Goal: Task Accomplishment & Management: Complete application form

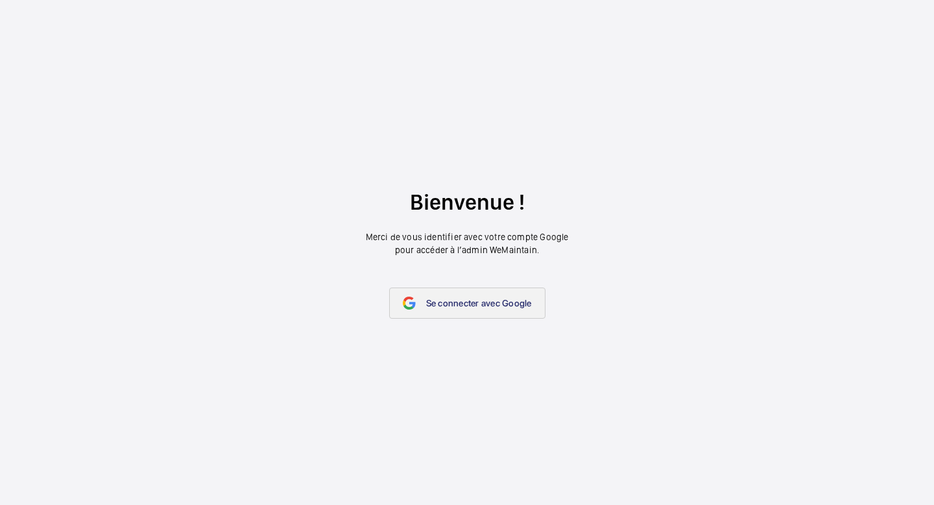
click at [524, 298] on span "Se connecter avec Google" at bounding box center [479, 303] width 106 height 10
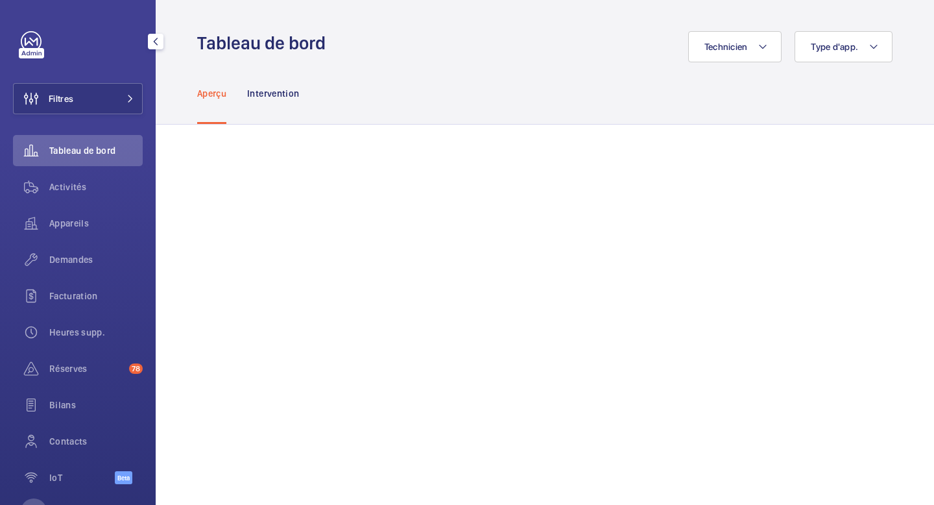
click at [62, 165] on div "Tableau de bord" at bounding box center [78, 150] width 130 height 31
click at [58, 186] on span "Activités" at bounding box center [95, 186] width 93 height 13
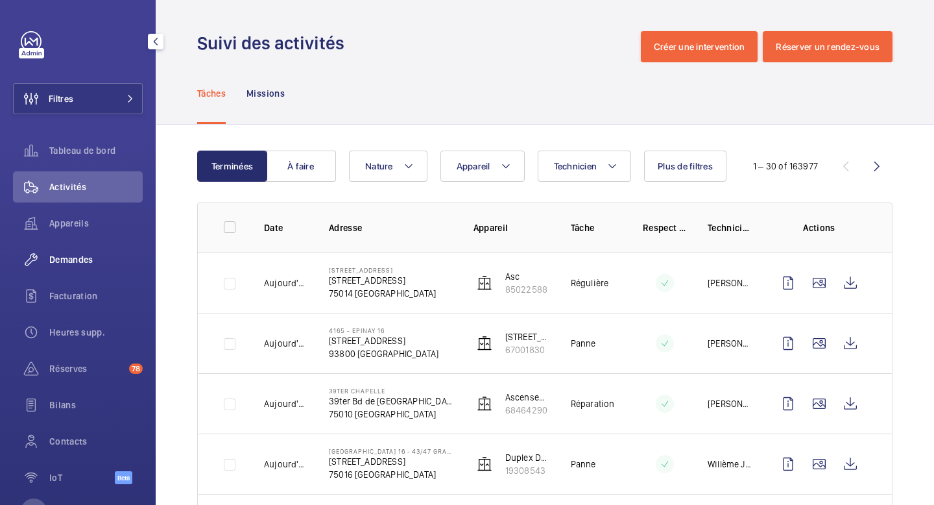
click at [83, 268] on div "Demandes" at bounding box center [78, 259] width 130 height 31
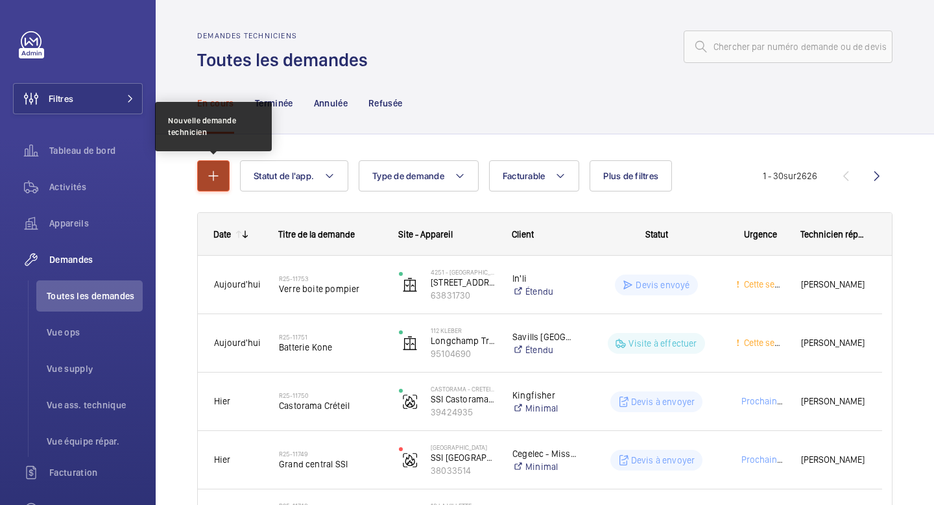
click at [222, 186] on button "button" at bounding box center [213, 175] width 32 height 31
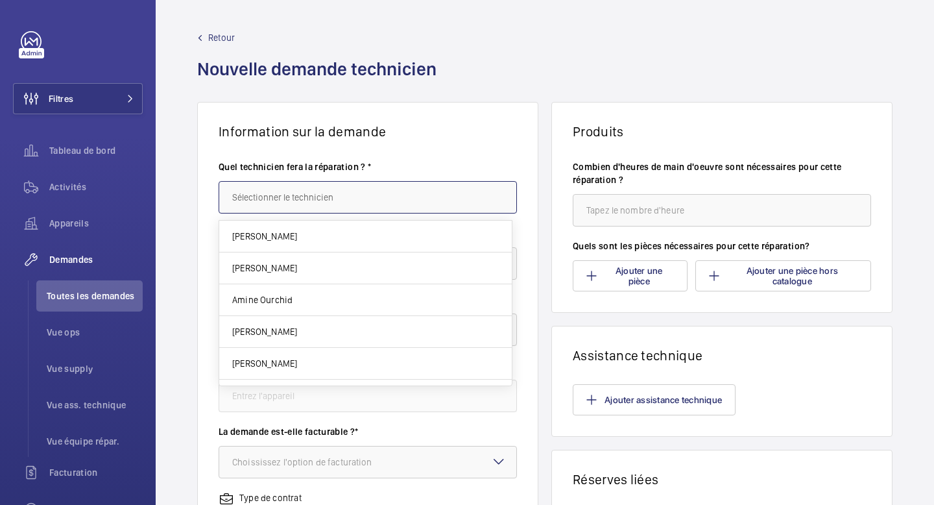
click at [255, 198] on input "text" at bounding box center [368, 197] width 298 height 32
type input "Fayçal Yamani"
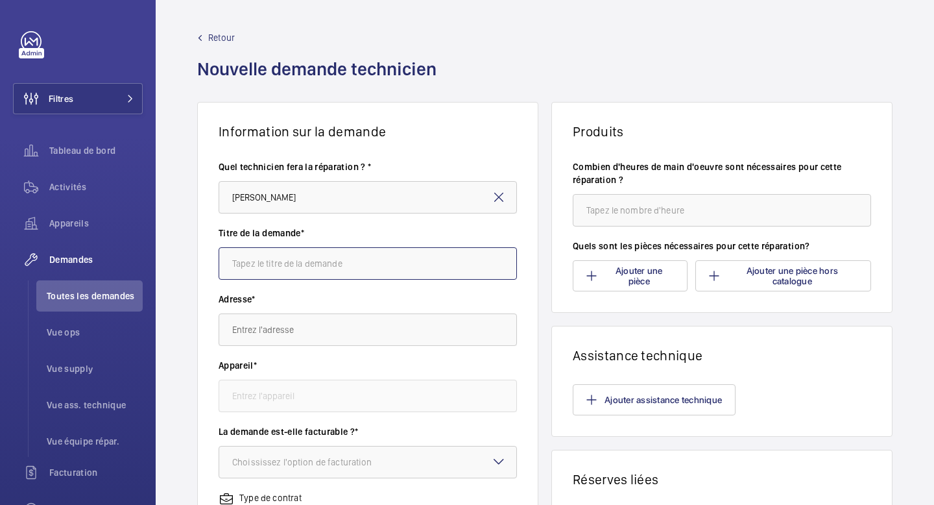
click at [250, 270] on input "text" at bounding box center [368, 263] width 298 height 32
type input "Softica - Sandow"
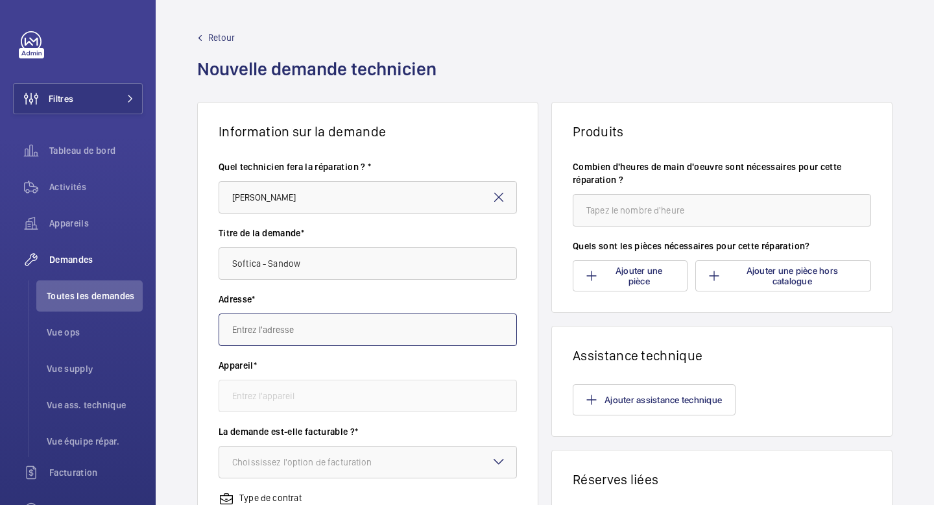
click at [237, 331] on input "text" at bounding box center [368, 329] width 298 height 32
click at [256, 330] on input "5H162" at bounding box center [368, 329] width 298 height 32
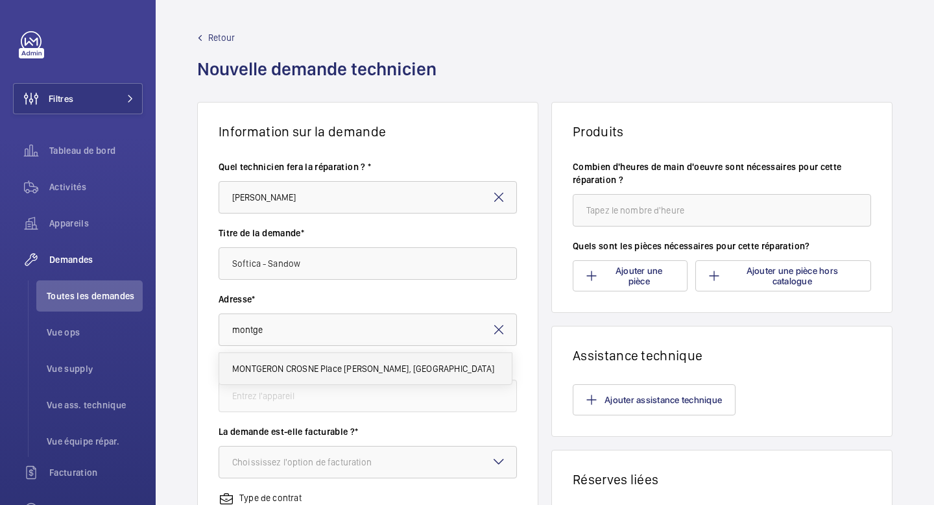
click at [317, 379] on mat-option "MONTGERON CROSNE Place Joseph Piette, 91230 MONTGERON" at bounding box center [365, 368] width 293 height 31
type input "MONTGERON CROSNE Place Joseph Piette, 91230 MONTGERON"
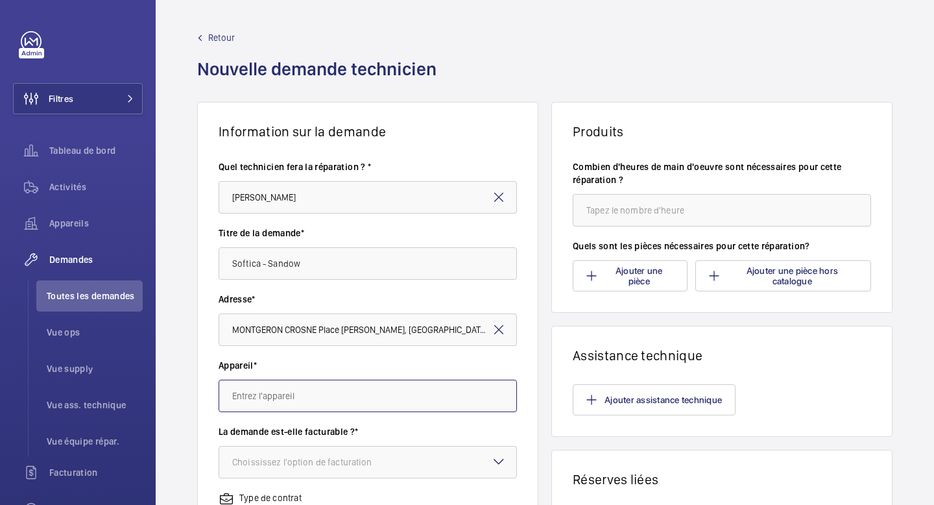
click at [315, 396] on input "text" at bounding box center [368, 396] width 298 height 32
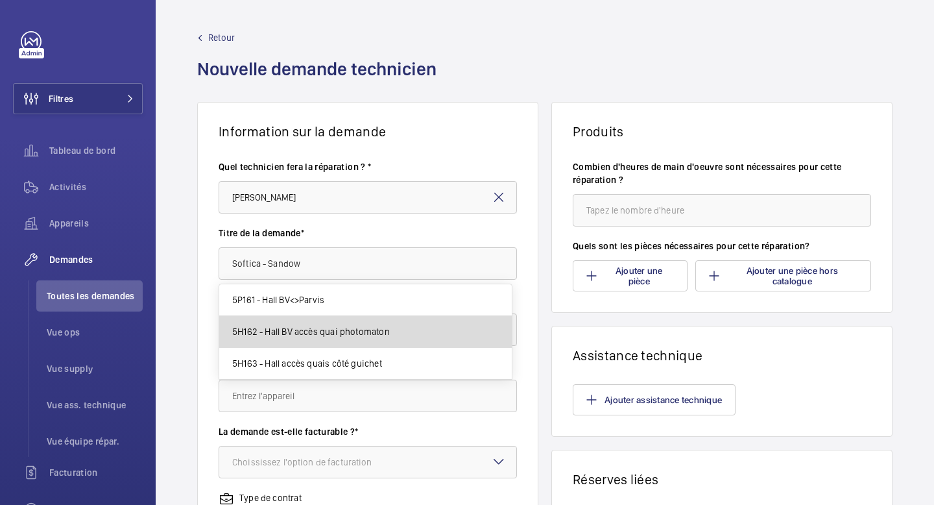
click at [331, 331] on span "5H162 - Hall BV accès quai photomaton" at bounding box center [311, 331] width 158 height 13
type input "5H162 - Hall BV accès quai photomaton"
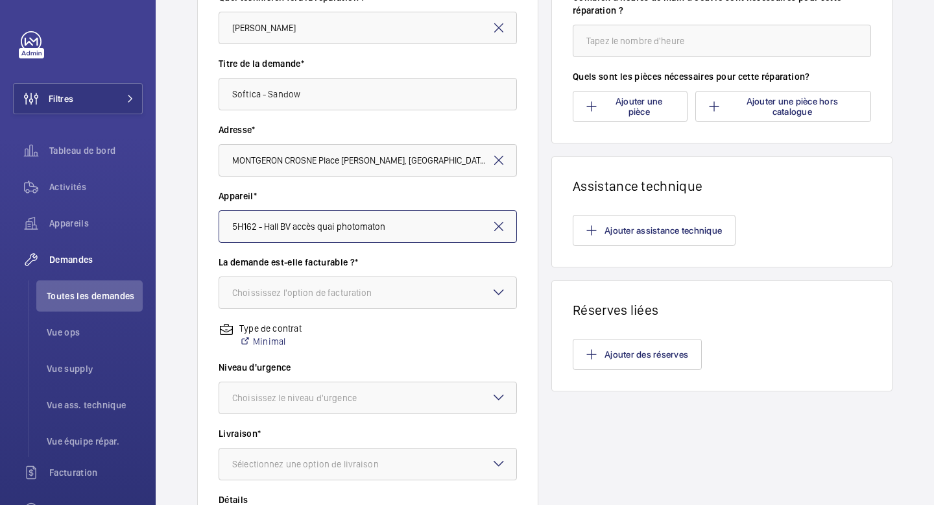
scroll to position [187, 0]
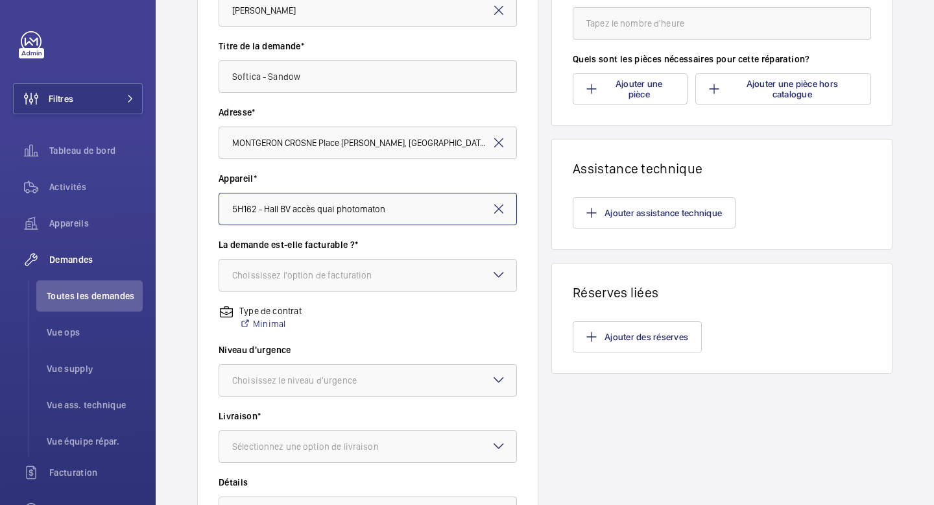
click at [377, 274] on div "Choississez l'option de facturation" at bounding box center [318, 275] width 173 height 13
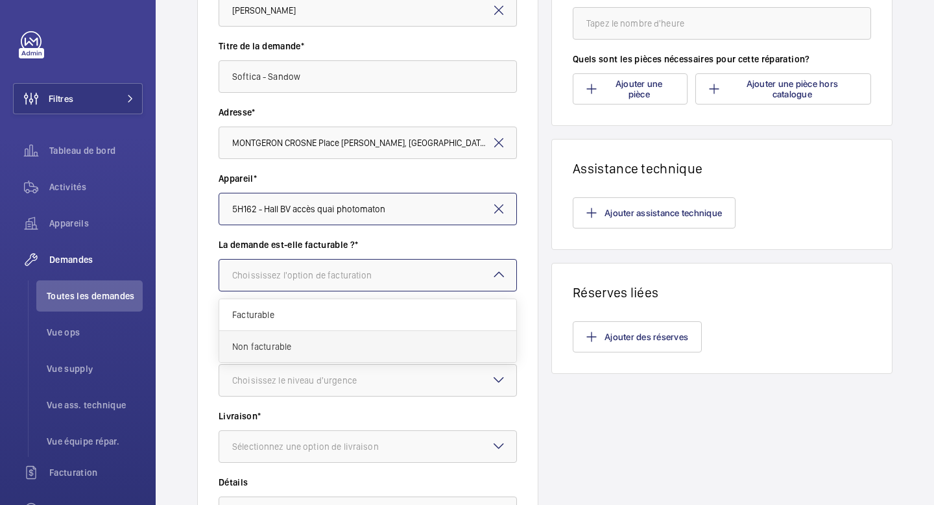
click at [339, 346] on span "Non facturable" at bounding box center [367, 346] width 271 height 13
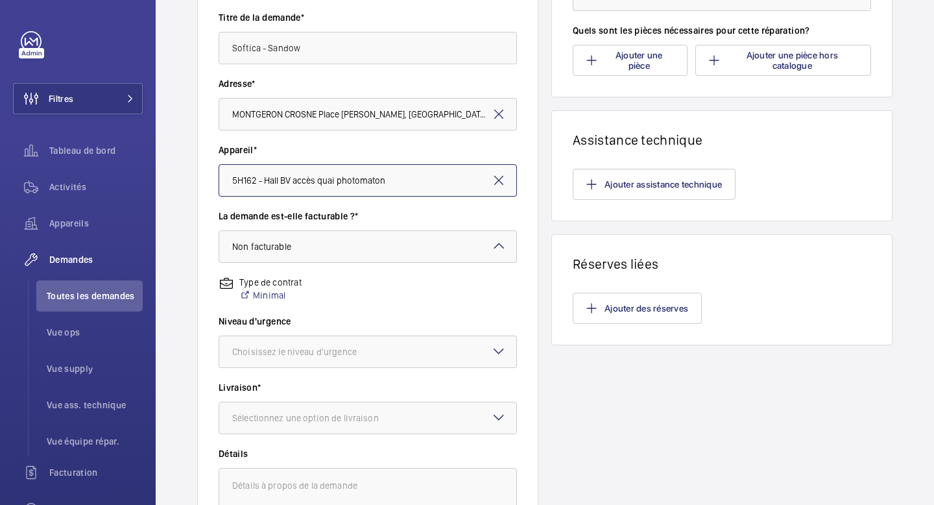
scroll to position [217, 0]
click at [343, 346] on div "Choisissez le niveau d'urgence" at bounding box center [310, 350] width 157 height 13
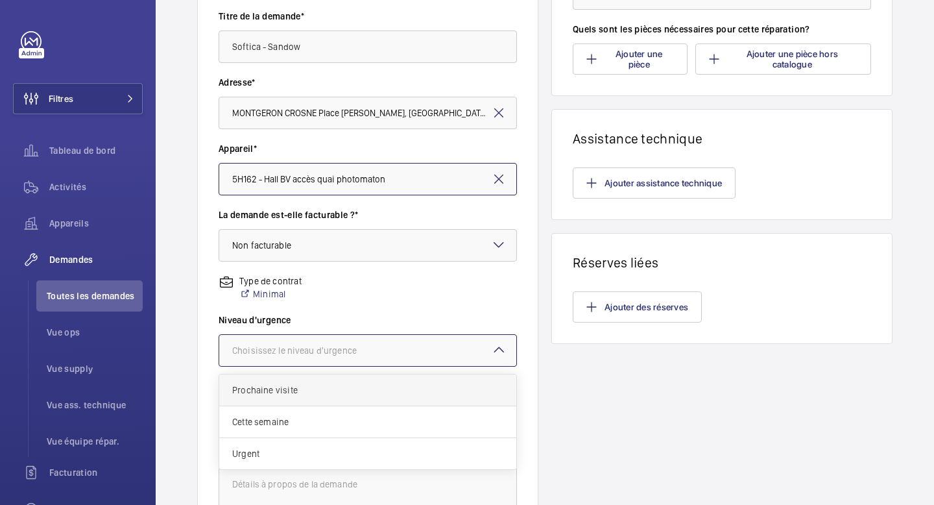
click at [322, 394] on span "Prochaine visite" at bounding box center [367, 389] width 271 height 13
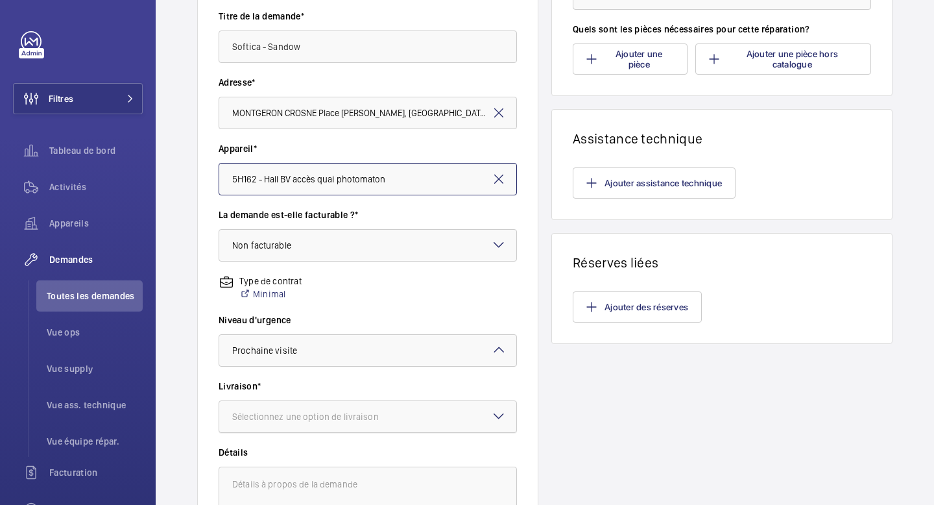
click at [315, 421] on div "Sélectionnez une option de livraison" at bounding box center [321, 416] width 179 height 13
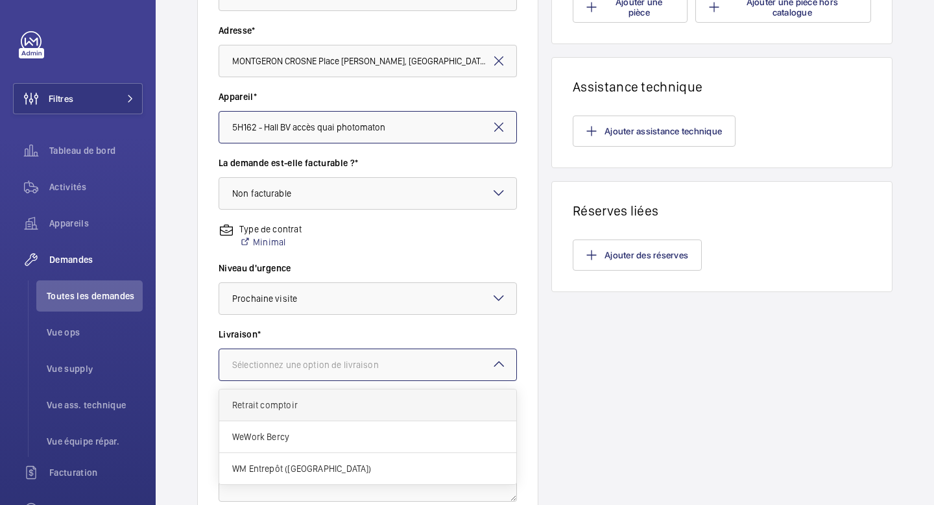
scroll to position [276, 0]
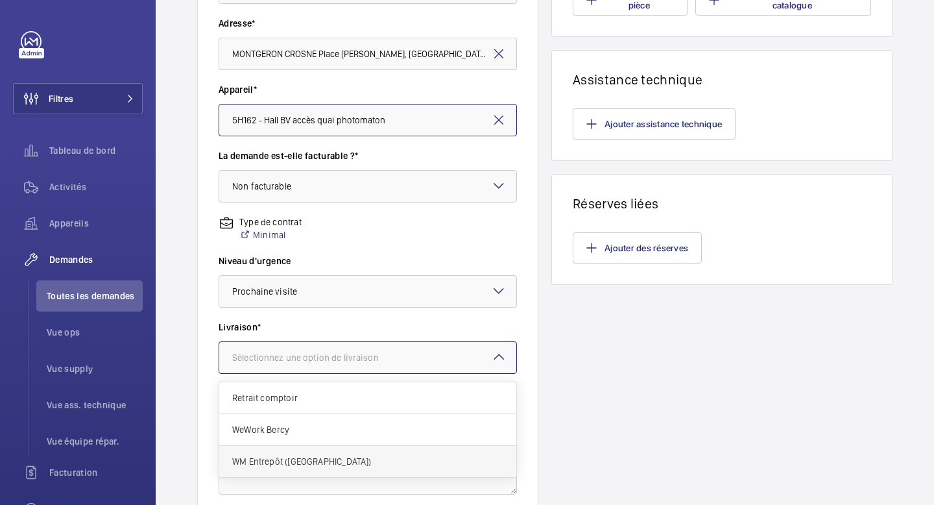
click at [304, 462] on span "WM Entrepôt (Nanterre)" at bounding box center [367, 461] width 271 height 13
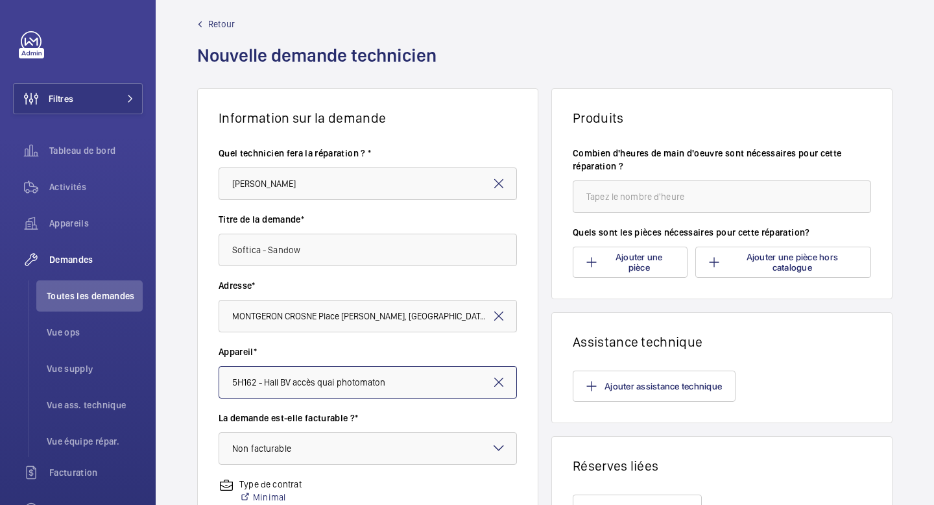
scroll to position [0, 0]
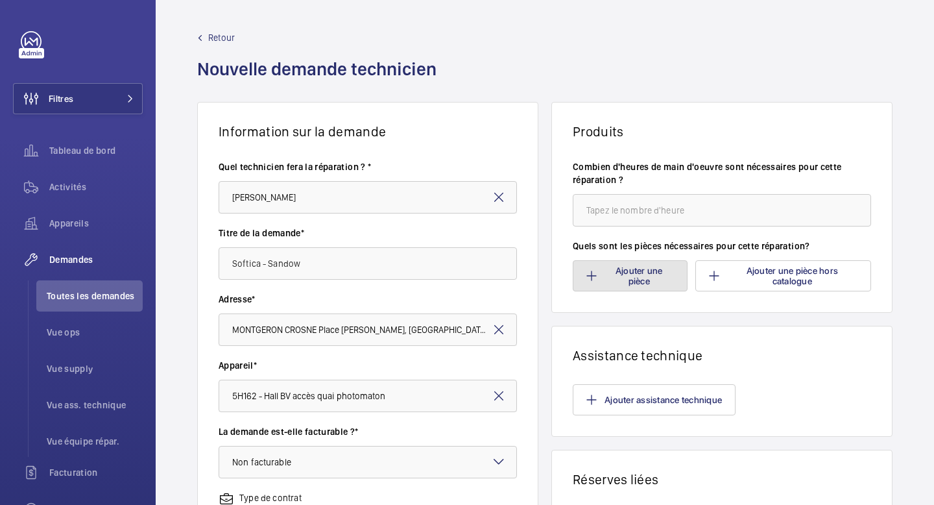
click at [626, 281] on button "Ajouter une pièce" at bounding box center [630, 275] width 115 height 31
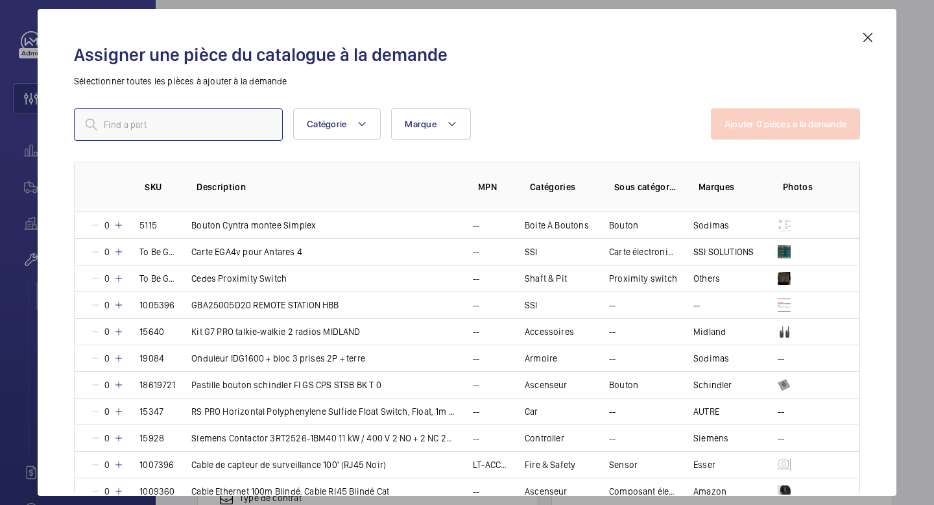
click at [241, 131] on input "text" at bounding box center [178, 124] width 209 height 32
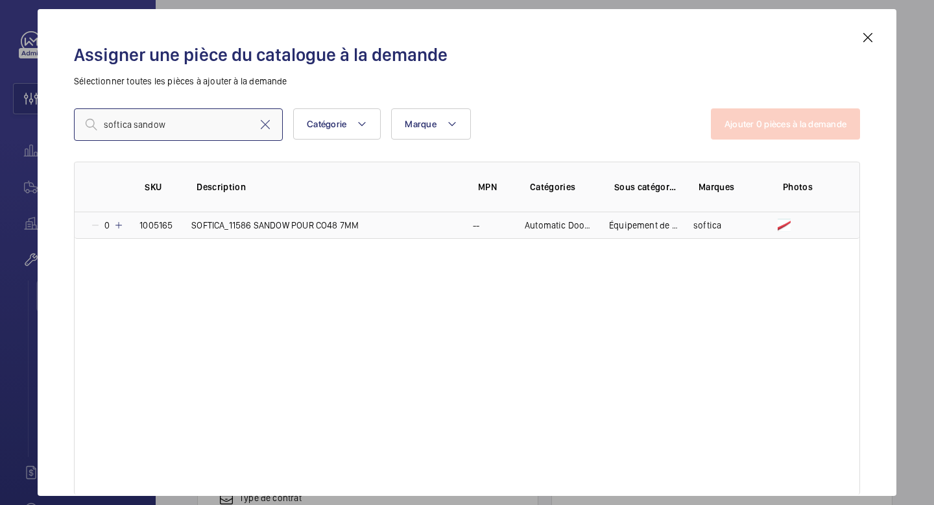
type input "softica sandow"
click at [300, 229] on p "SOFTICA_11586 SANDOW POUR CO48 7MM" at bounding box center [274, 225] width 167 height 13
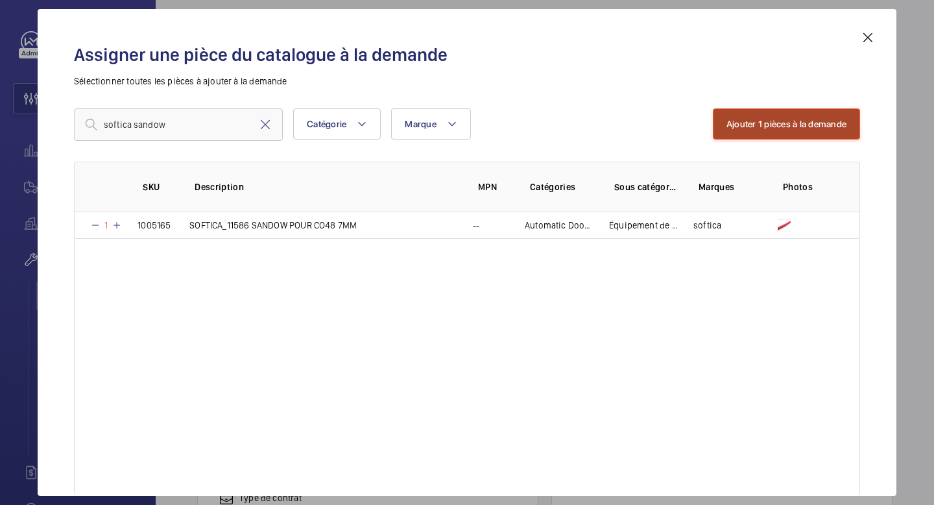
click at [832, 123] on button "Ajouter 1 pièces à la demande" at bounding box center [786, 123] width 147 height 31
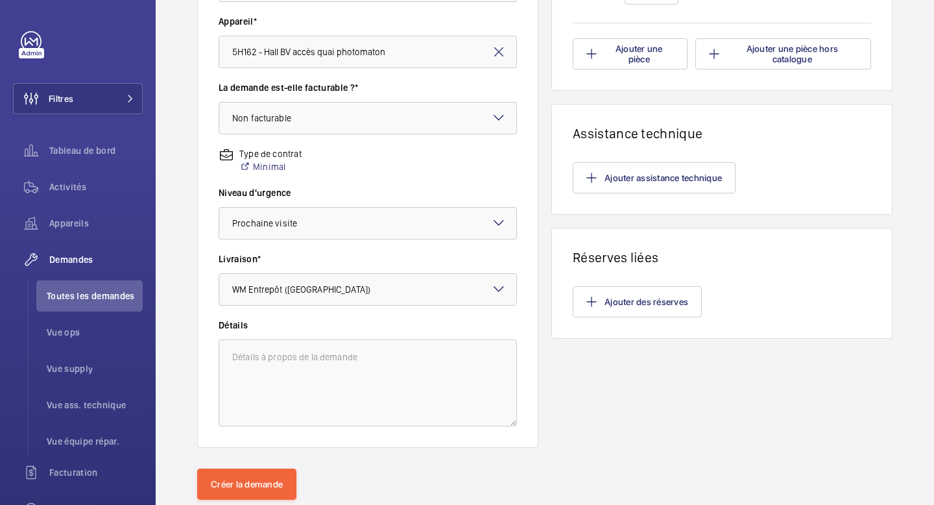
scroll to position [380, 0]
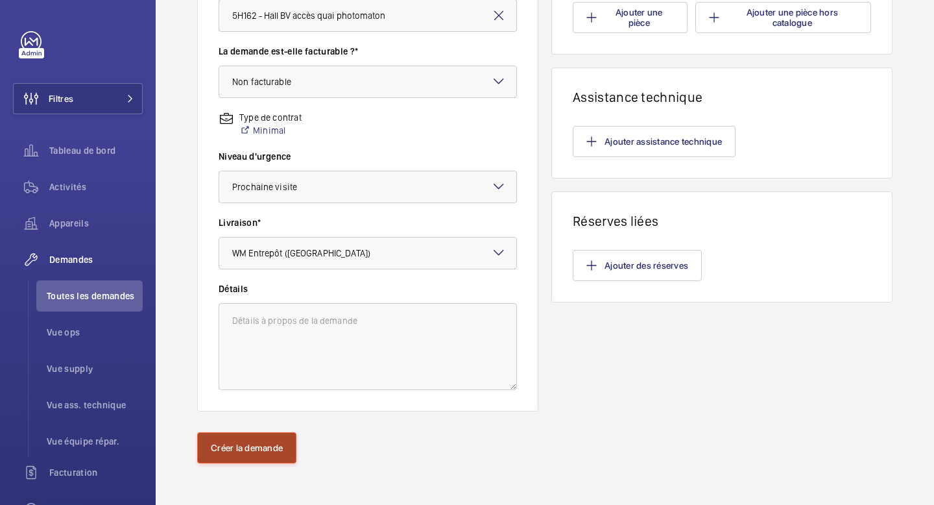
click at [278, 438] on button "Créer la demande" at bounding box center [246, 447] width 99 height 31
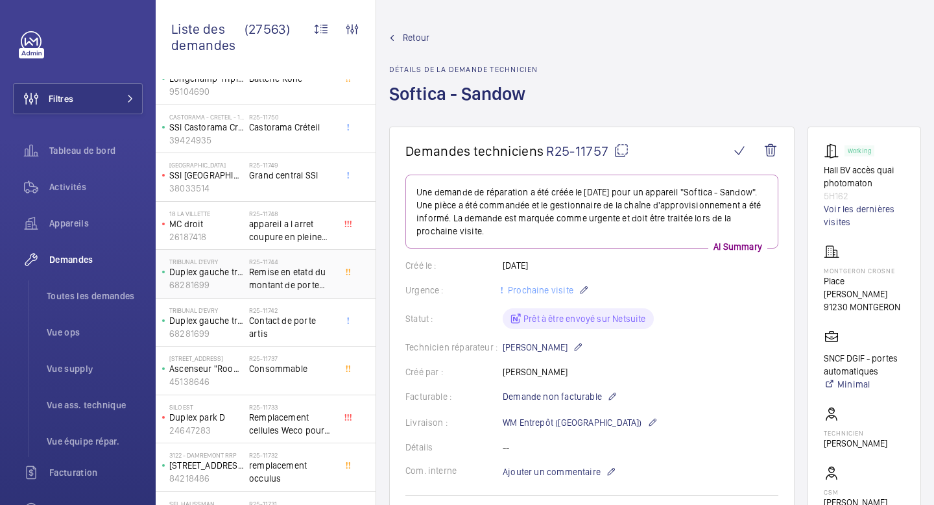
scroll to position [225, 0]
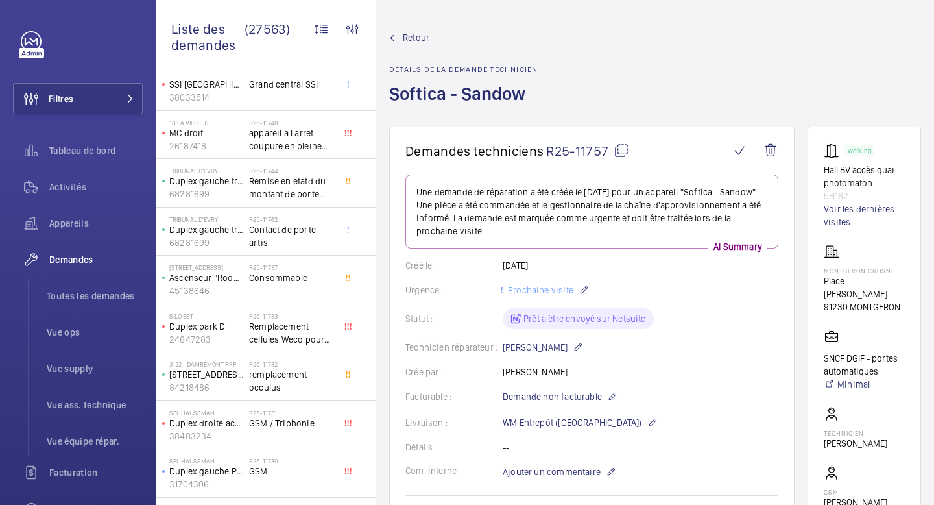
click at [408, 36] on span "Retour" at bounding box center [416, 37] width 27 height 13
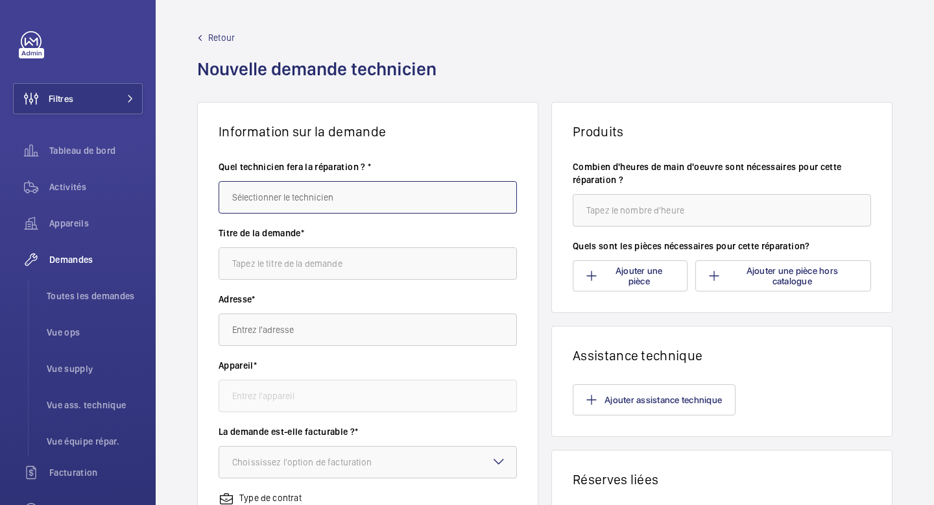
click at [272, 189] on input "text" at bounding box center [368, 197] width 298 height 32
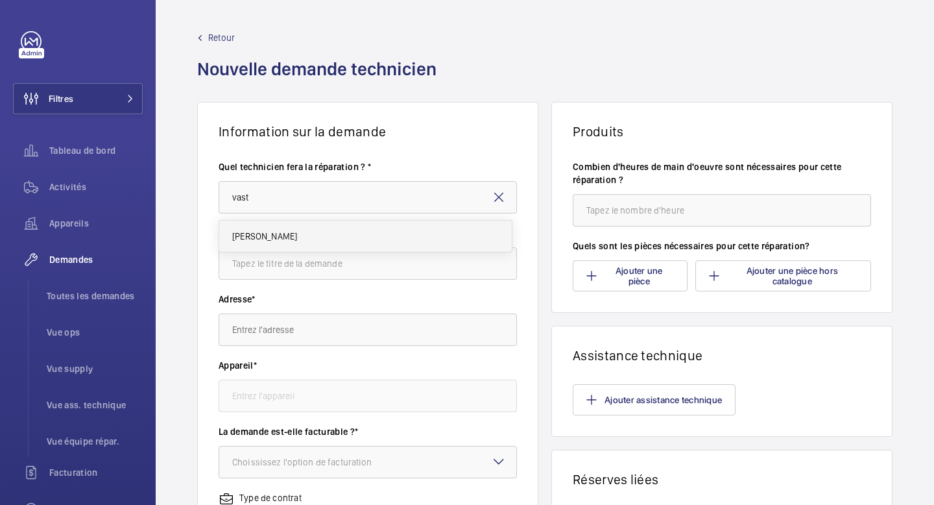
click at [335, 239] on mat-option "Alexandre Vasta" at bounding box center [365, 236] width 293 height 31
type input "Alexandre Vasta"
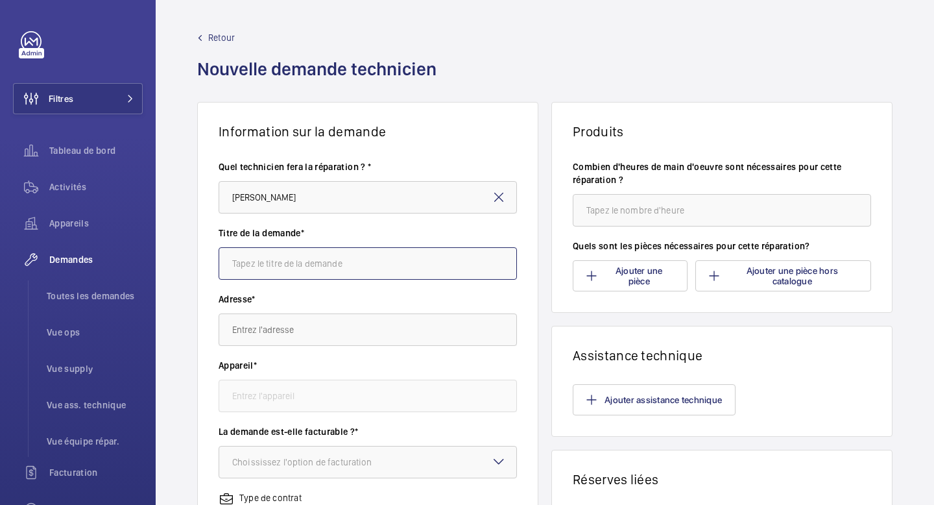
click at [302, 263] on input "text" at bounding box center [368, 263] width 298 height 32
click at [277, 267] on input "SINDAUR - Parking SILO" at bounding box center [368, 263] width 298 height 32
type input "SINDAUR - Sortie droite Parking SILO"
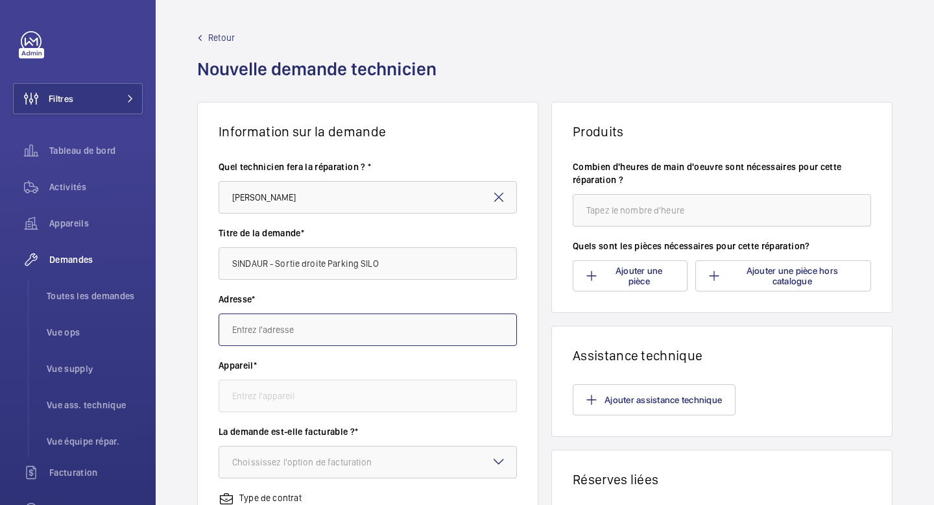
click at [280, 337] on input "text" at bounding box center [368, 329] width 298 height 32
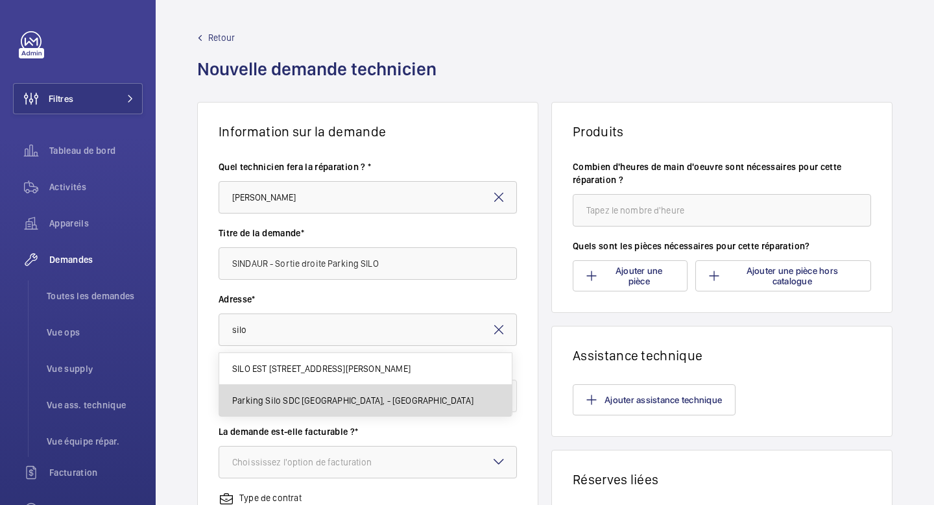
click at [352, 397] on span "Parking Silo SDC Rue de la Commune de Paris, - ROMAINVILLE" at bounding box center [352, 400] width 241 height 13
type input "Parking Silo SDC Rue de la Commune de Paris, - ROMAINVILLE"
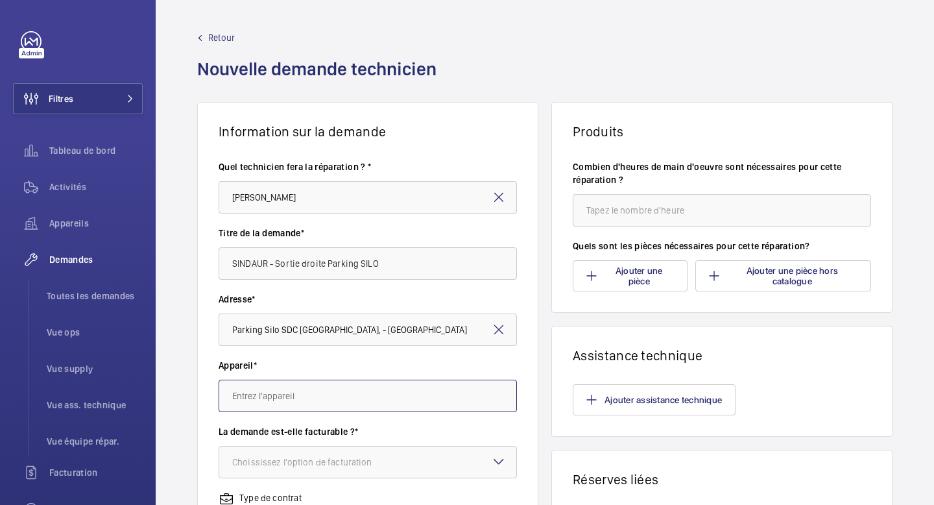
click at [352, 397] on input "text" at bounding box center [368, 396] width 298 height 32
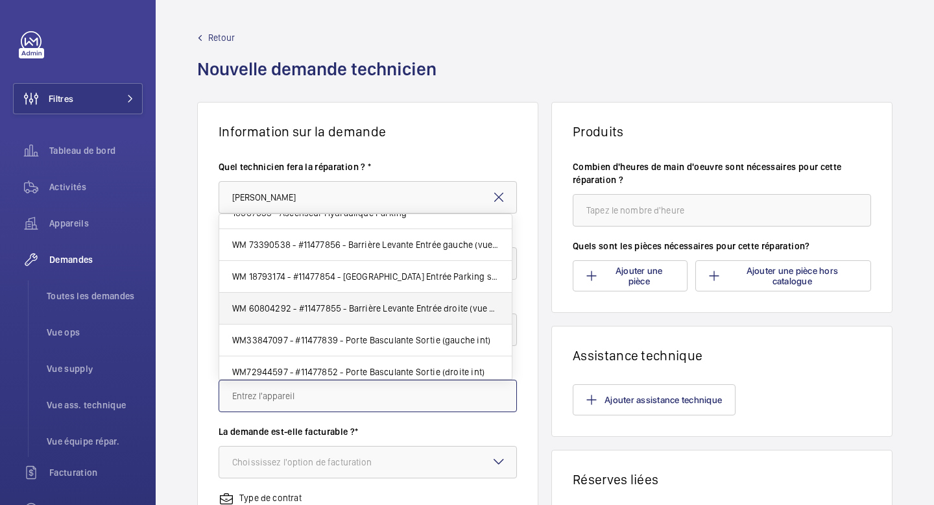
scroll to position [25, 0]
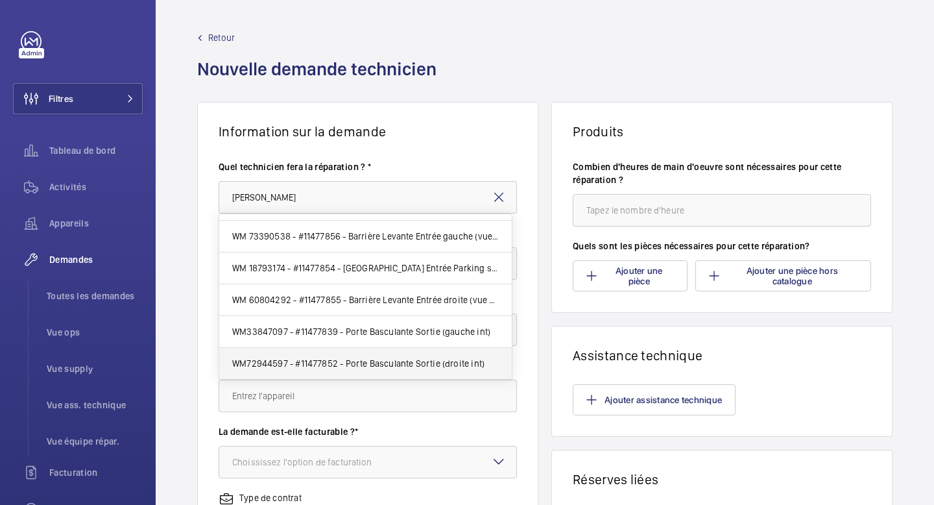
click at [367, 359] on span "WM72944597 - #11477852 - Porte Basculante Sortie (droite int)" at bounding box center [358, 363] width 252 height 13
type input "WM72944597 - #11477852 - Porte Basculante Sortie (droite int)"
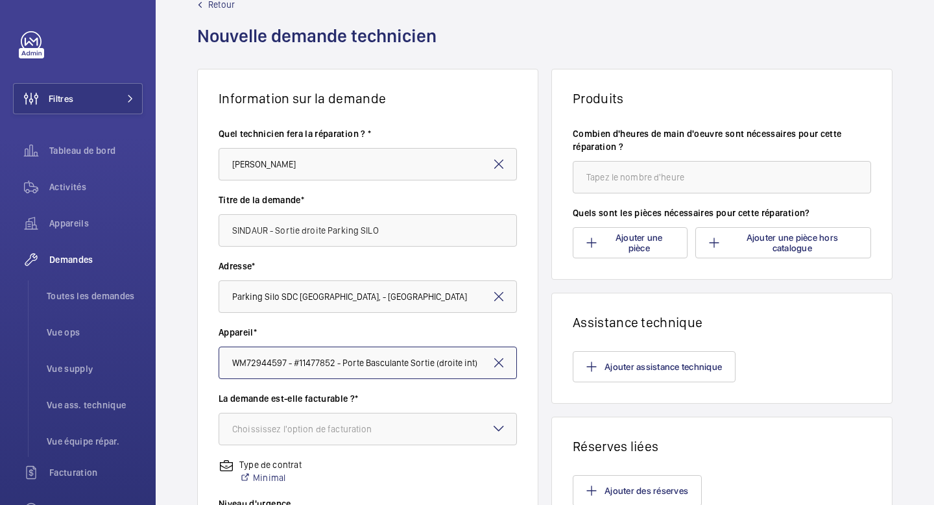
scroll to position [42, 0]
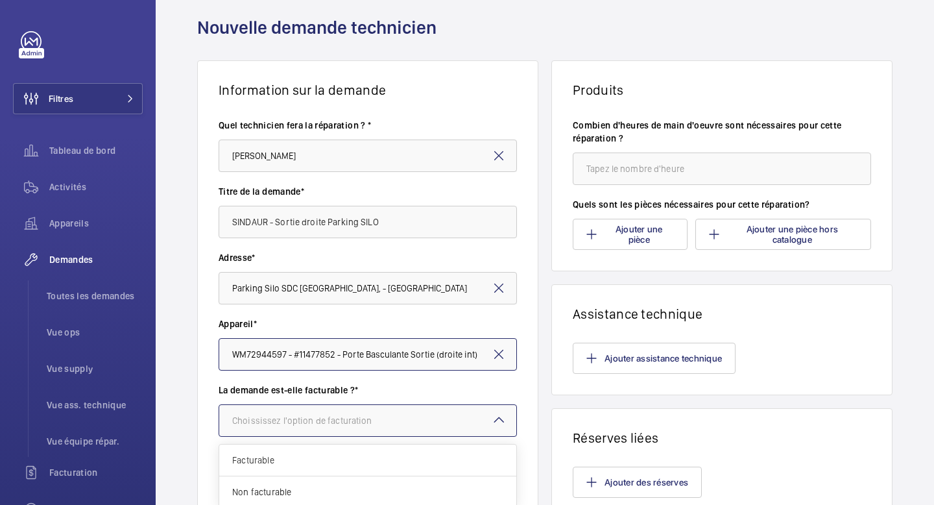
click at [337, 428] on div at bounding box center [367, 420] width 297 height 31
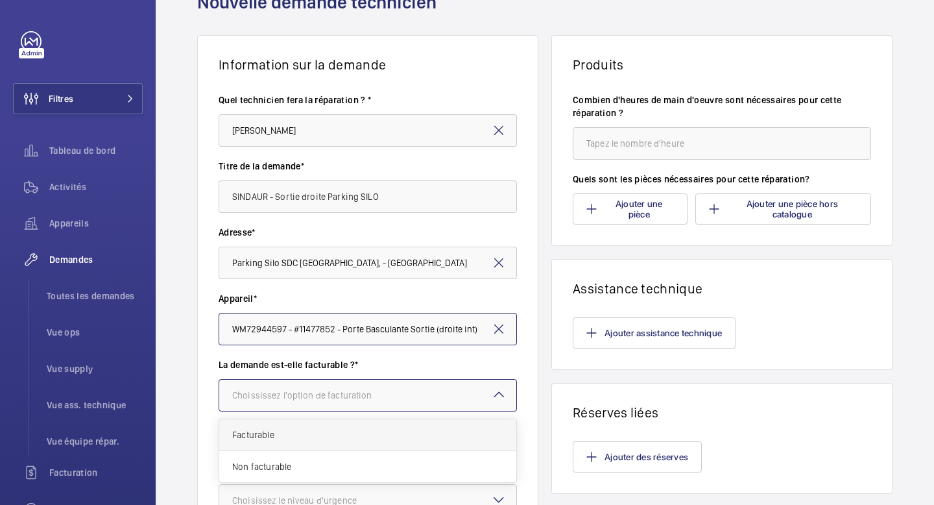
click at [326, 428] on span "Facturable" at bounding box center [367, 434] width 271 height 13
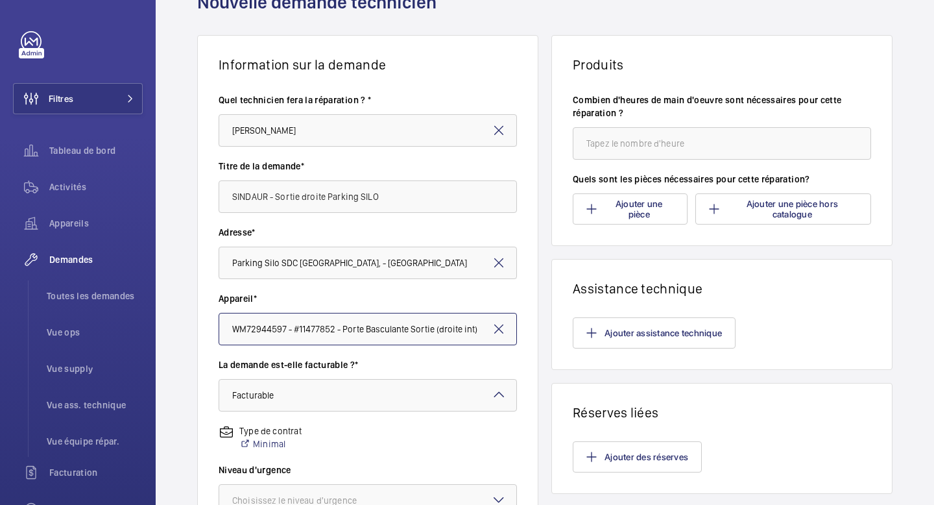
scroll to position [149, 0]
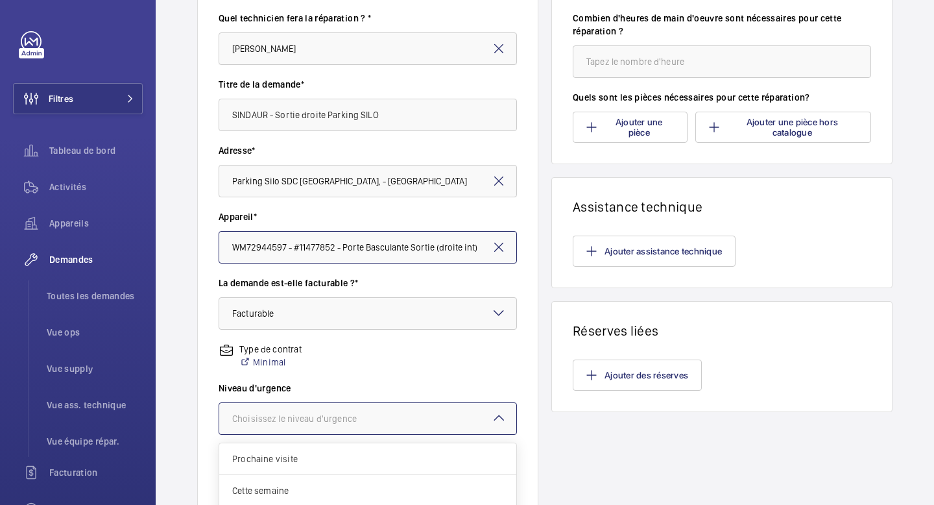
click at [333, 417] on div "Choisissez le niveau d'urgence" at bounding box center [310, 418] width 157 height 13
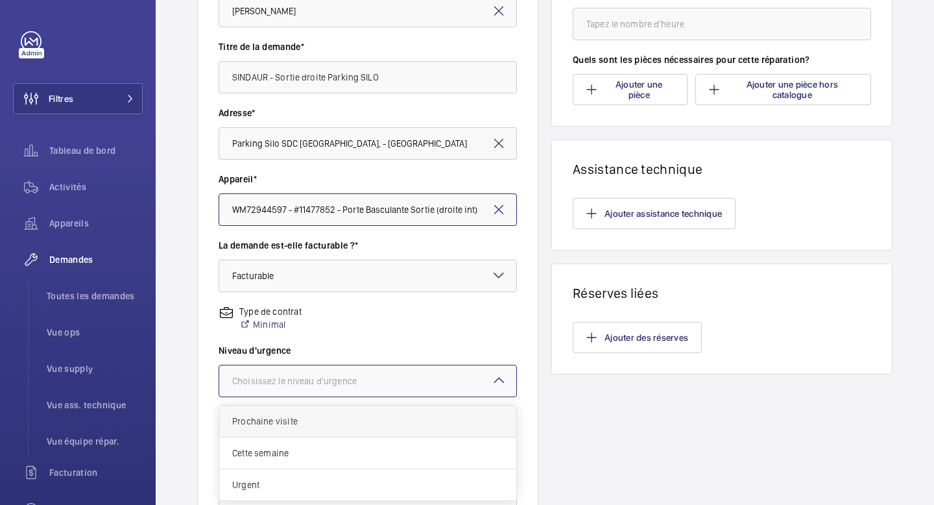
scroll to position [252, 0]
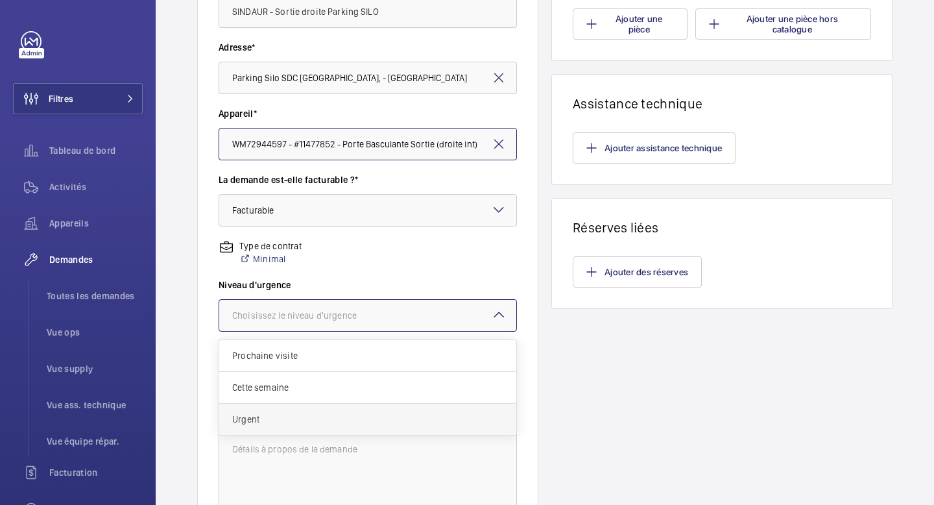
click at [324, 422] on span "Urgent" at bounding box center [367, 419] width 271 height 13
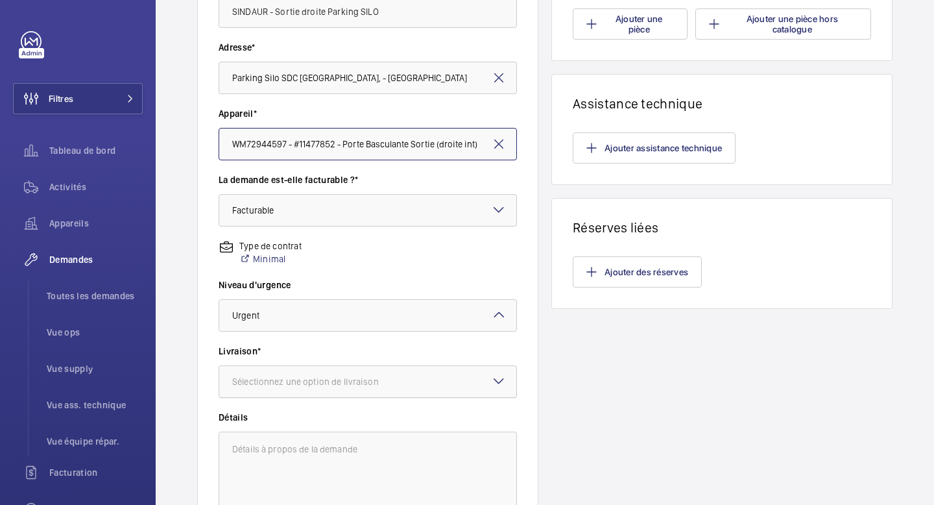
click at [340, 384] on div "Sélectionnez une option de livraison" at bounding box center [321, 381] width 179 height 13
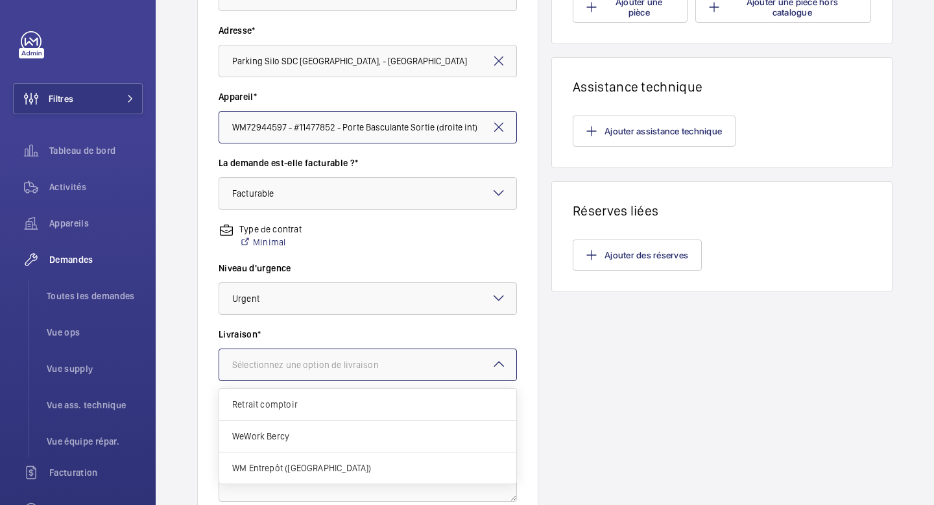
scroll to position [277, 0]
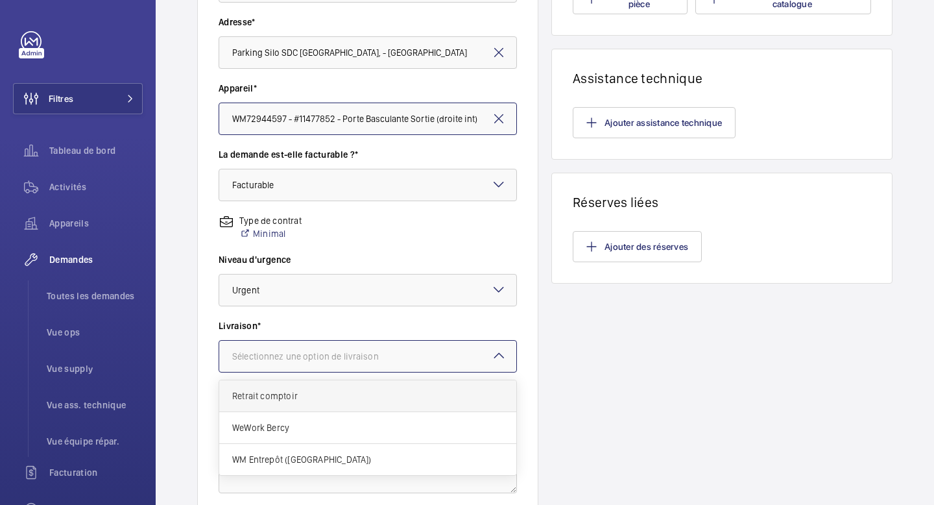
click at [334, 393] on span "Retrait comptoir" at bounding box center [367, 395] width 271 height 13
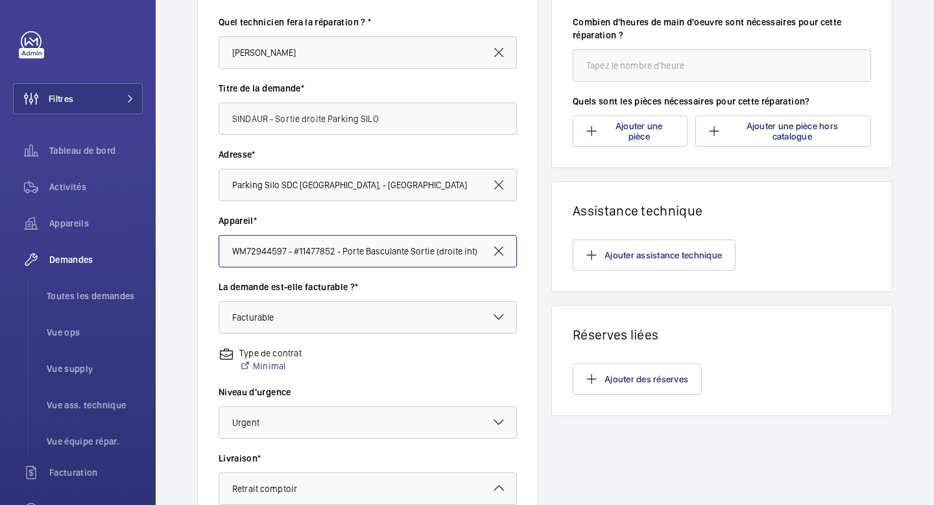
scroll to position [79, 0]
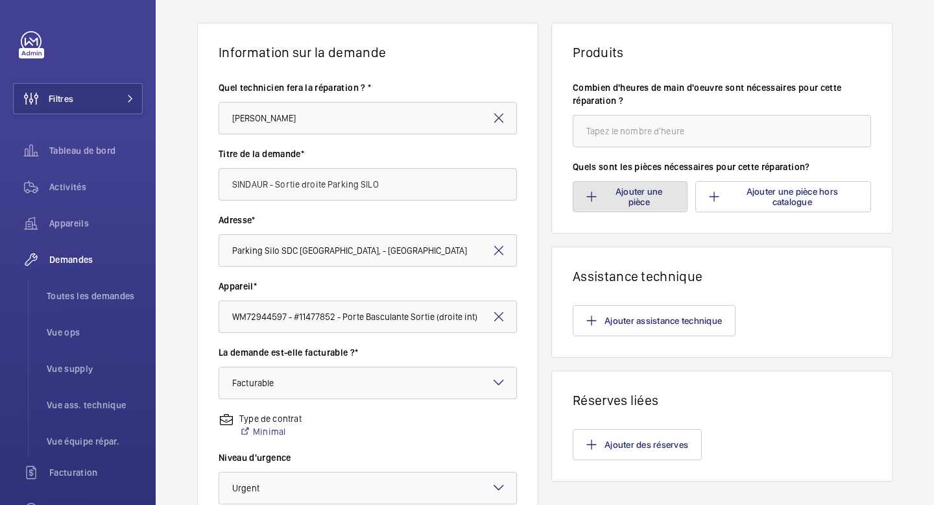
click at [631, 207] on button "Ajouter une pièce" at bounding box center [630, 196] width 115 height 31
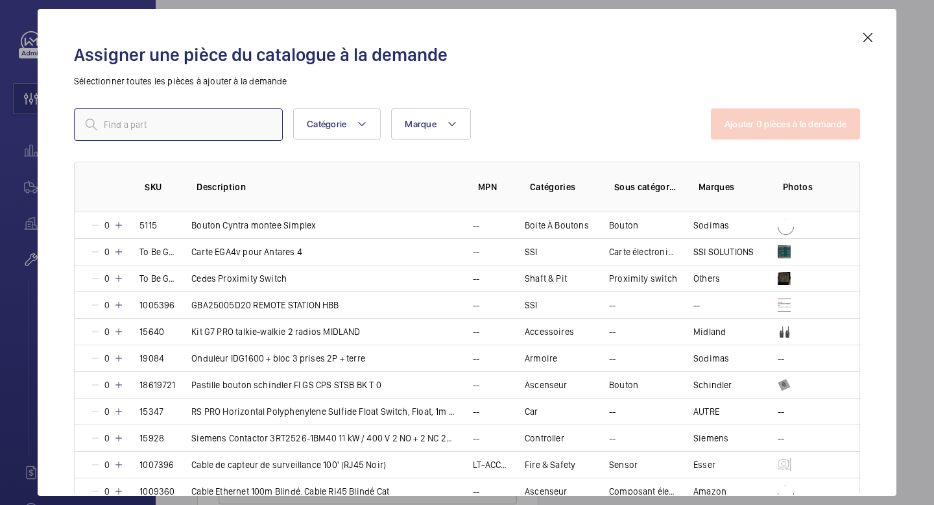
click at [247, 125] on input "text" at bounding box center [178, 124] width 209 height 32
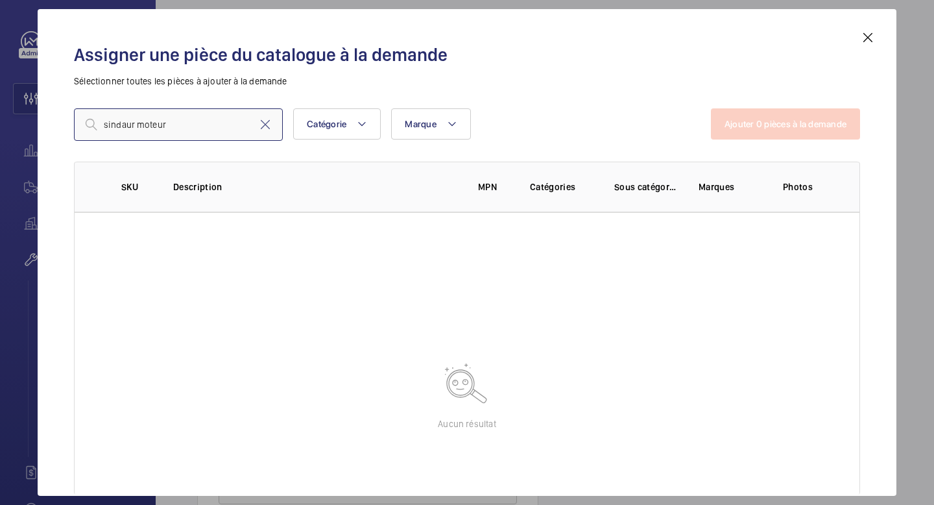
click at [121, 127] on input "sindaur moteur" at bounding box center [178, 124] width 209 height 32
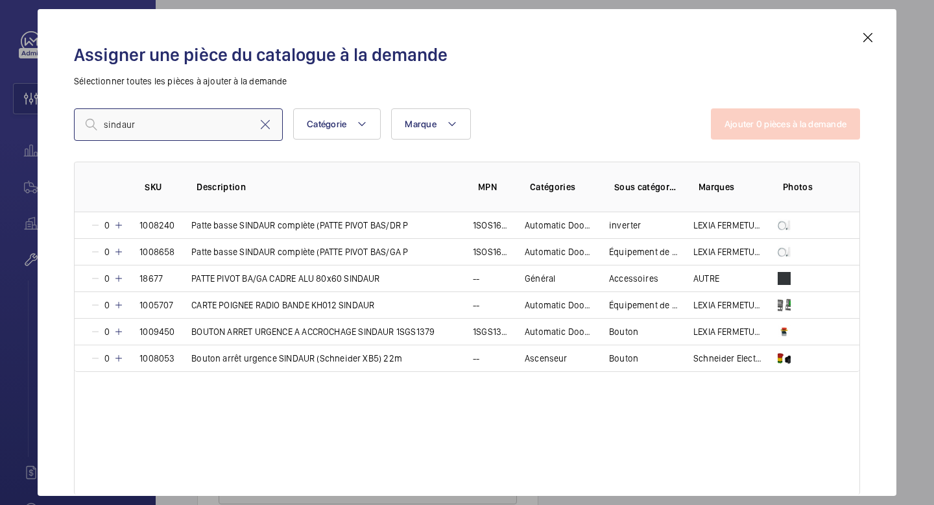
type input "sindaur"
click at [864, 42] on mat-icon at bounding box center [868, 38] width 16 height 16
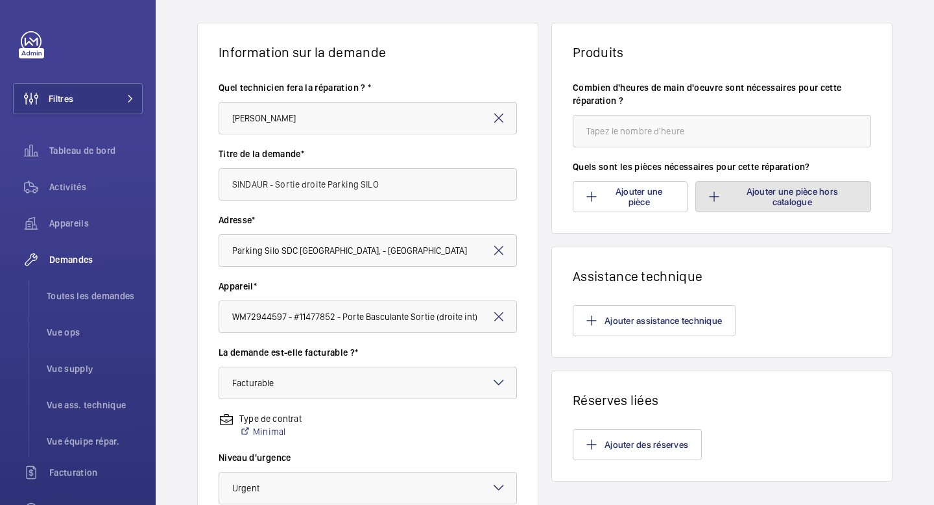
click at [749, 195] on button "Ajouter une pièce hors catalogue" at bounding box center [784, 196] width 176 height 31
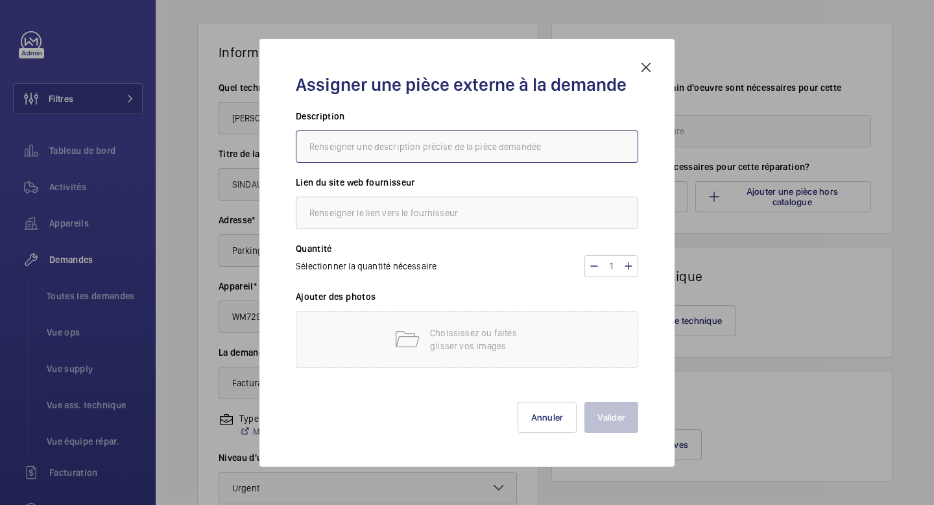
click at [419, 156] on input "text" at bounding box center [467, 146] width 343 height 32
click at [473, 144] on input "SINDAUR - Motoreducteur E1124S" at bounding box center [467, 146] width 343 height 32
click at [415, 143] on input "SINDAUR - Motoreducteur E1124S -" at bounding box center [467, 146] width 343 height 32
type input "SINDAUR - Motoreducteur Porte Basculante - E1124 S"
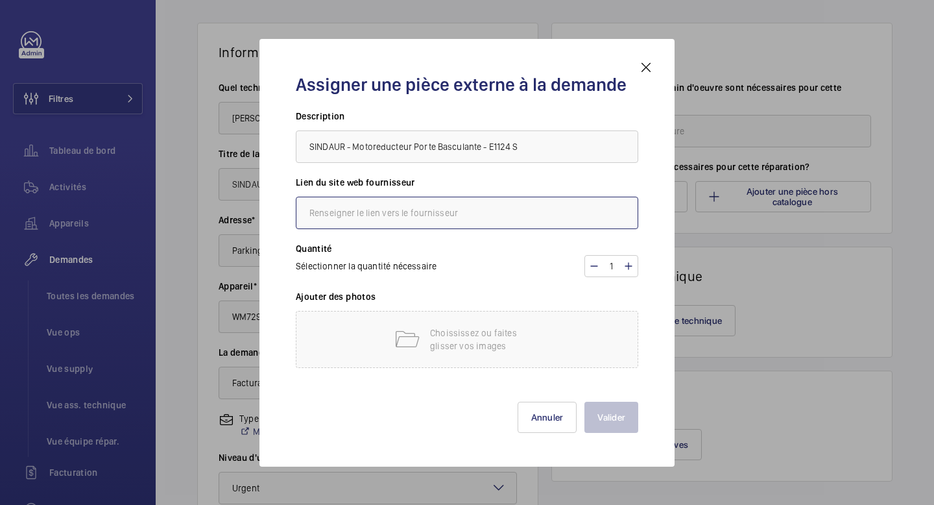
click at [400, 211] on input "text" at bounding box center [467, 213] width 343 height 32
click at [415, 203] on input "LEXIA" at bounding box center [467, 213] width 343 height 32
type input "LEXIA"
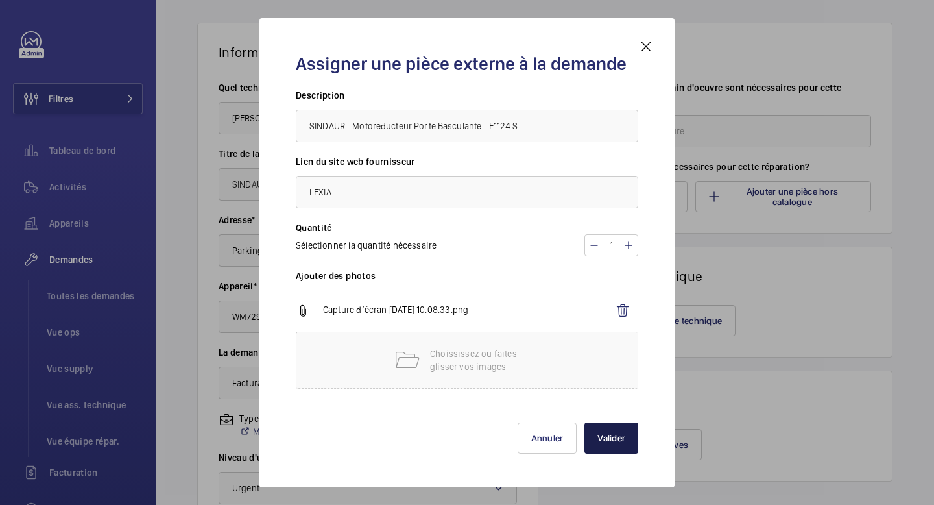
click at [635, 438] on button "Valider" at bounding box center [612, 437] width 54 height 31
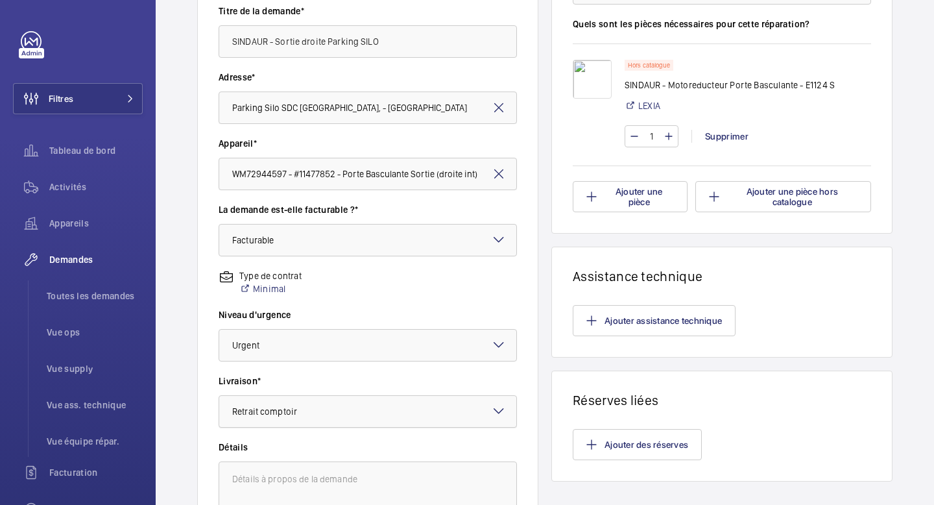
scroll to position [307, 0]
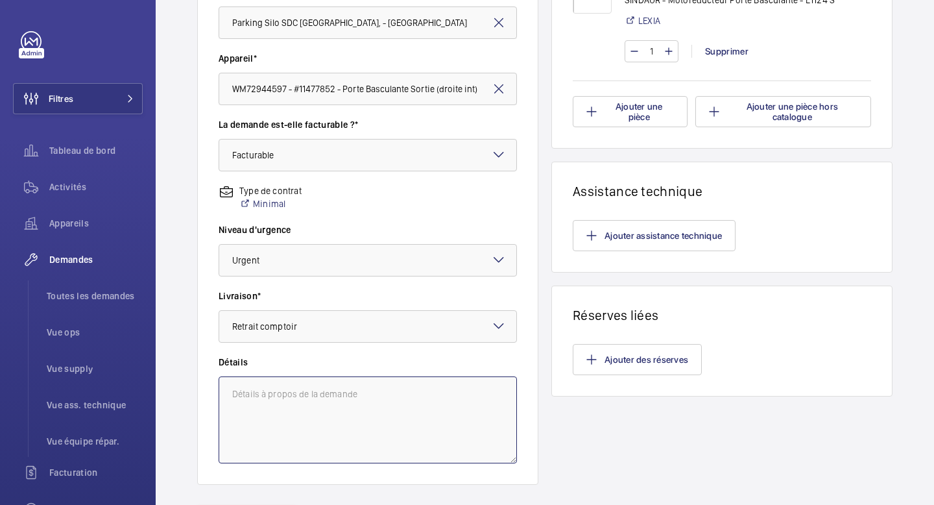
click at [365, 391] on textarea at bounding box center [368, 419] width 298 height 87
type textarea "l"
paste textarea "https://drive.google.com/file/d/1p3Vzk5eqiBo_--gahedOt0yaHD3cJDBP/view?usp=driv…"
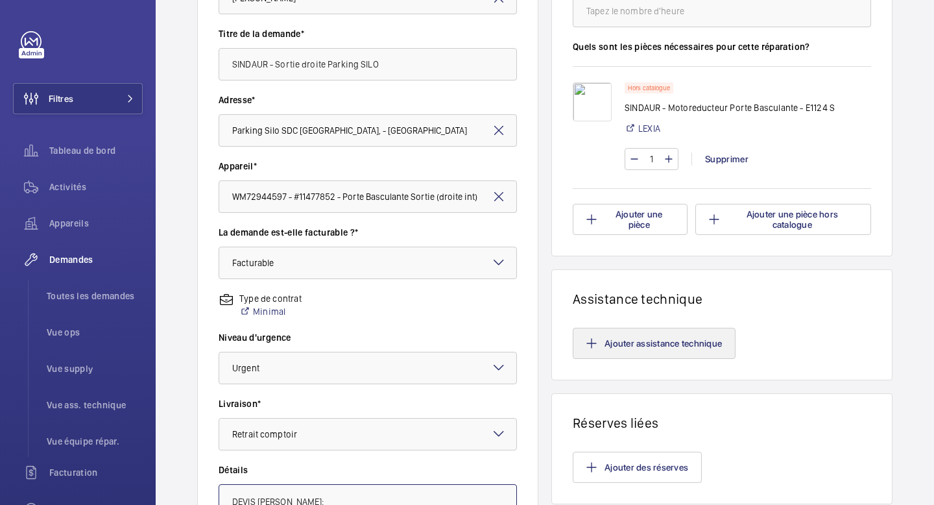
scroll to position [216, 0]
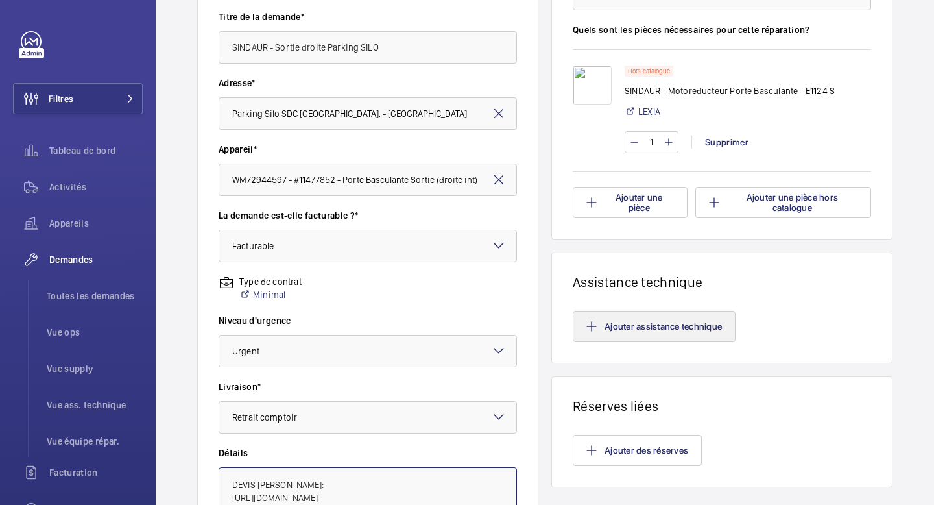
type textarea "DEVIS Lexia Argenteuil: https://drive.google.com/file/d/1p3Vzk5eqiBo_--gahedOt0…"
click at [665, 326] on button "Ajouter assistance technique" at bounding box center [654, 326] width 163 height 31
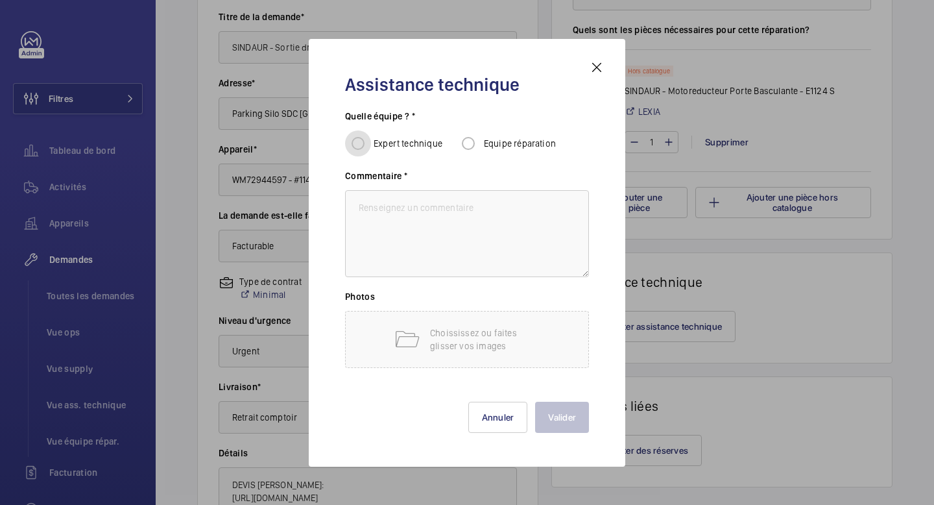
click at [367, 139] on input "Expert technique" at bounding box center [358, 143] width 26 height 26
radio input "true"
click at [402, 220] on textarea at bounding box center [467, 233] width 244 height 87
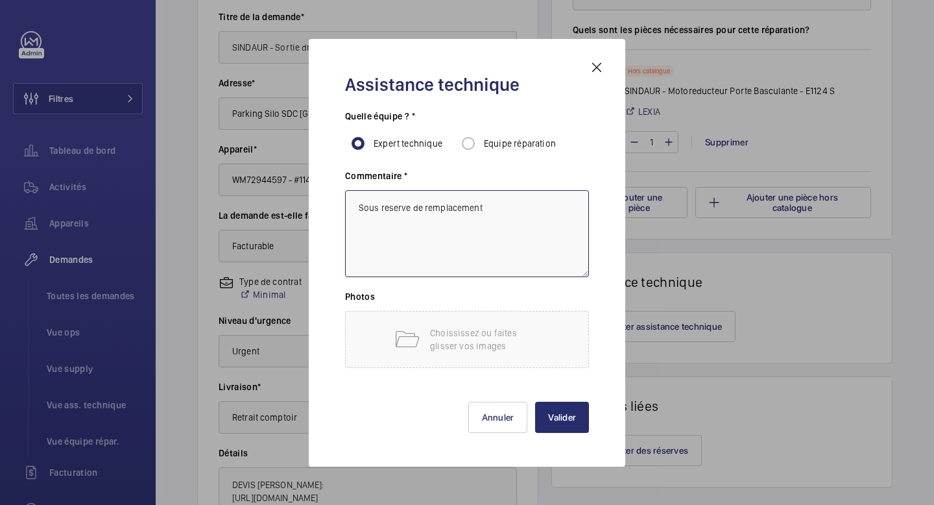
click at [401, 210] on textarea "Sous reserve de remplacement" at bounding box center [467, 233] width 244 height 87
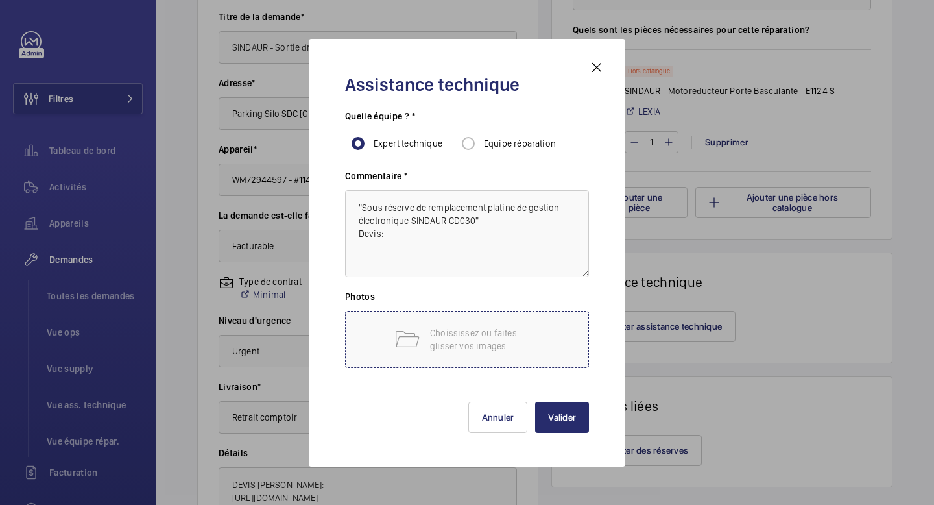
click at [446, 321] on div "Choississez ou faites glisser vos images" at bounding box center [467, 339] width 244 height 57
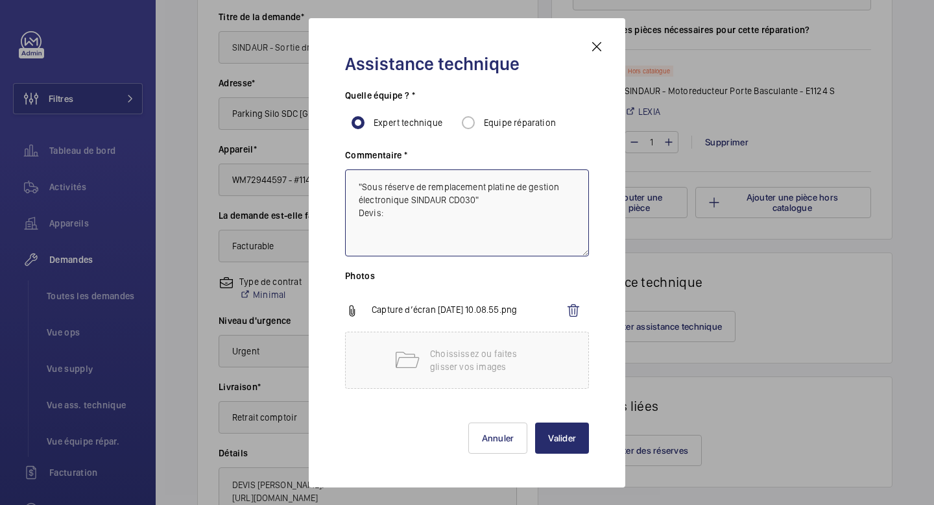
click at [421, 245] on textarea ""Sous réserve de remplacement platine de gestion électronique SINDAUR CD030" De…" at bounding box center [467, 212] width 244 height 87
click at [413, 231] on textarea ""Sous réserve de remplacement platine de gestion électronique SINDAUR CD030" De…" at bounding box center [467, 212] width 244 height 87
paste textarea "https://drive.google.com/file/d/1wGJ8J5sPiT8N-KKm5BOxFk9PnO1rttU7/view?usp=driv…"
type textarea ""Sous réserve de remplacement platine de gestion électronique SINDAUR CD030" De…"
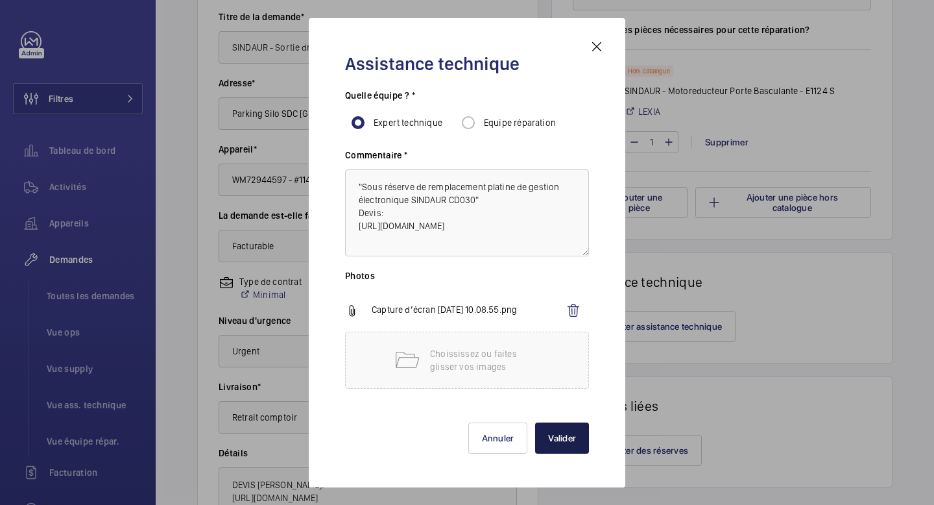
click at [569, 438] on button "Valider" at bounding box center [562, 437] width 54 height 31
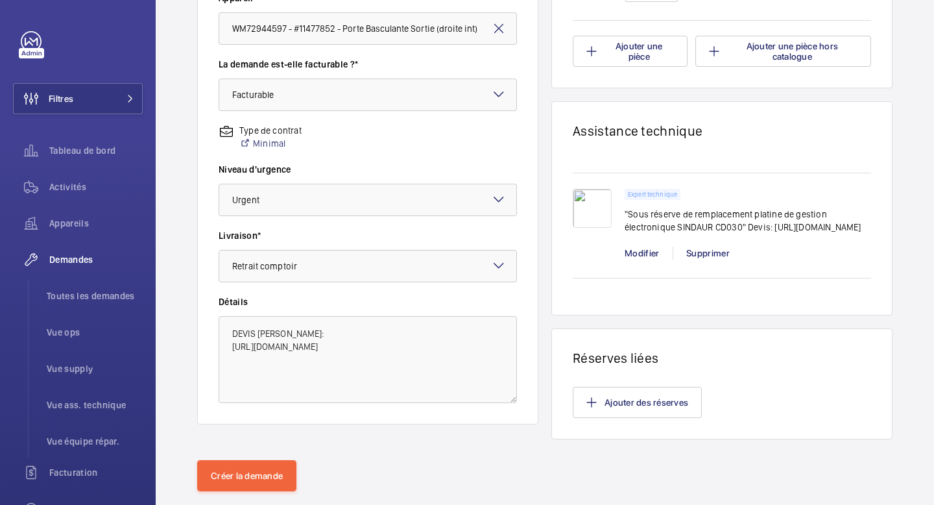
scroll to position [420, 0]
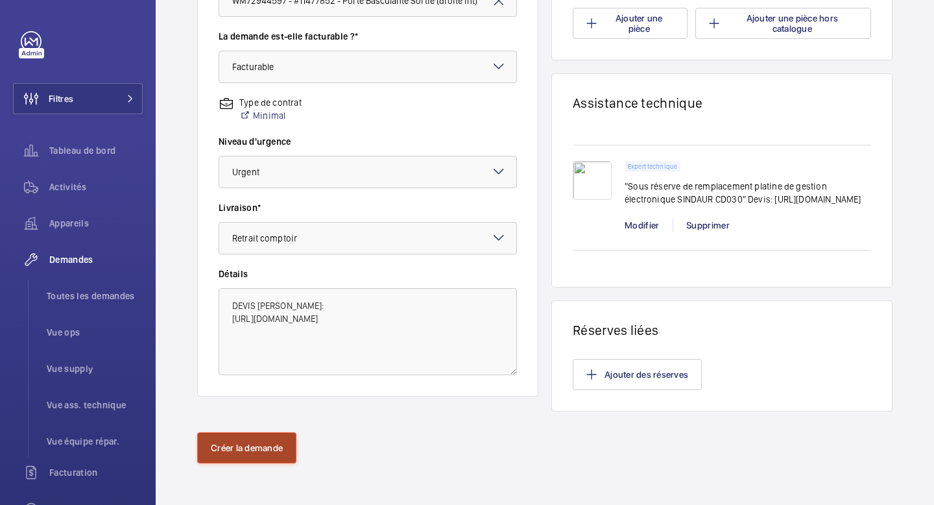
click at [254, 448] on button "Créer la demande" at bounding box center [246, 447] width 99 height 31
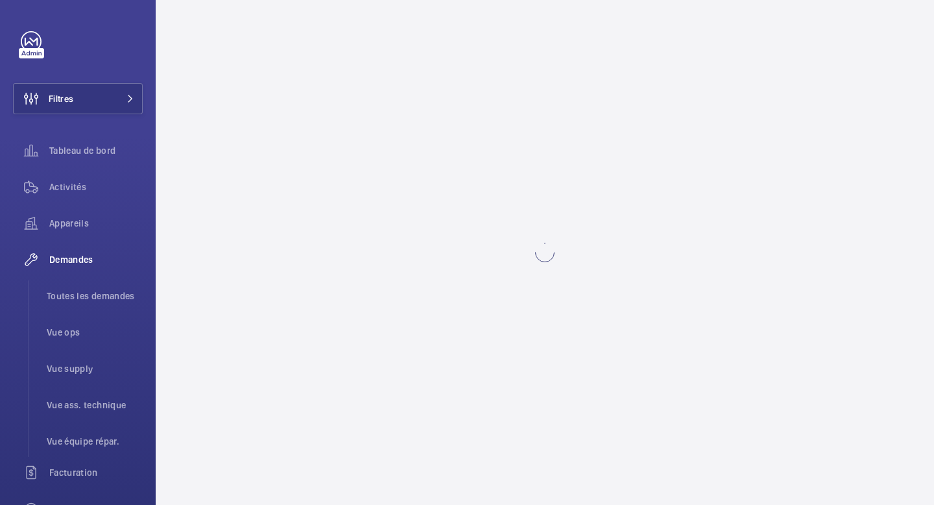
scroll to position [0, 0]
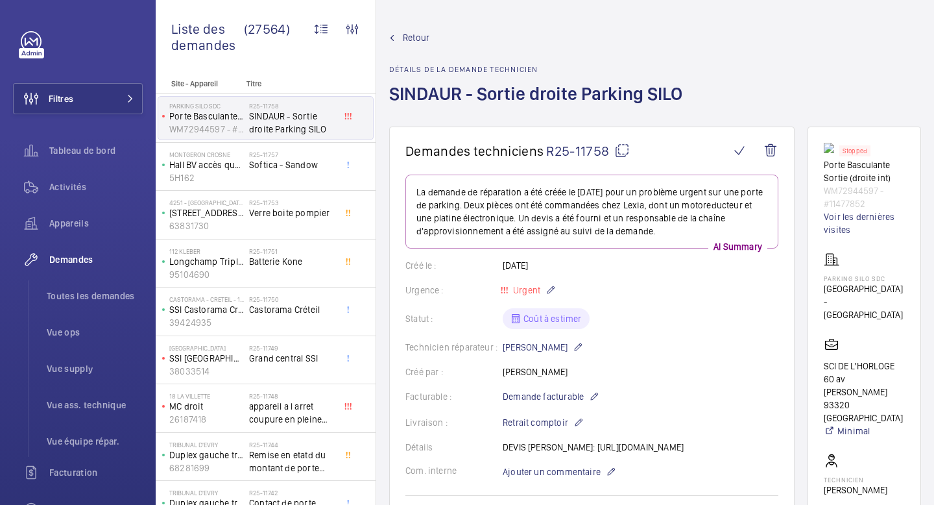
click at [620, 152] on mat-icon at bounding box center [622, 151] width 16 height 16
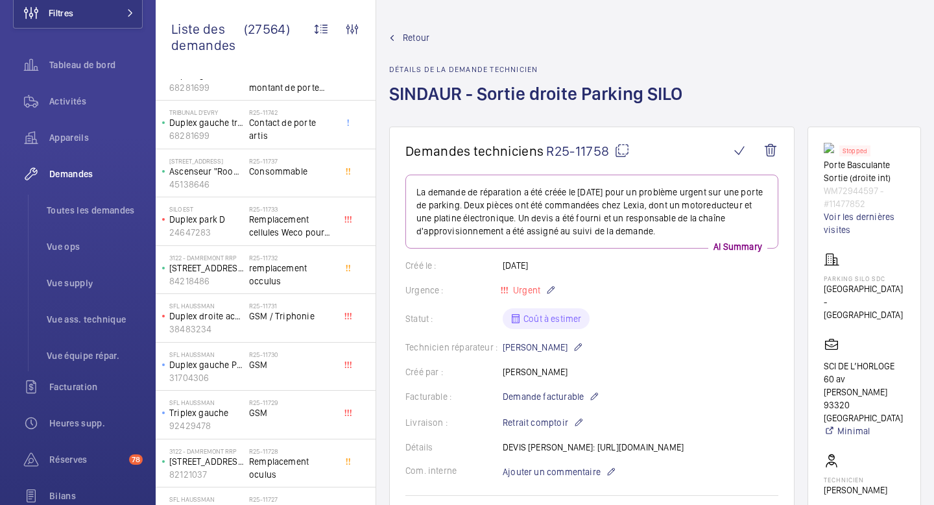
click at [408, 38] on span "Retour" at bounding box center [416, 37] width 27 height 13
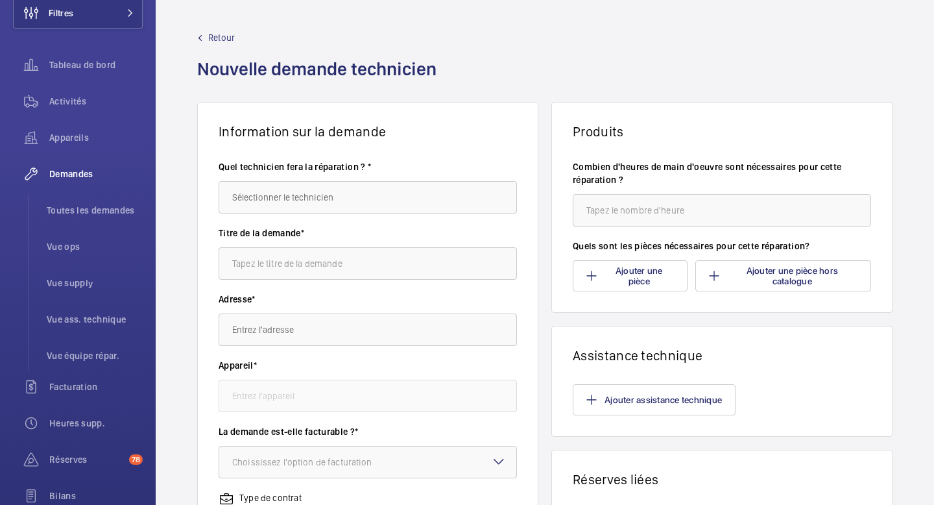
scroll to position [16, 0]
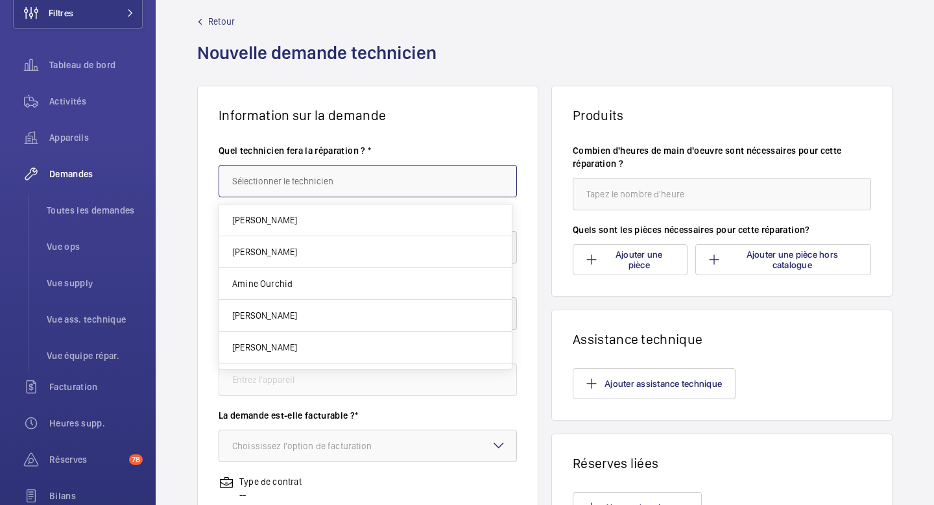
click at [378, 175] on input "text" at bounding box center [368, 181] width 298 height 32
type input "Alexandre Vasta"
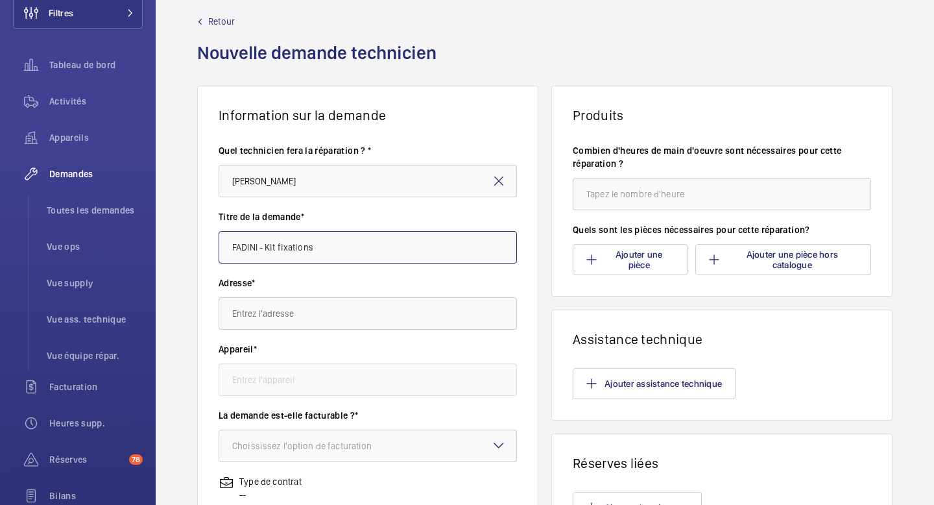
type input "FADINI - Kit fixations"
click at [320, 313] on input "text" at bounding box center [368, 313] width 298 height 32
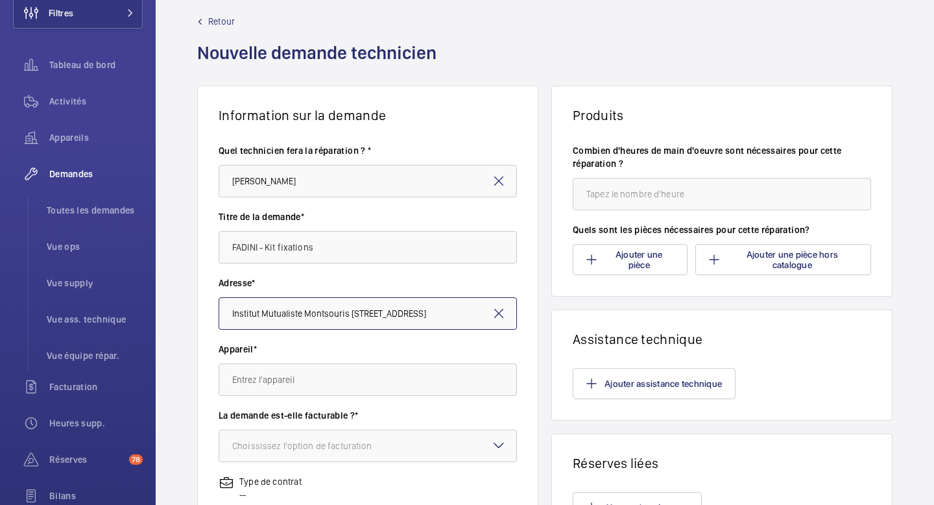
type input "Institut Mutualiste Montsouris 42 Bd Jourdan, 75014 PARIS"
click at [293, 378] on input "text" at bounding box center [368, 379] width 298 height 32
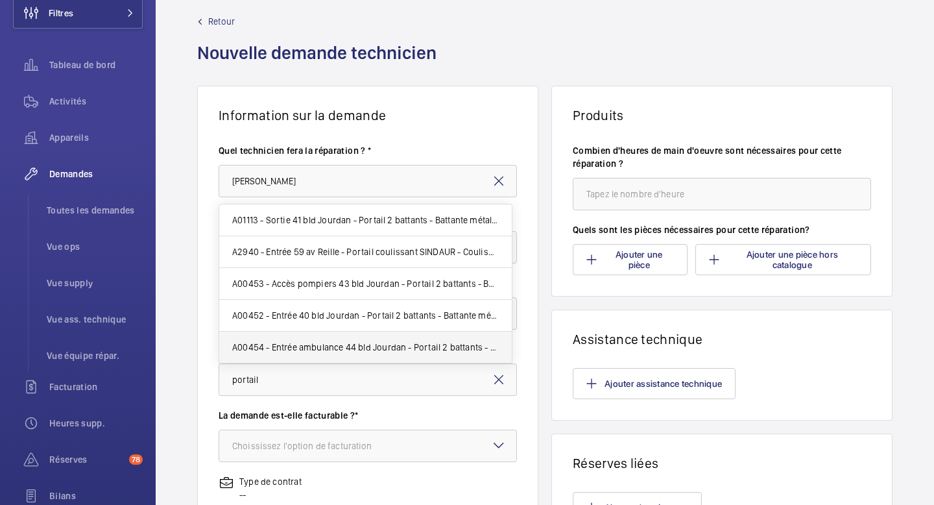
click at [332, 343] on span "A00454 - Entrée ambulance 44 bld Jourdan - Portail 2 battants - Battante métall…" at bounding box center [365, 347] width 267 height 13
type input "A00454 - Entrée ambulance 44 bld Jourdan - Portail 2 battants - Battante métall…"
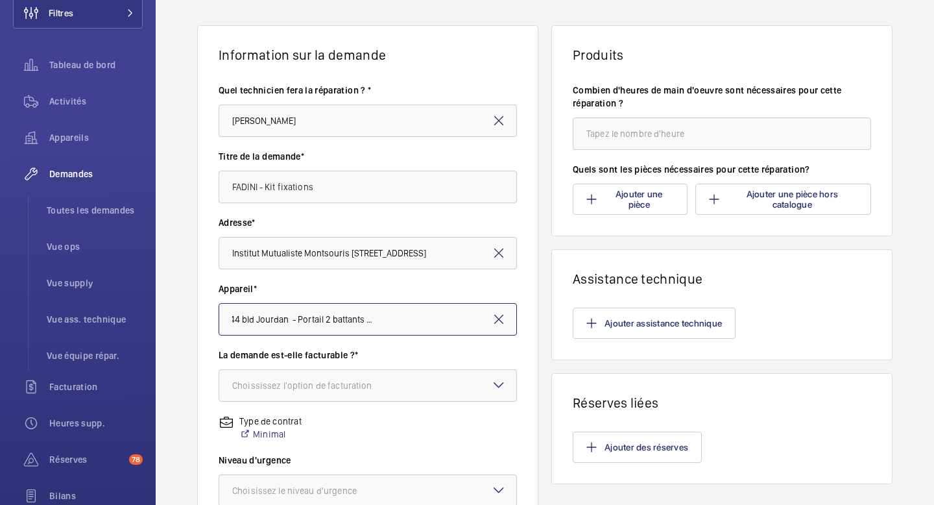
scroll to position [79, 0]
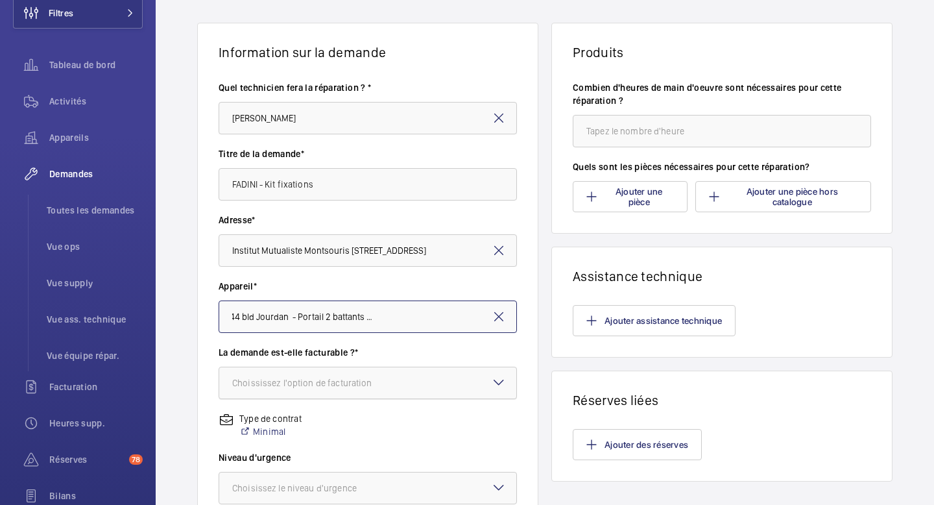
click at [342, 383] on div "Choississez l'option de facturation" at bounding box center [318, 382] width 173 height 13
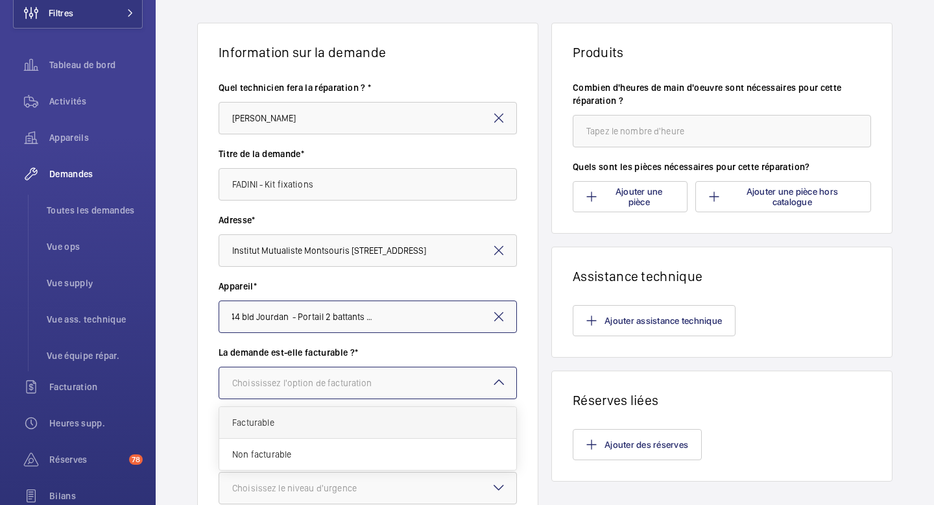
click at [329, 421] on span "Facturable" at bounding box center [367, 422] width 271 height 13
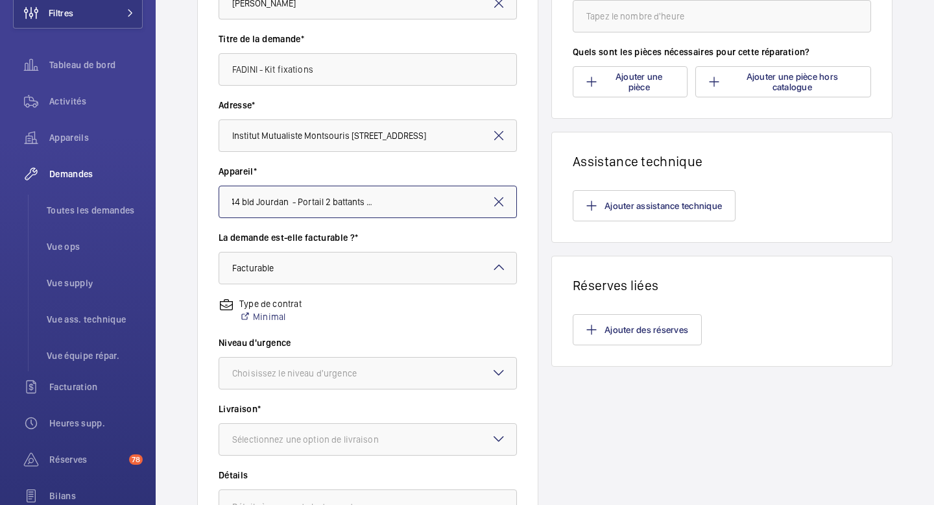
scroll to position [199, 0]
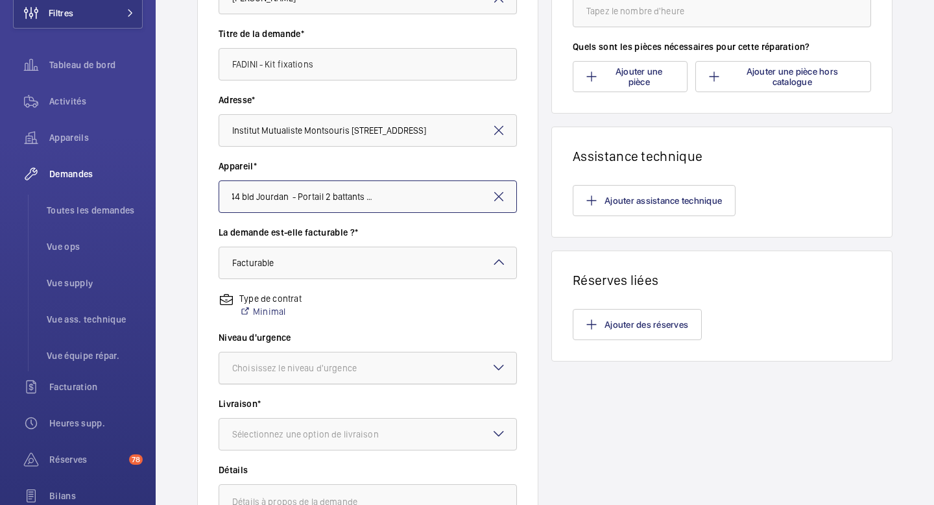
click at [361, 372] on div "Choisissez le niveau d'urgence" at bounding box center [310, 367] width 157 height 13
click at [326, 439] on span "Cette semaine" at bounding box center [367, 439] width 271 height 13
click at [332, 428] on div "Sélectionnez une option de livraison" at bounding box center [321, 434] width 179 height 13
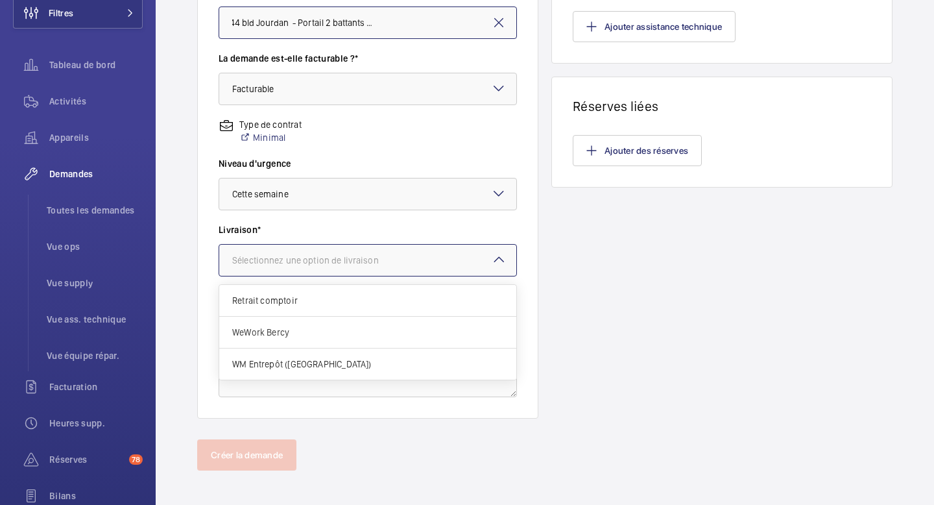
scroll to position [380, 0]
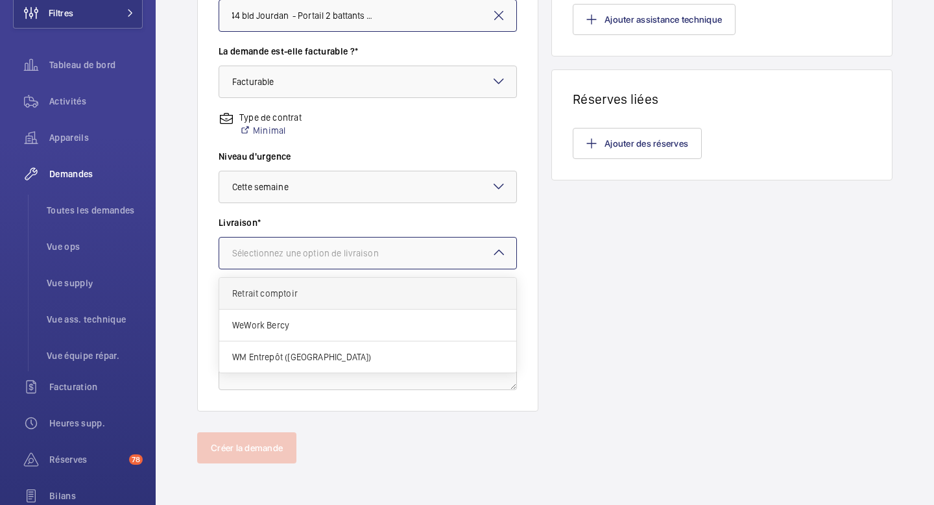
click at [370, 306] on div "Retrait comptoir" at bounding box center [367, 294] width 297 height 32
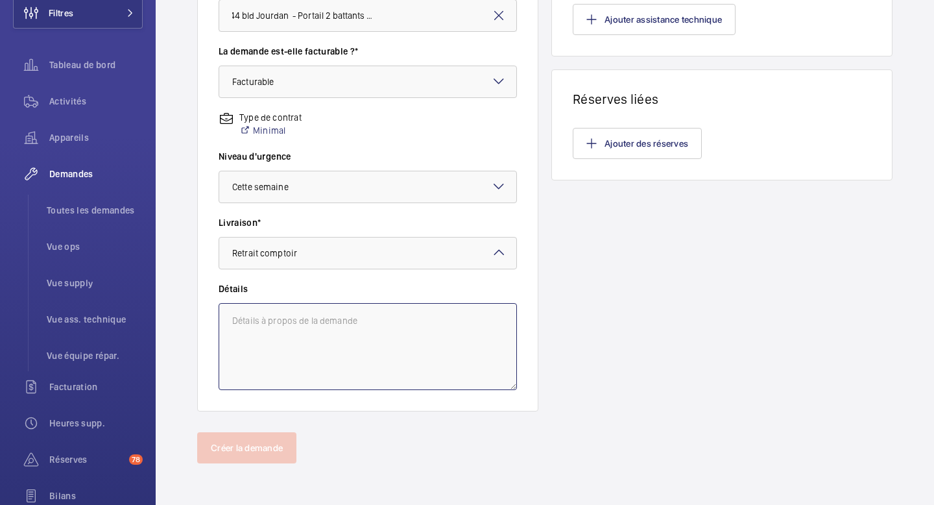
click at [368, 320] on textarea at bounding box center [368, 346] width 298 height 87
paste textarea "https://drive.google.com/file/d/1yuPuk3rGI-NOU1f5W-QXKV7Tc6QAswbE/view?usp=driv…"
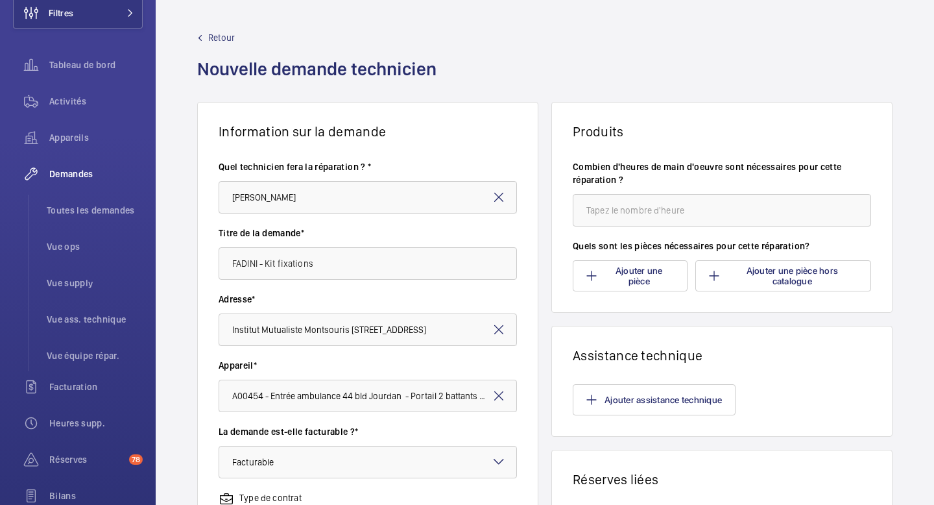
type textarea "Devis LEXIA Argenteuil : https://drive.google.com/file/d/1yuPuk3rGI-NOU1f5W-QXK…"
click at [655, 210] on input "number" at bounding box center [722, 210] width 298 height 32
click at [364, 260] on input "FADINI - Kit fixations" at bounding box center [368, 263] width 298 height 32
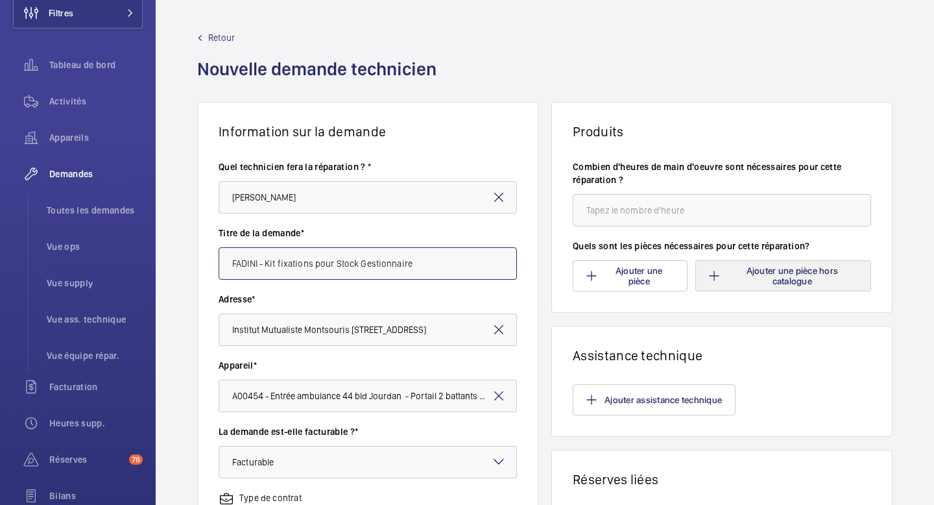
type input "FADINI - Kit fixations pour Stock Gestionnaire"
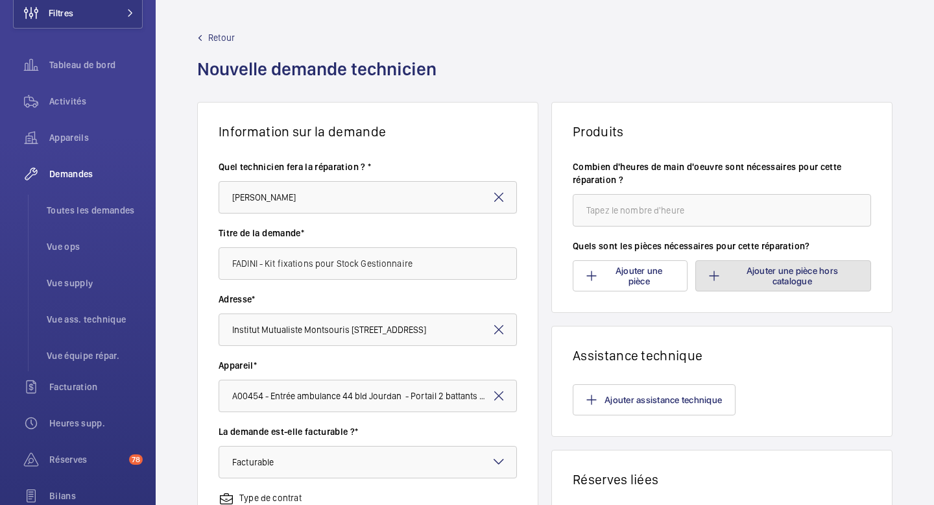
click at [743, 286] on button "Ajouter une pièce hors catalogue" at bounding box center [784, 275] width 176 height 31
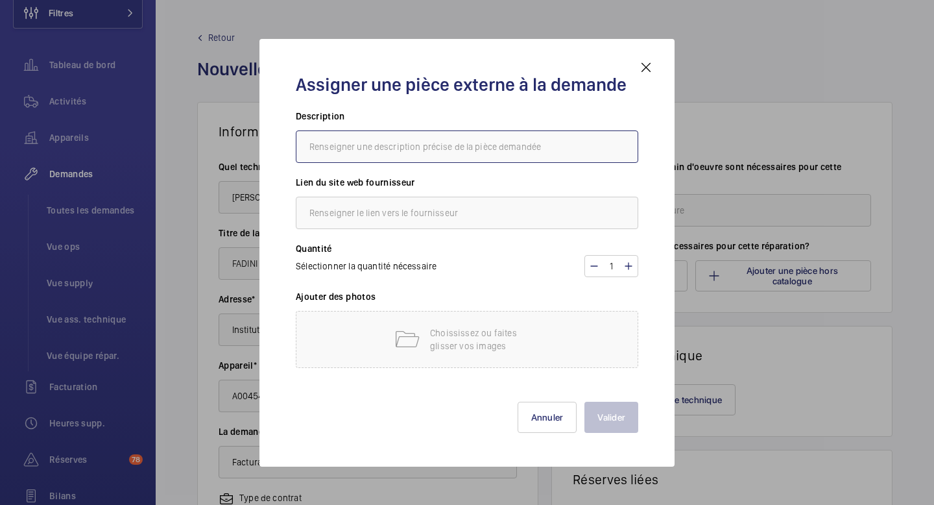
click at [478, 143] on input "text" at bounding box center [467, 146] width 343 height 32
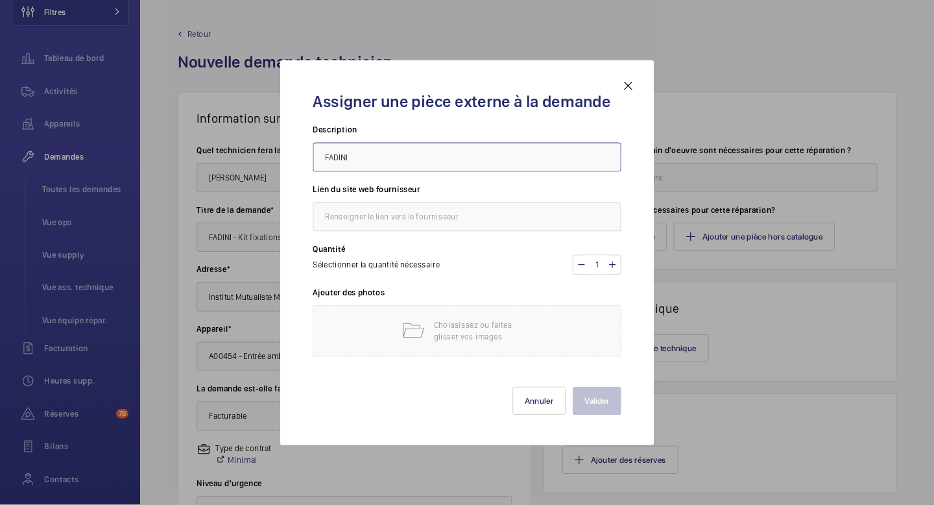
scroll to position [86, 0]
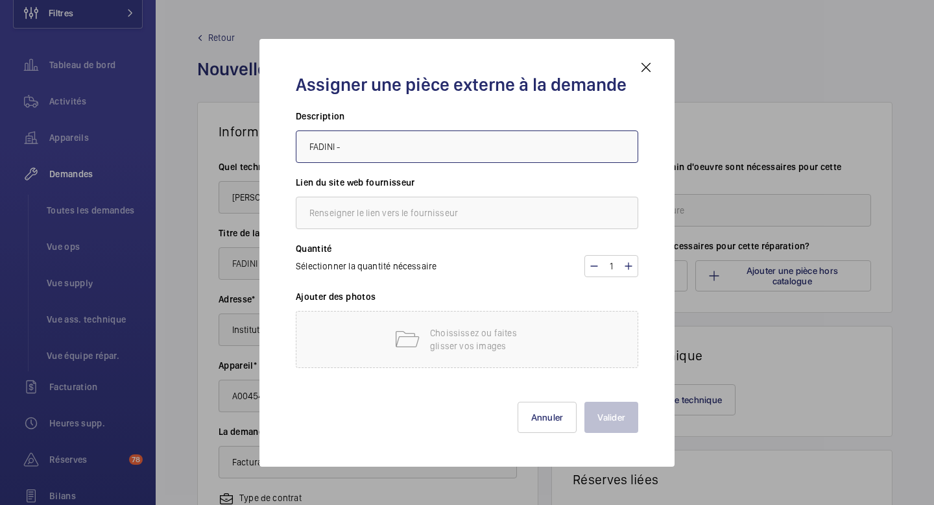
paste input "Ensemble de fixations pour Hindi 880 Evo"
click at [383, 147] on input "FADINI - Ensemble de fixations pour Hindi 880 Evo" at bounding box center [467, 146] width 343 height 32
click at [393, 147] on input "FADINI - Ensemble de fixations pour Hindi 880 Evo" at bounding box center [467, 146] width 343 height 32
click at [529, 143] on input "FADINI - Ensemble de KIT fixations pour Hindi 880 Evo" at bounding box center [467, 146] width 343 height 32
type input "FADINI - Ensemble de KIT fixations pour Hindi 880 Evo - 87156"
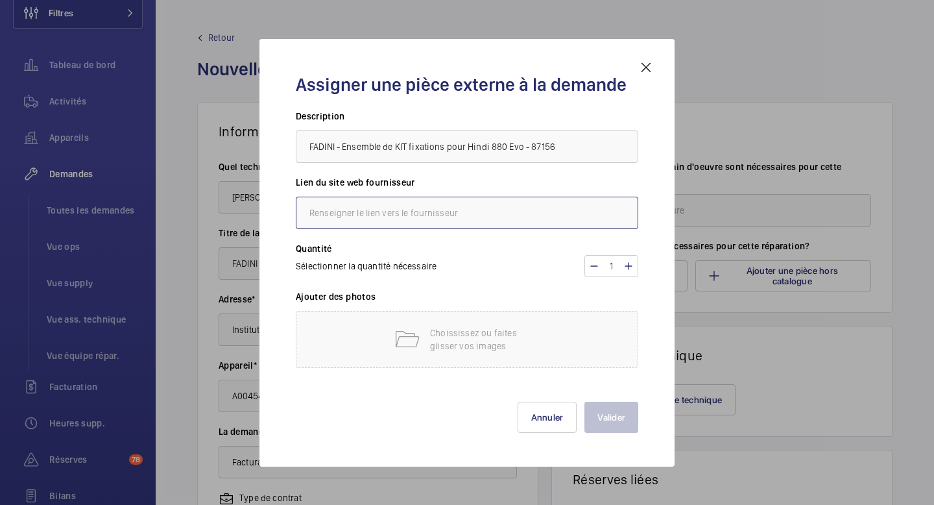
click at [494, 222] on input "text" at bounding box center [467, 213] width 343 height 32
type input "LEXIA"
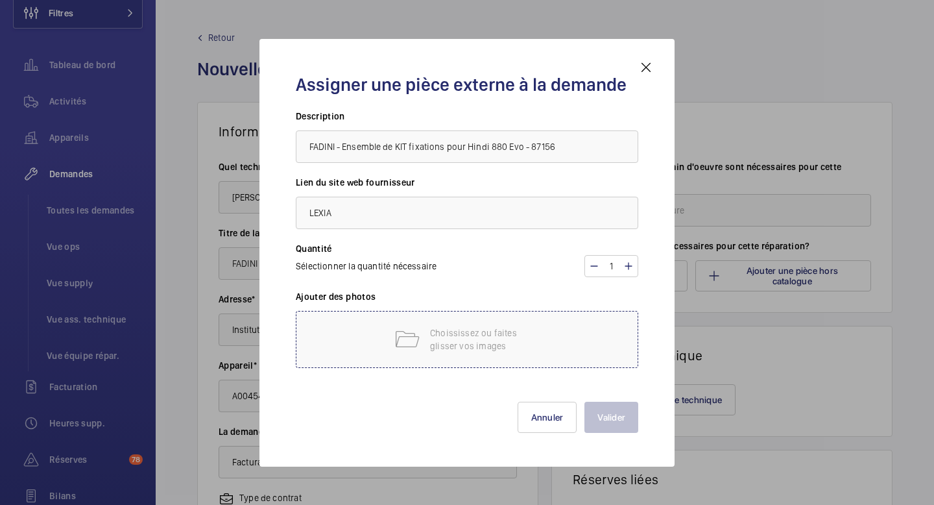
click at [398, 321] on div "Choississez ou faites glisser vos images" at bounding box center [467, 339] width 343 height 57
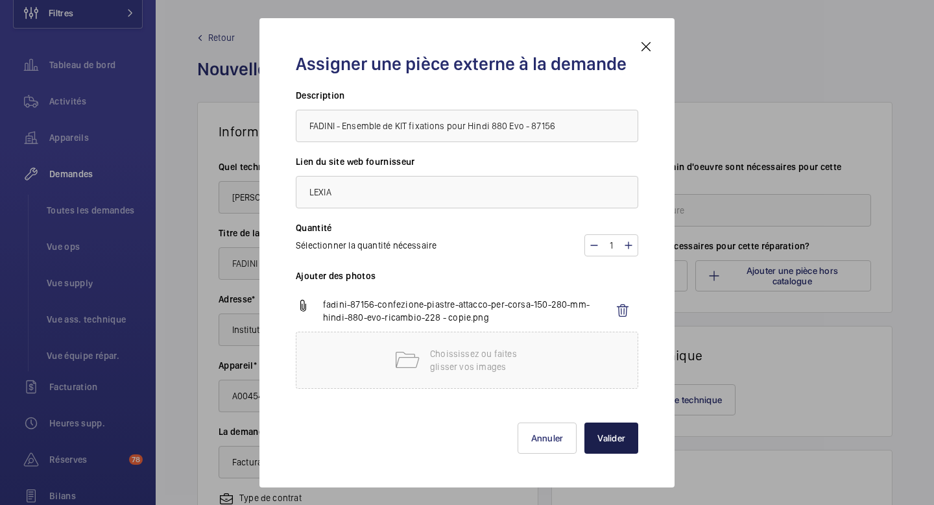
click at [621, 443] on button "Valider" at bounding box center [612, 437] width 54 height 31
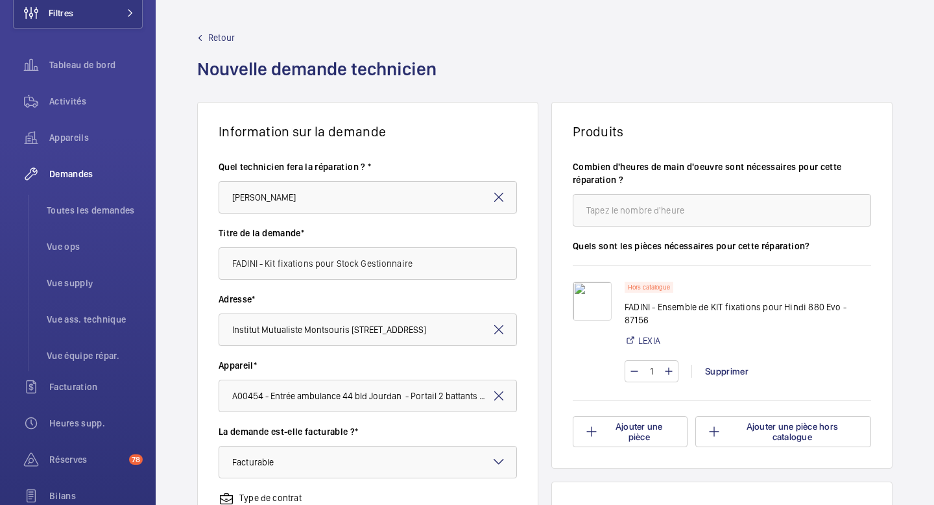
click at [591, 297] on img at bounding box center [592, 301] width 39 height 39
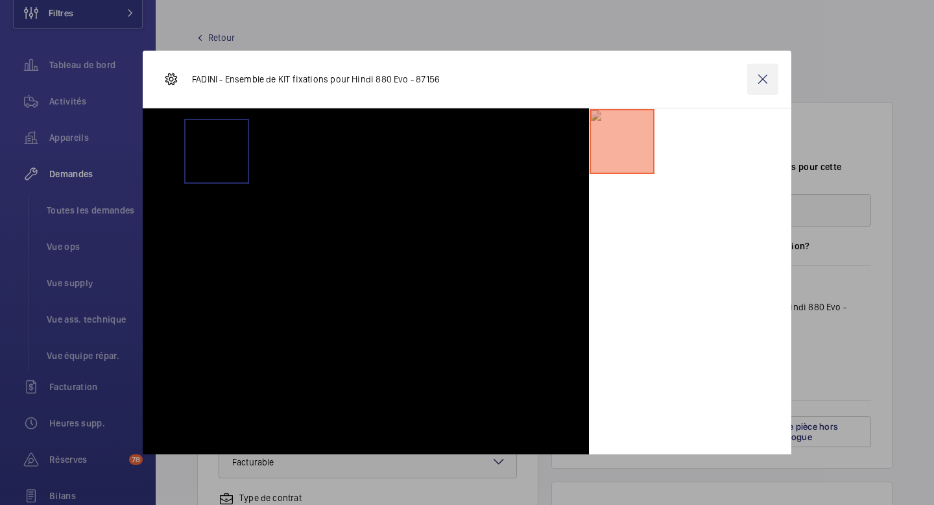
click at [755, 79] on wm-front-icon-button at bounding box center [762, 79] width 31 height 31
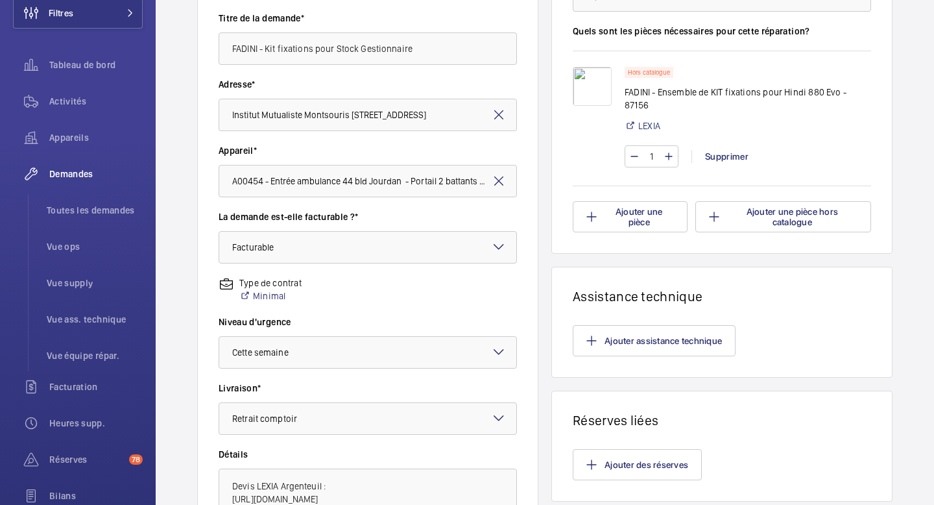
scroll to position [249, 0]
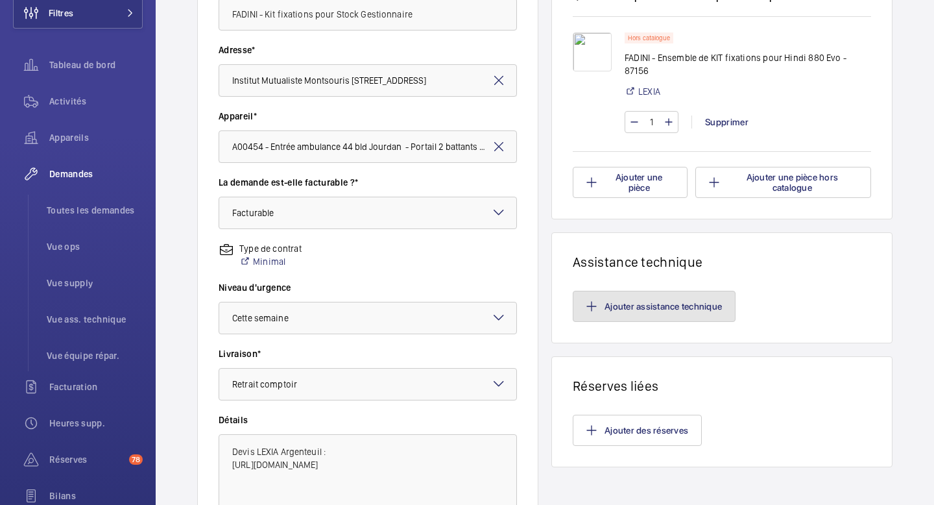
click at [663, 313] on button "Ajouter assistance technique" at bounding box center [654, 306] width 163 height 31
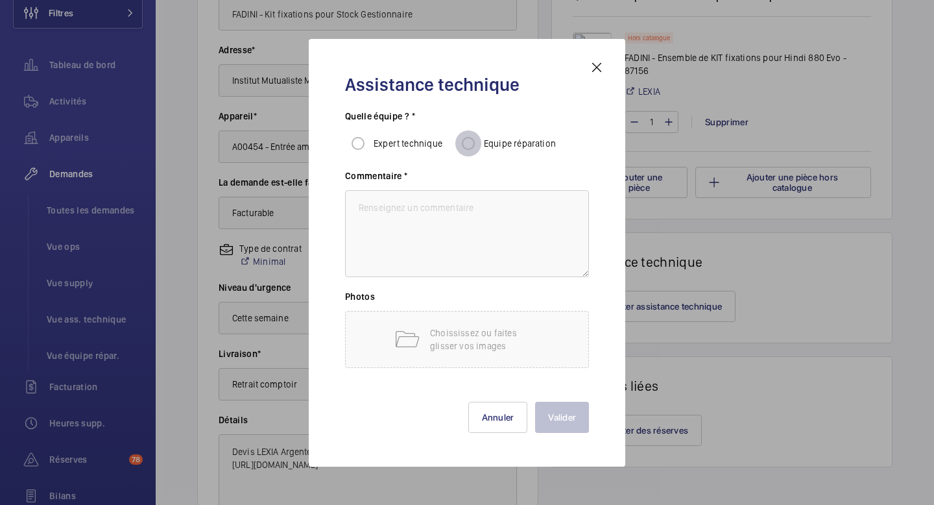
click at [476, 143] on input "Equipe réparation" at bounding box center [468, 143] width 26 height 26
radio input "true"
click at [457, 229] on textarea at bounding box center [467, 233] width 244 height 87
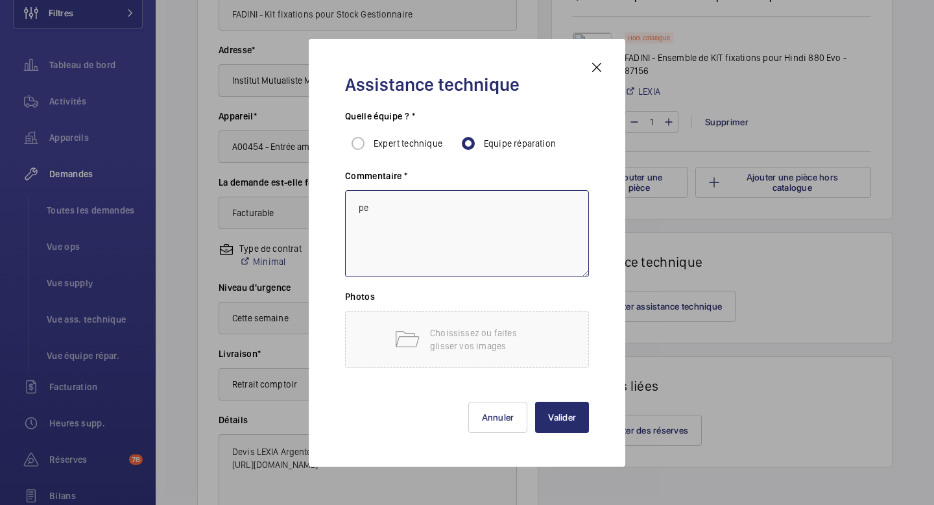
type textarea "p"
type textarea "P"
type textarea "Fournitures pour Fixations Acier Galva +150€ (Cornière, Vis d’assemblage)"
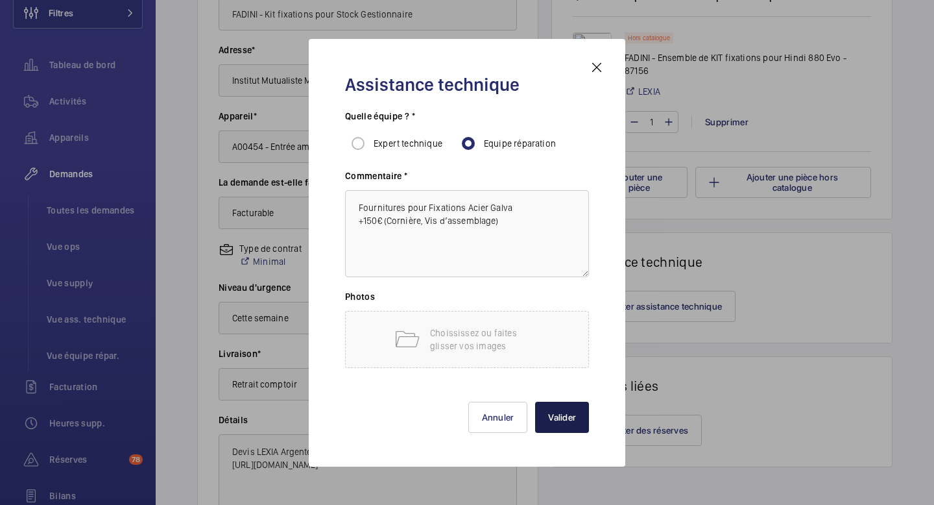
click at [553, 423] on button "Valider" at bounding box center [562, 417] width 54 height 31
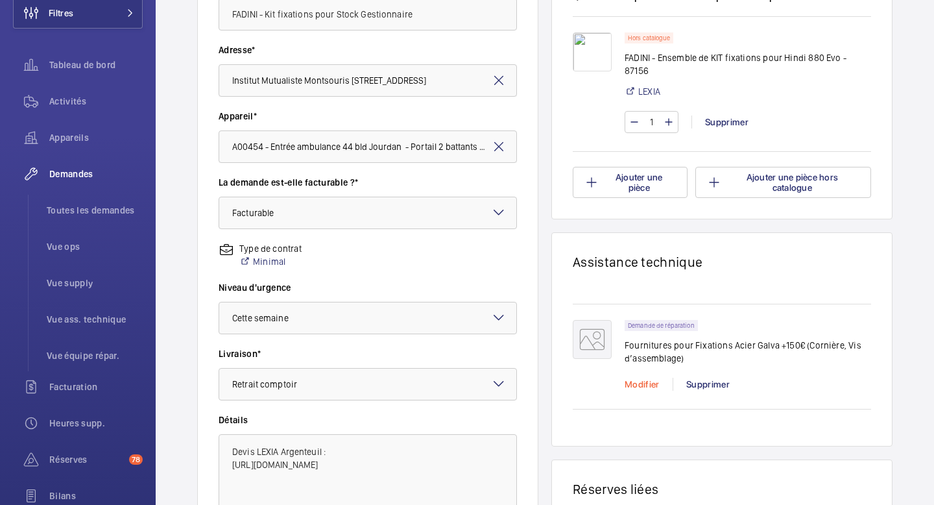
click at [647, 383] on div "Modifier" at bounding box center [649, 384] width 48 height 13
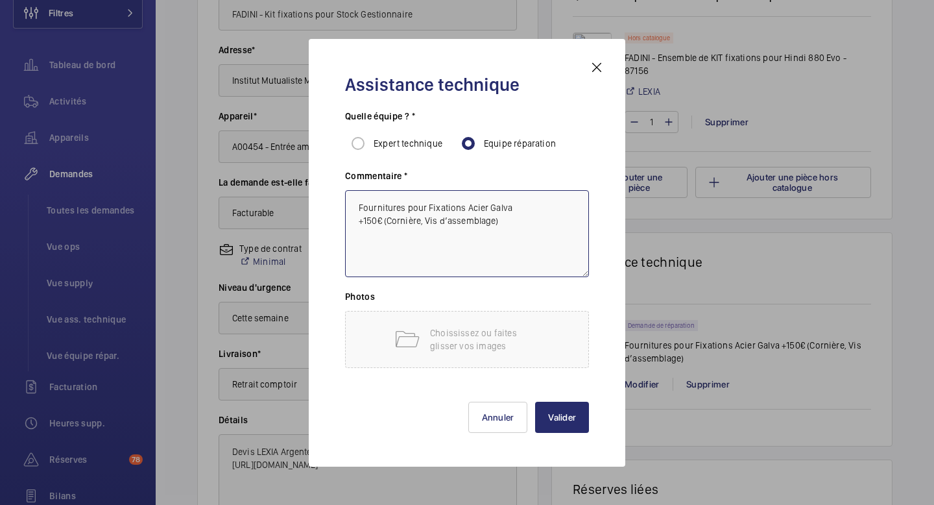
click at [359, 206] on textarea "Fournitures pour Fixations Acier Galva +150€ (Cornière, Vis d’assemblage)" at bounding box center [467, 233] width 244 height 87
type textarea "Ajout au DEVIS Fournitures pour Fixations Acier Galva +150€ (Cornière, Vis d’as…"
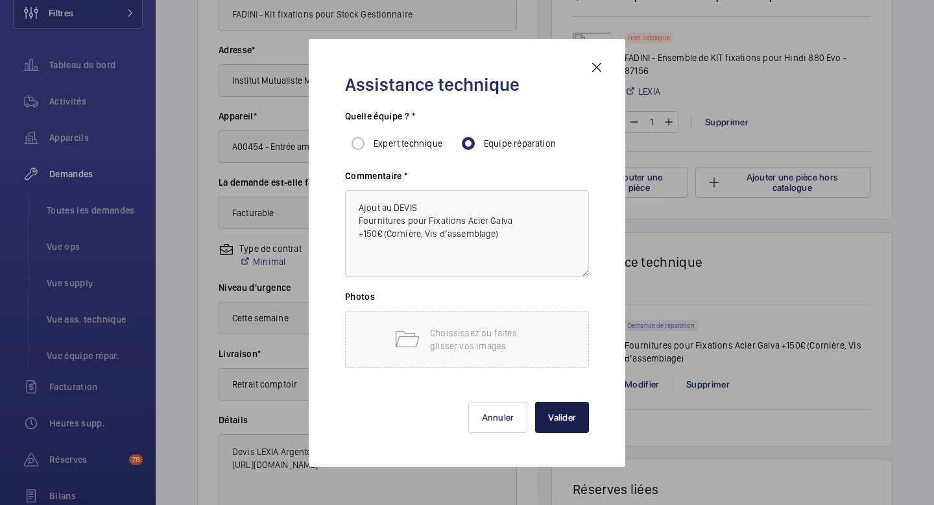
click at [568, 417] on button "Valider" at bounding box center [562, 417] width 54 height 31
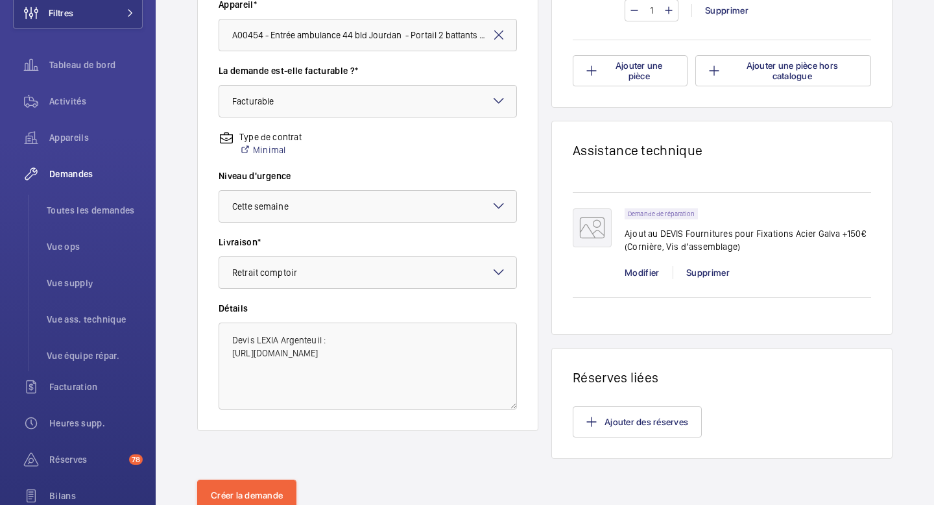
scroll to position [407, 0]
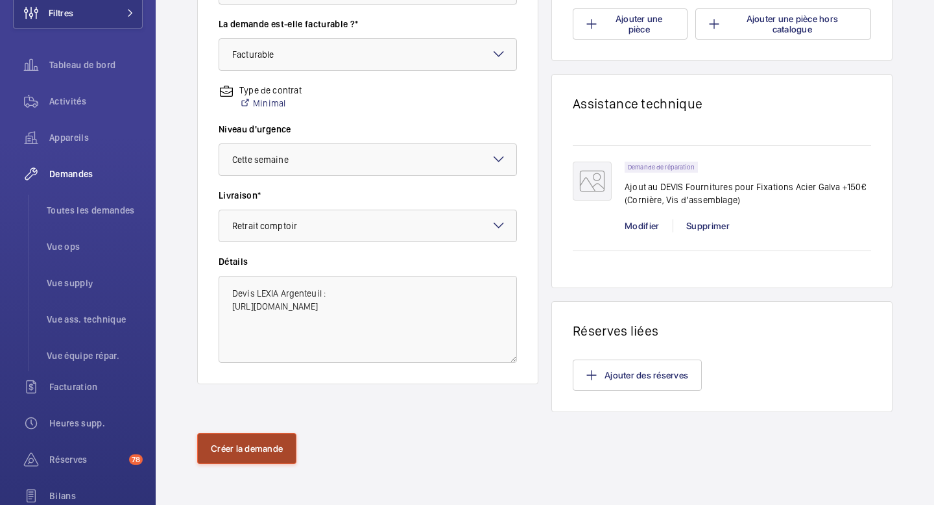
click at [250, 452] on button "Créer la demande" at bounding box center [246, 448] width 99 height 31
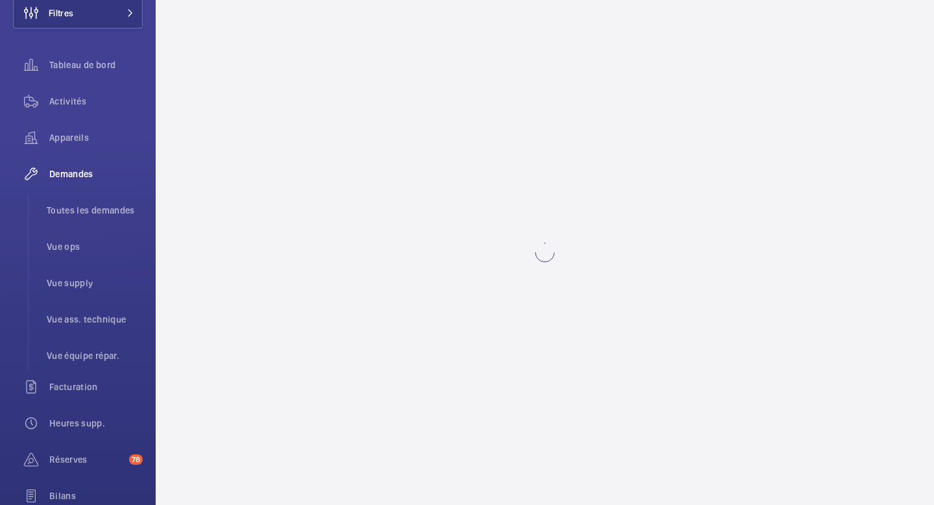
scroll to position [0, 0]
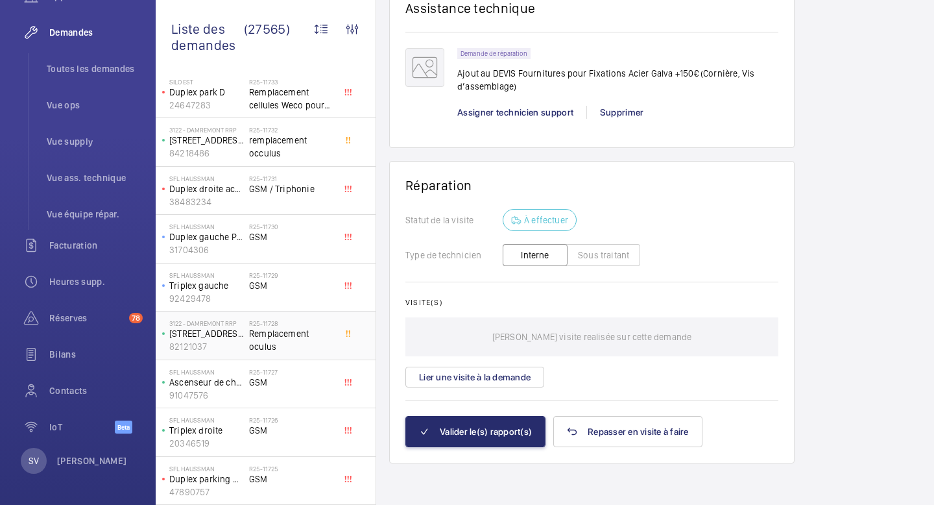
scroll to position [603, 0]
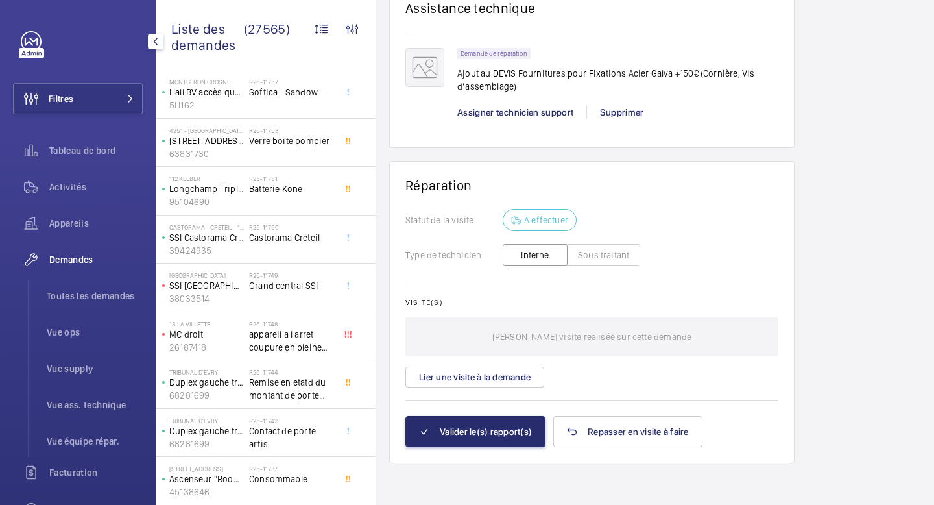
click at [160, 40] on mat-icon "button" at bounding box center [156, 41] width 16 height 10
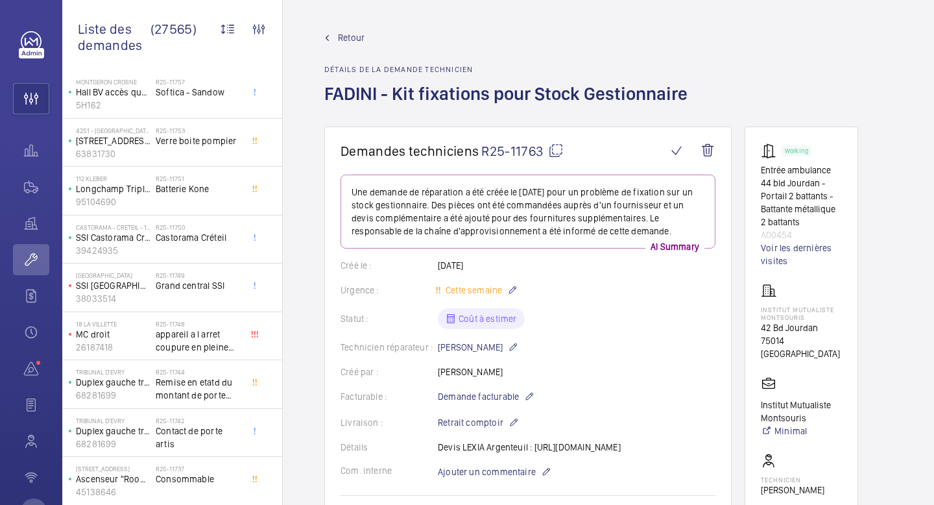
click at [331, 36] on link "Retour" at bounding box center [509, 37] width 371 height 13
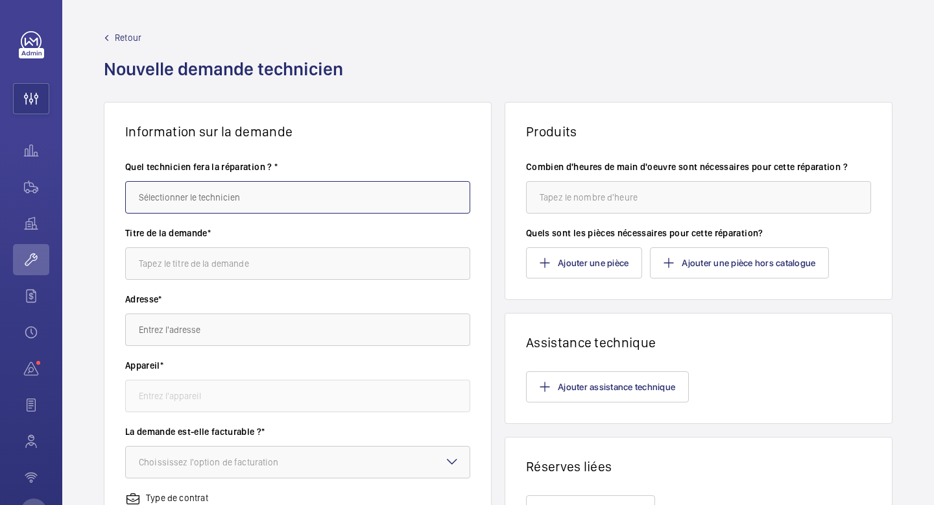
click at [287, 193] on input "text" at bounding box center [297, 197] width 345 height 32
type input "Alexandre Vasta"
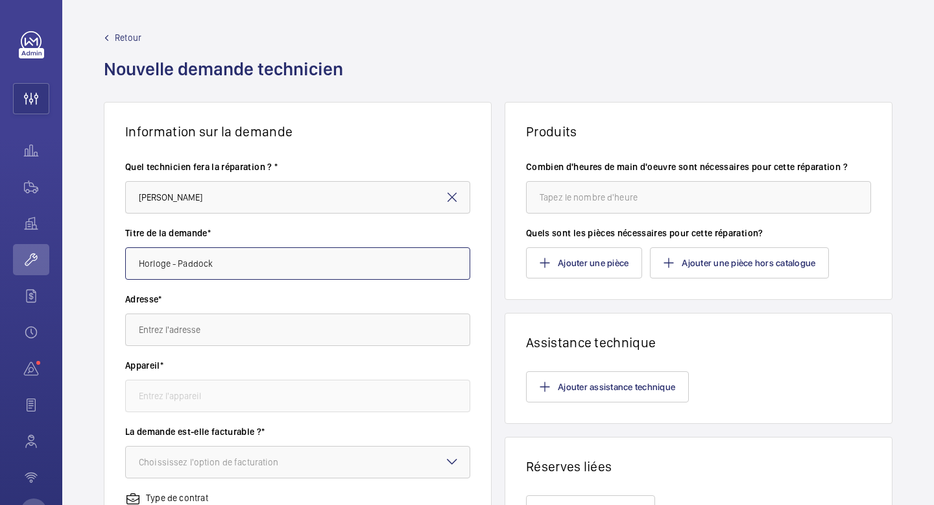
type input "Horloge - Paddock"
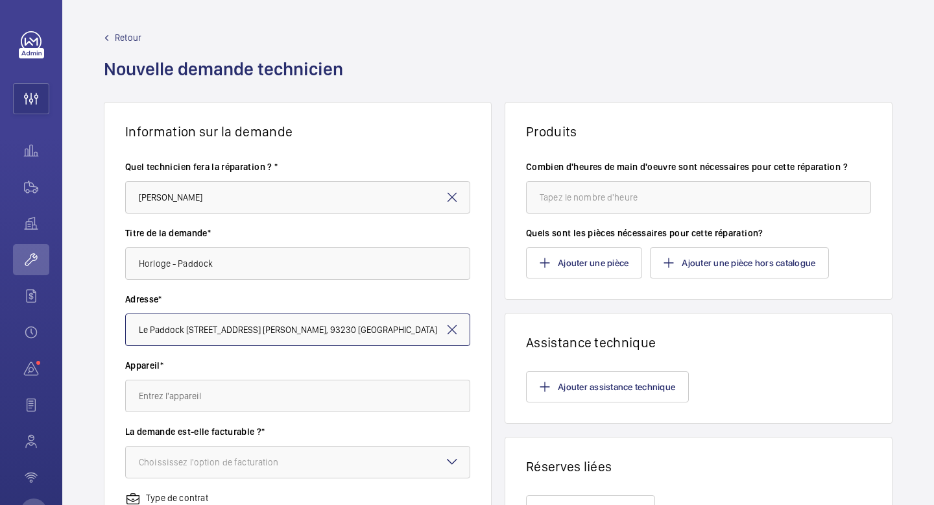
type input "Le Paddock 60 Av. Gaston Roussel, 93230 ROMAINVILLE"
click at [194, 392] on input "text" at bounding box center [297, 396] width 345 height 32
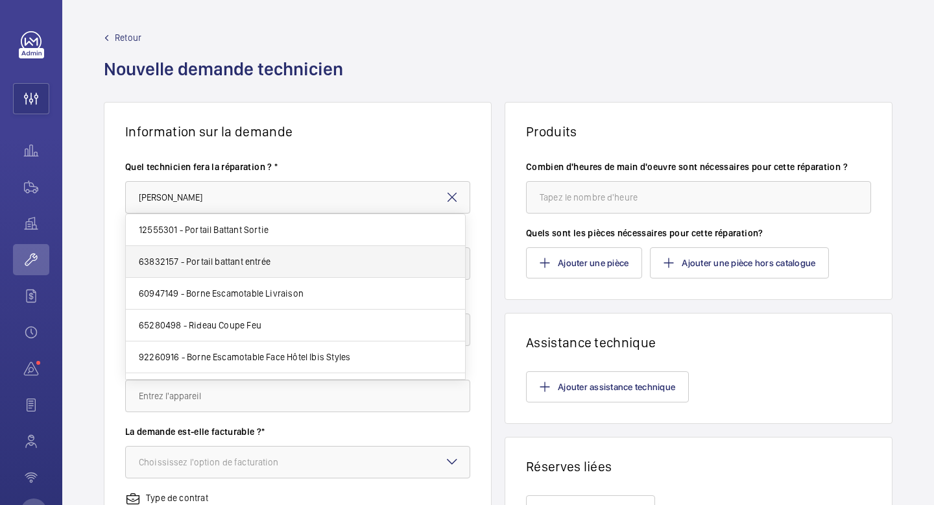
click at [280, 270] on mat-option "63832157 - Portail battant entrée" at bounding box center [295, 262] width 339 height 32
type input "63832157 - Portail battant entrée"
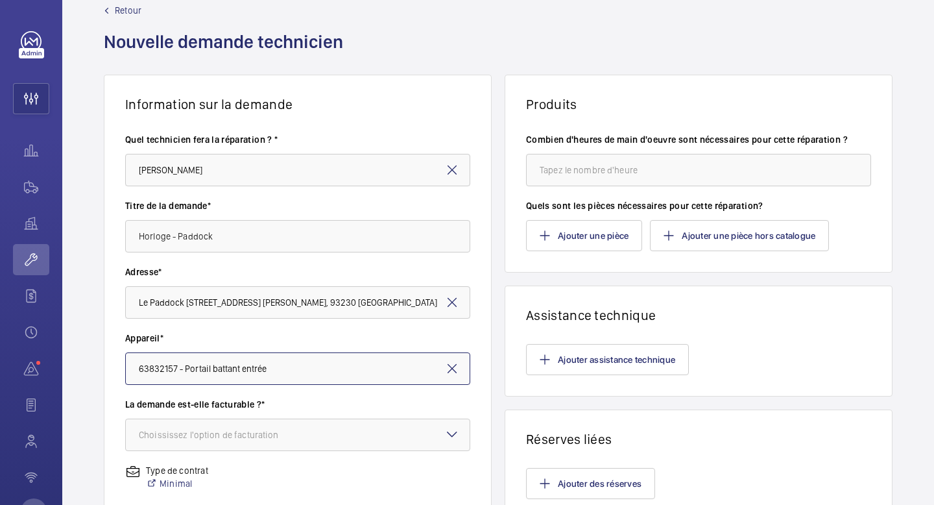
scroll to position [50, 0]
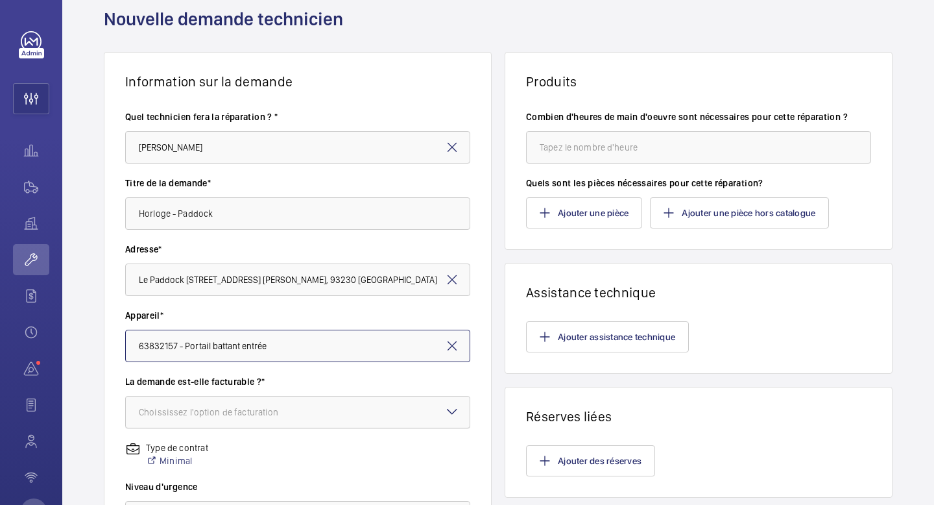
click at [288, 408] on div "Choississez l'option de facturation" at bounding box center [225, 412] width 173 height 13
click at [267, 451] on span "Facturable" at bounding box center [298, 451] width 318 height 13
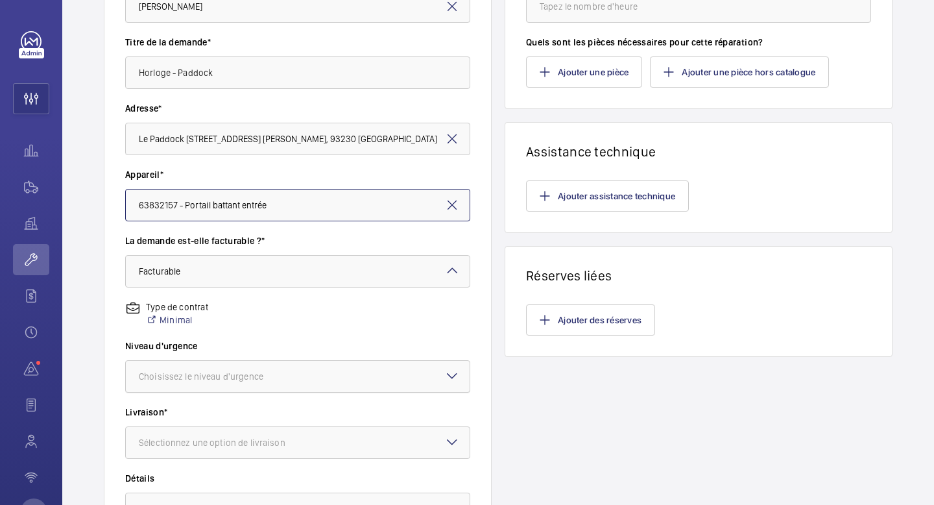
scroll to position [234, 0]
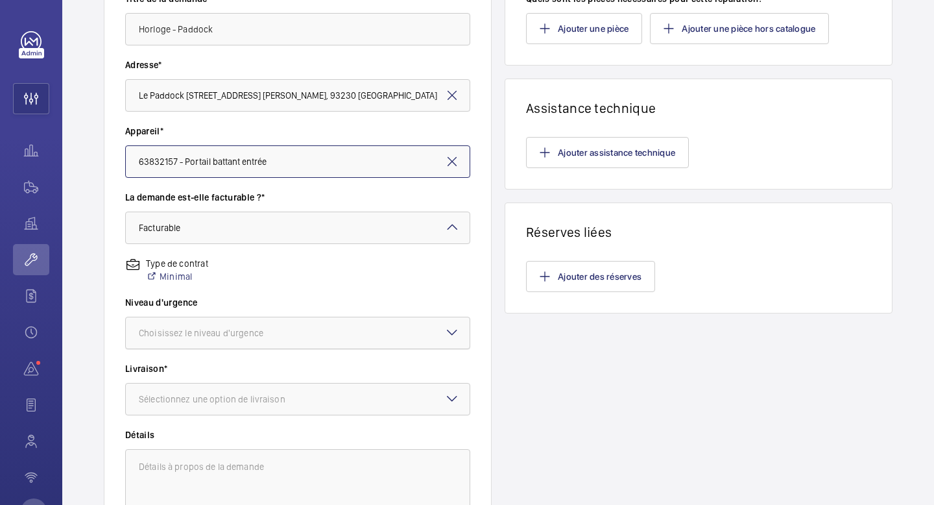
click at [258, 328] on div "Choisissez le niveau d'urgence" at bounding box center [217, 332] width 157 height 13
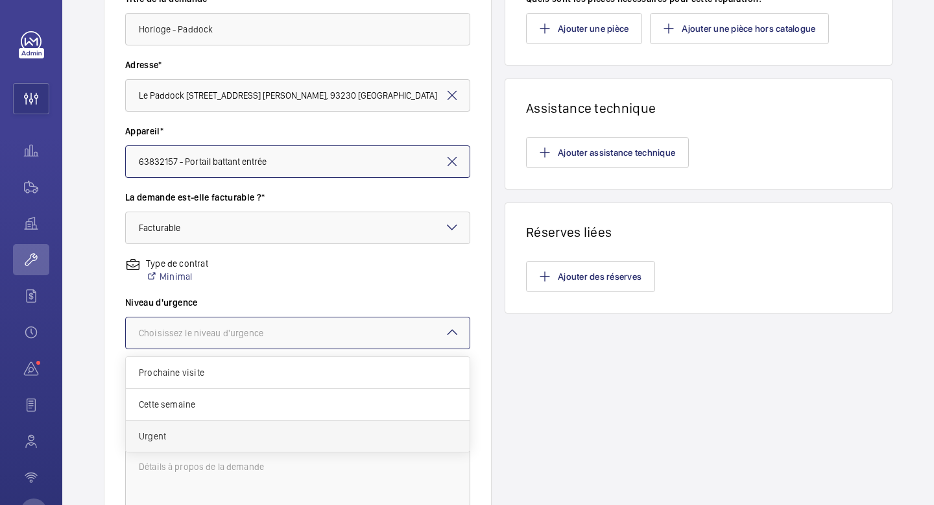
click at [251, 435] on span "Urgent" at bounding box center [298, 436] width 318 height 13
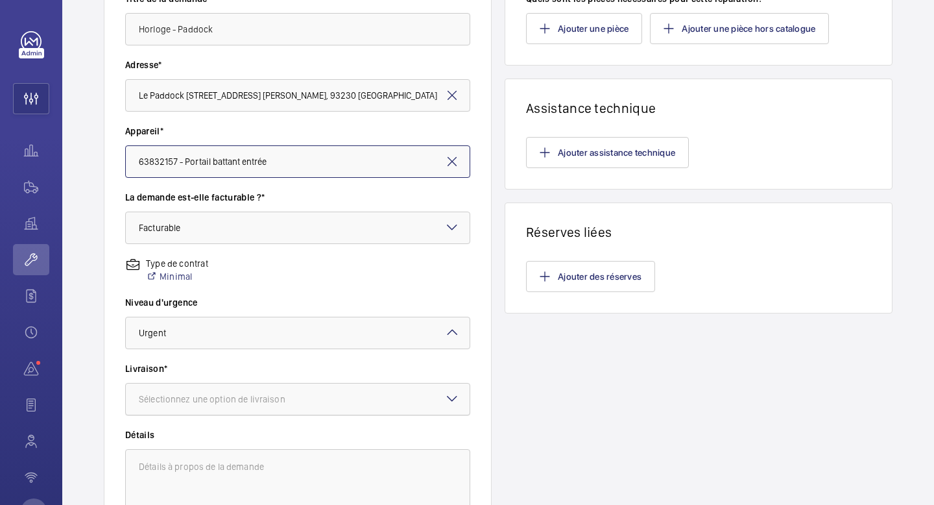
click at [247, 400] on div "Sélectionnez une option de livraison" at bounding box center [228, 399] width 179 height 13
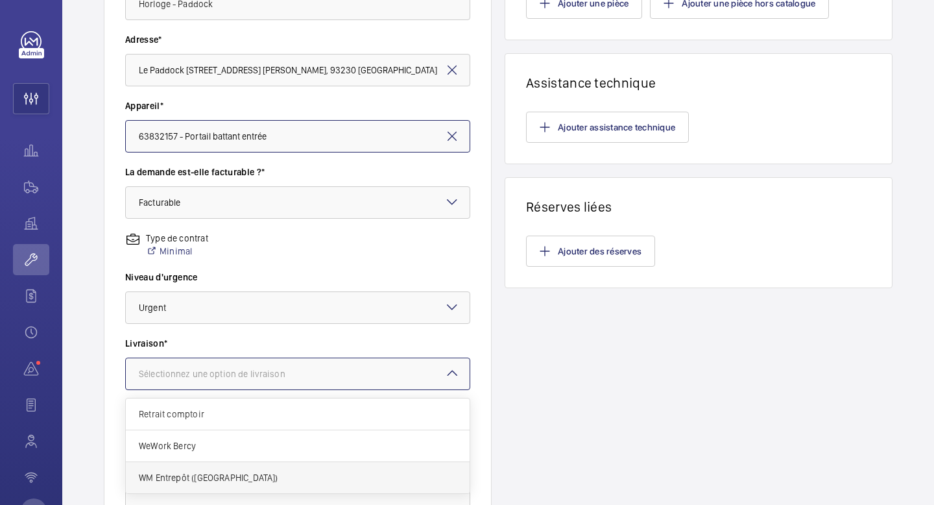
scroll to position [353, 0]
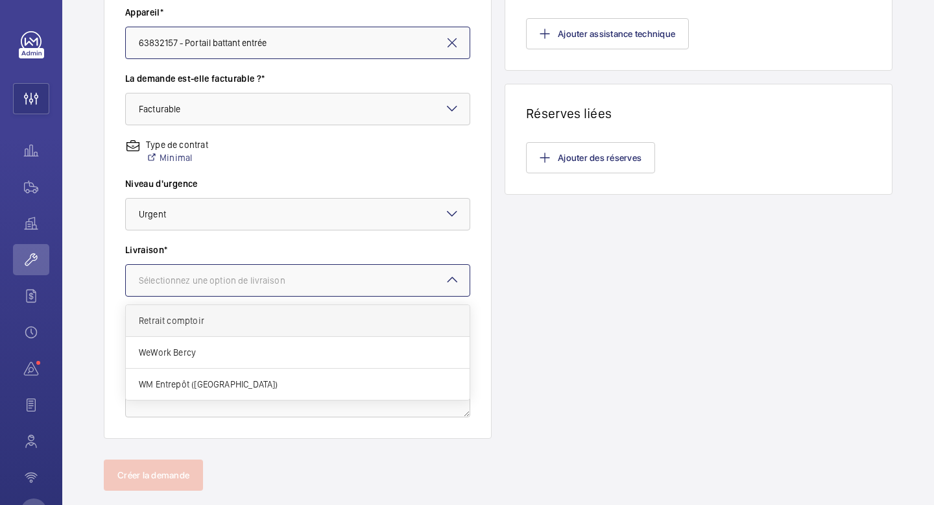
click at [265, 330] on div "Retrait comptoir" at bounding box center [298, 321] width 344 height 32
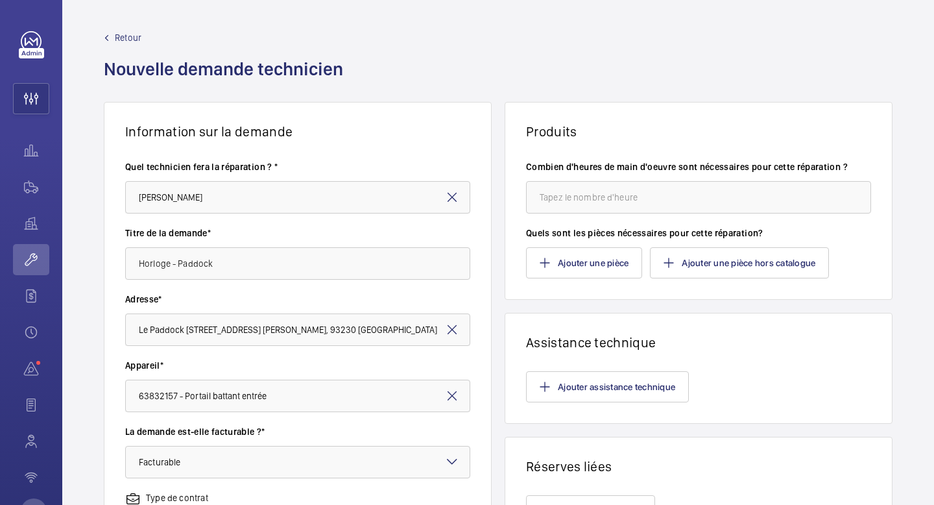
scroll to position [380, 0]
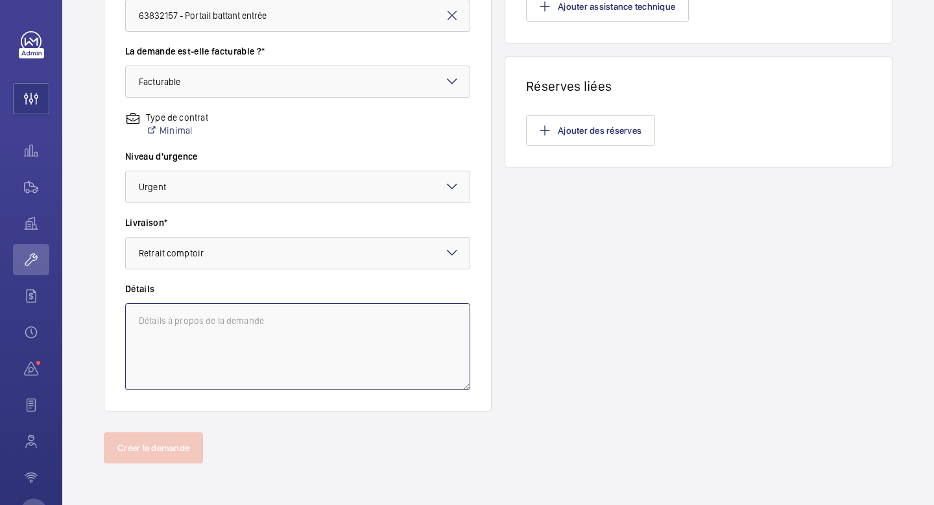
click at [193, 316] on textarea at bounding box center [297, 346] width 345 height 87
type textarea "d"
type textarea "Devis GDV Croissy:"
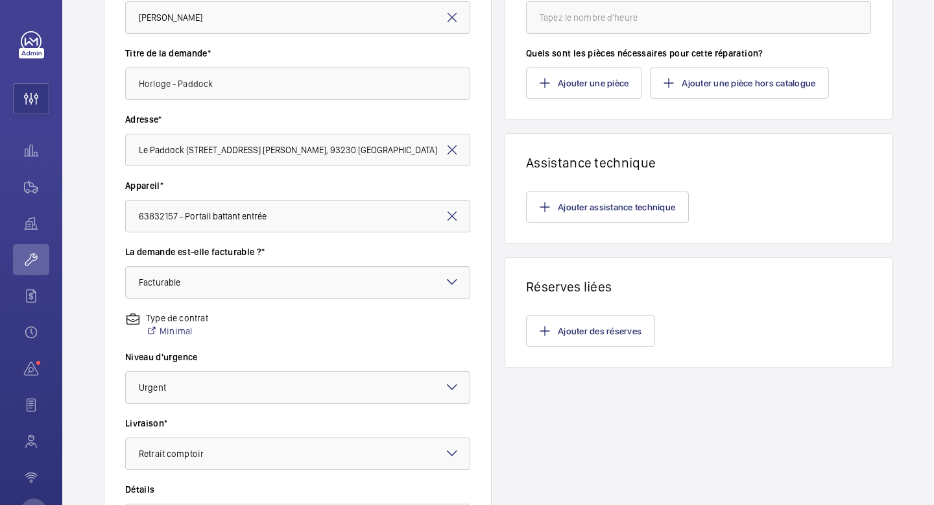
scroll to position [71, 0]
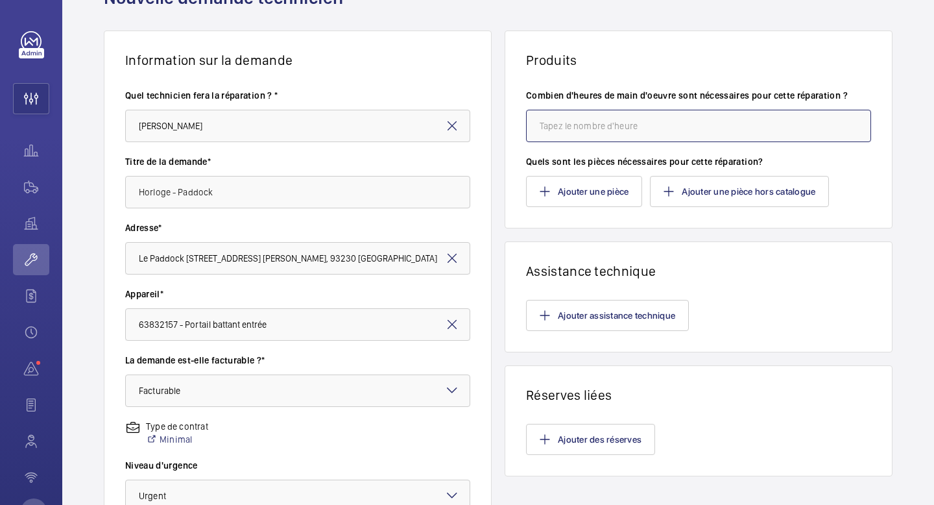
click at [625, 127] on input "number" at bounding box center [698, 126] width 345 height 32
type input "2"
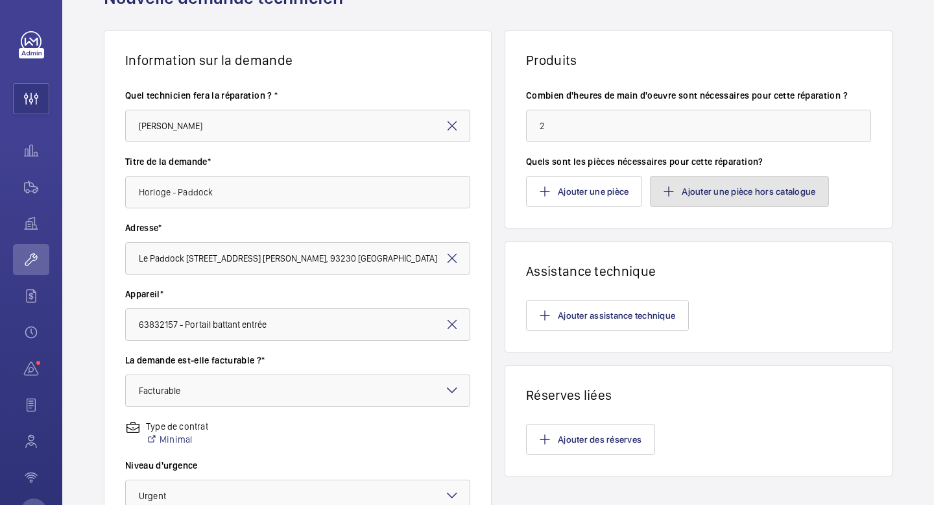
click at [744, 186] on button "Ajouter une pièce hors catalogue" at bounding box center [739, 191] width 179 height 31
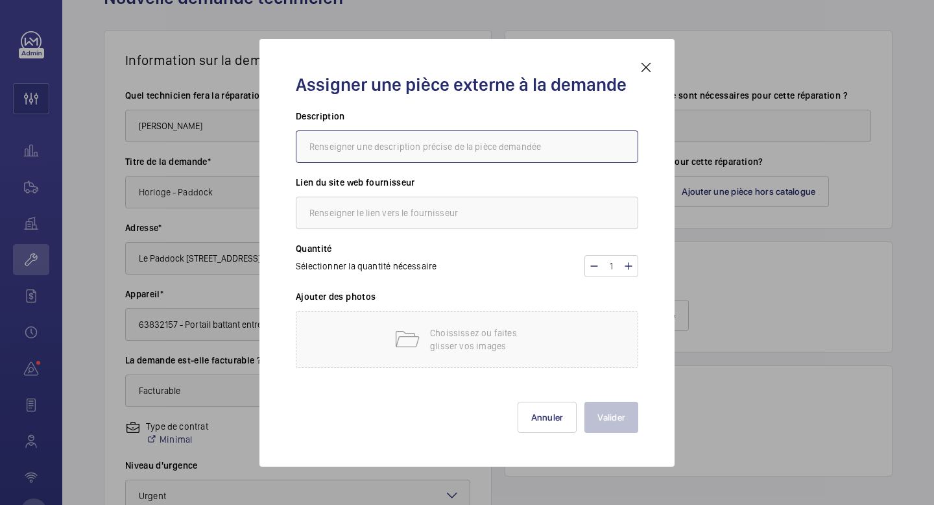
click at [459, 153] on input "text" at bounding box center [467, 146] width 343 height 32
paste input "Interrupteur horaire astronomique 16A"
paste input "128182300000"
type input "FINDER - Interrupteur horaire astronomique 16A - 128182300000"
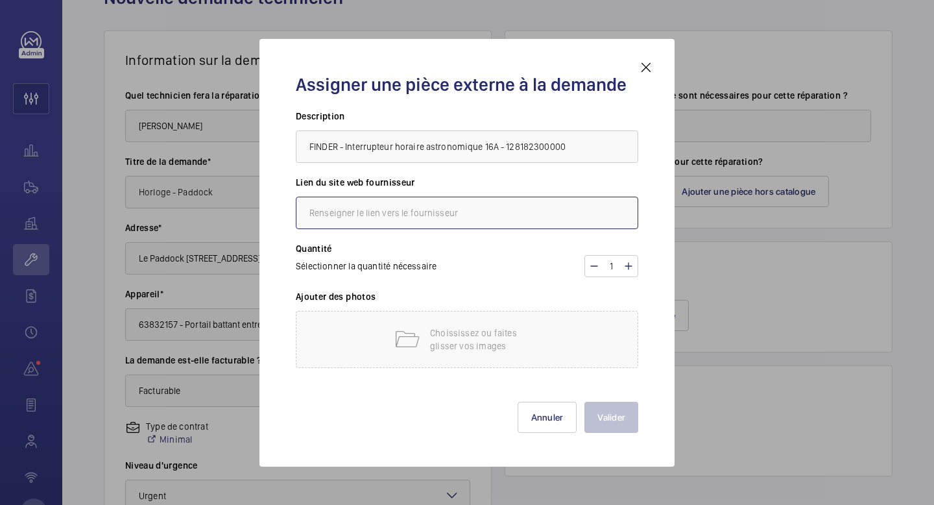
click at [500, 213] on input "text" at bounding box center [467, 213] width 343 height 32
type input "findernet.com"
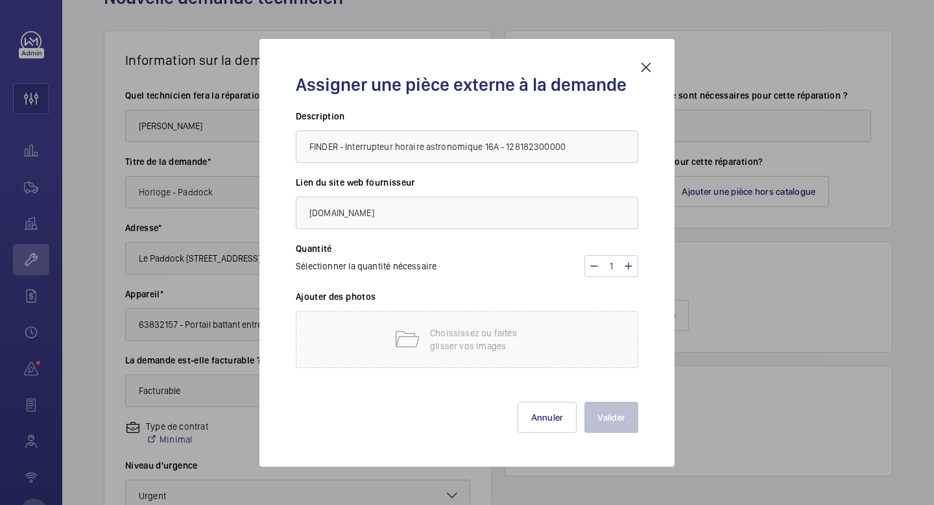
click at [487, 260] on div "Sélectionner la quantité nécessaire 1" at bounding box center [467, 266] width 343 height 22
click at [598, 344] on div "Choississez ou faites glisser vos images" at bounding box center [467, 339] width 343 height 57
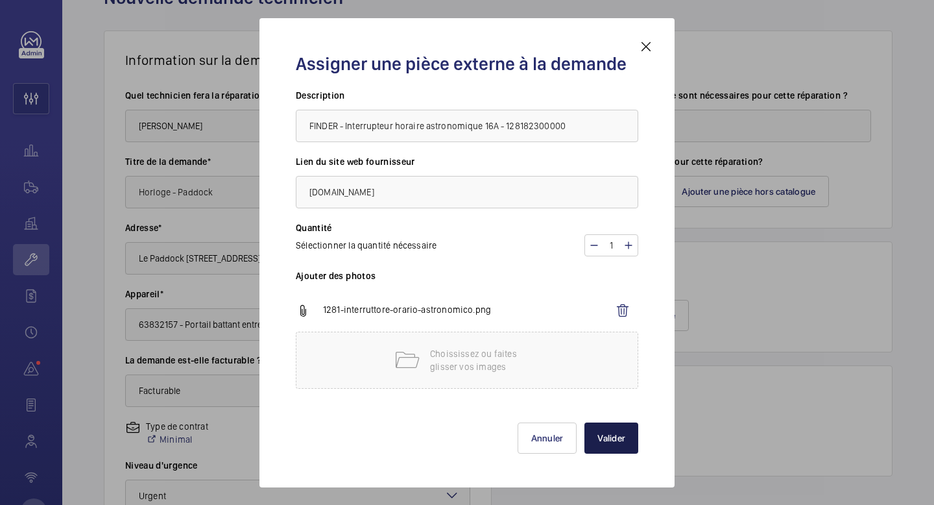
click at [613, 441] on button "Valider" at bounding box center [612, 437] width 54 height 31
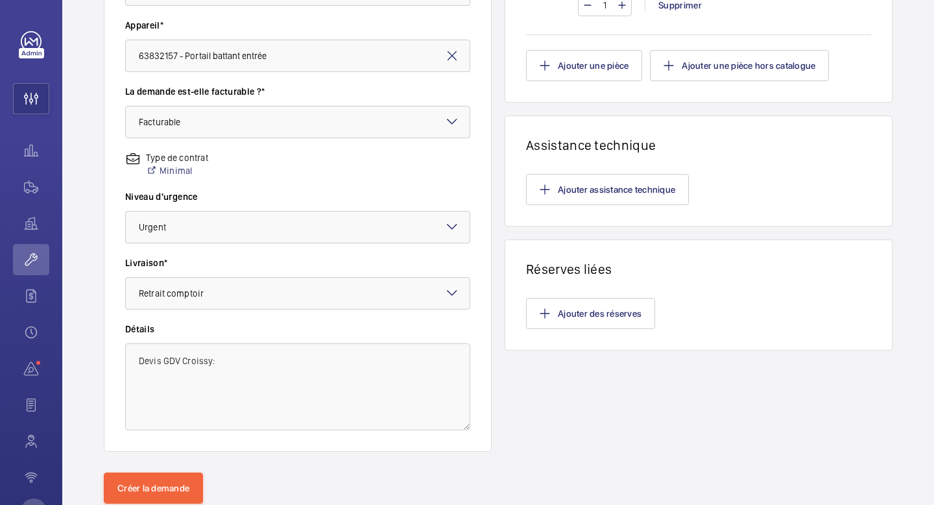
scroll to position [365, 0]
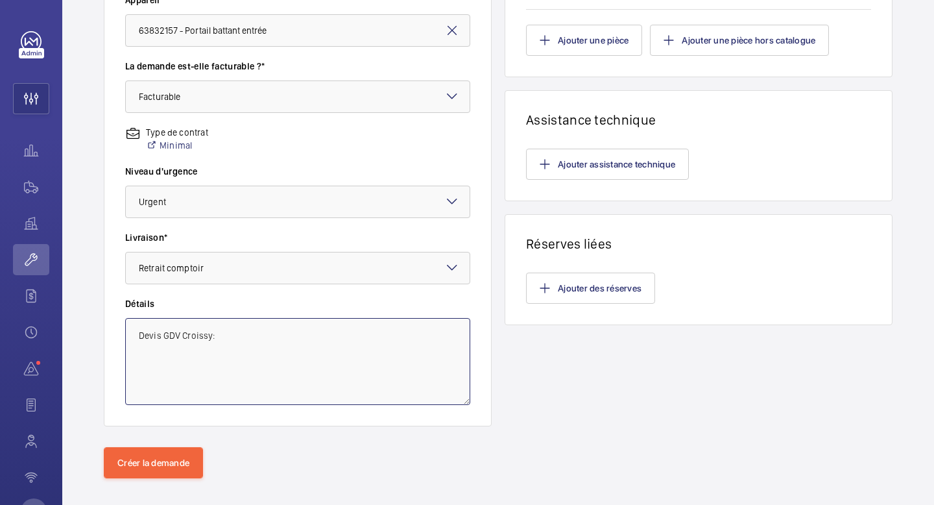
click at [255, 341] on textarea "Devis GDV Croissy:" at bounding box center [297, 361] width 345 height 87
paste textarea "https://drive.google.com/file/d/1aFzB-Y2LFiSrel1f2kQlruZ70OMu2reP/view?usp=driv…"
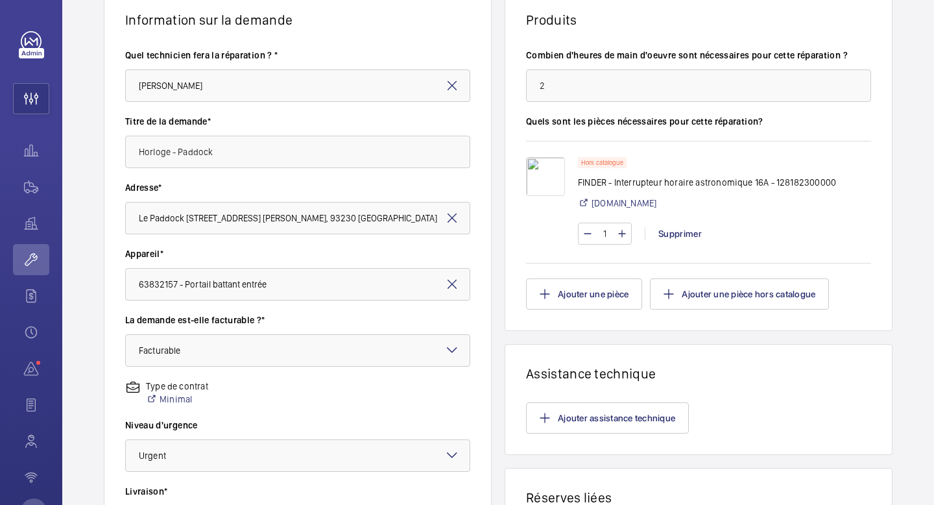
scroll to position [380, 0]
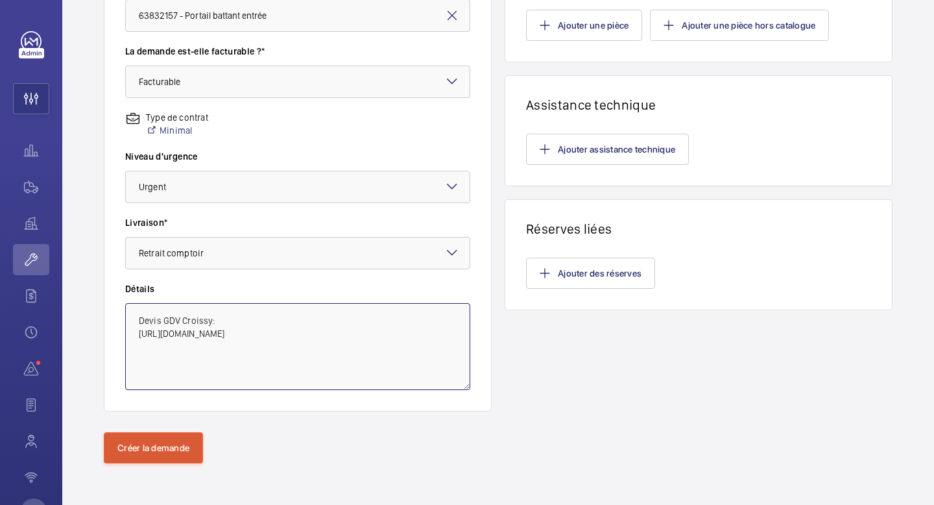
type textarea "Devis GDV Croissy: https://drive.google.com/file/d/1aFzB-Y2LFiSrel1f2kQlruZ70OM…"
click at [135, 457] on button "Créer la demande" at bounding box center [153, 447] width 99 height 31
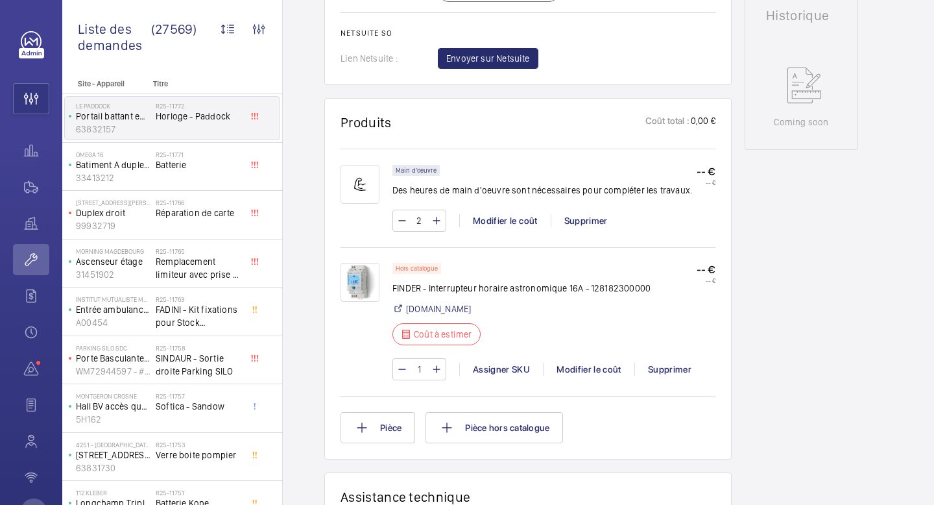
scroll to position [741, 0]
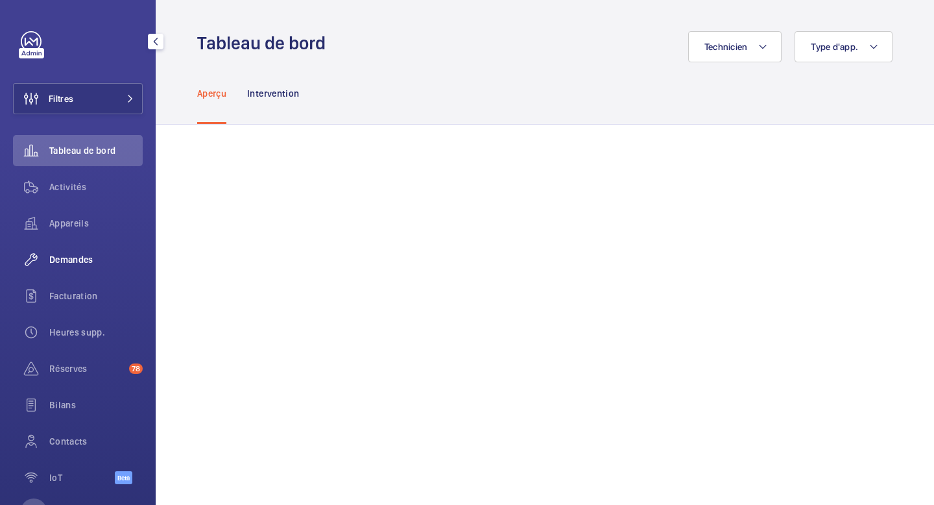
click at [49, 256] on span "Demandes" at bounding box center [95, 259] width 93 height 13
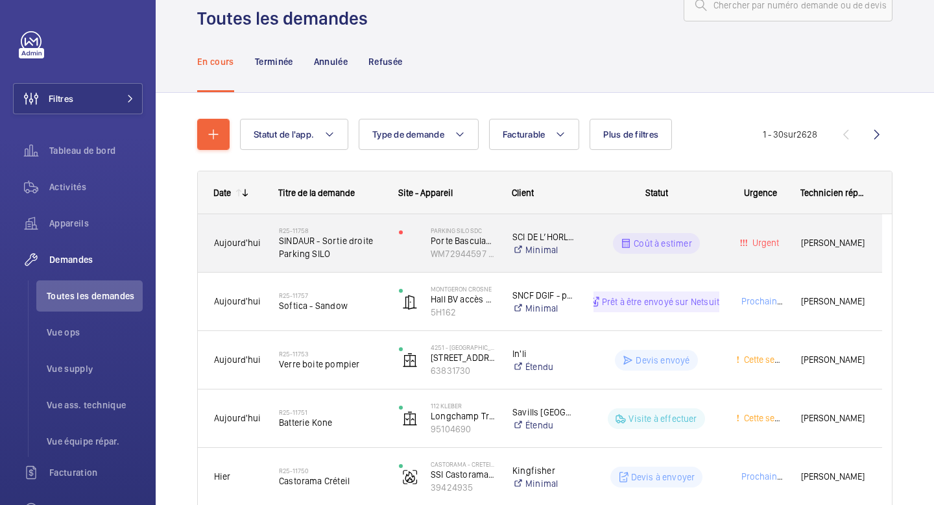
scroll to position [50, 0]
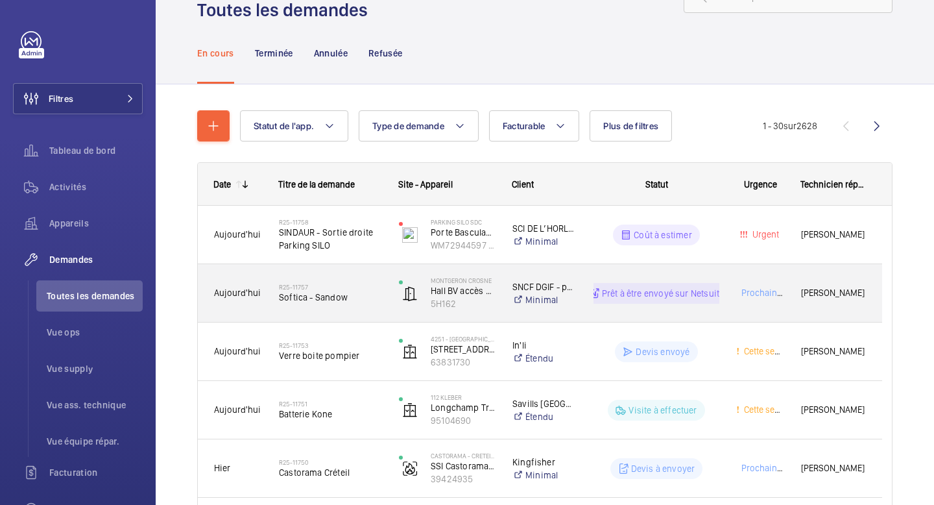
click at [363, 288] on h2 "R25-11757" at bounding box center [330, 287] width 103 height 8
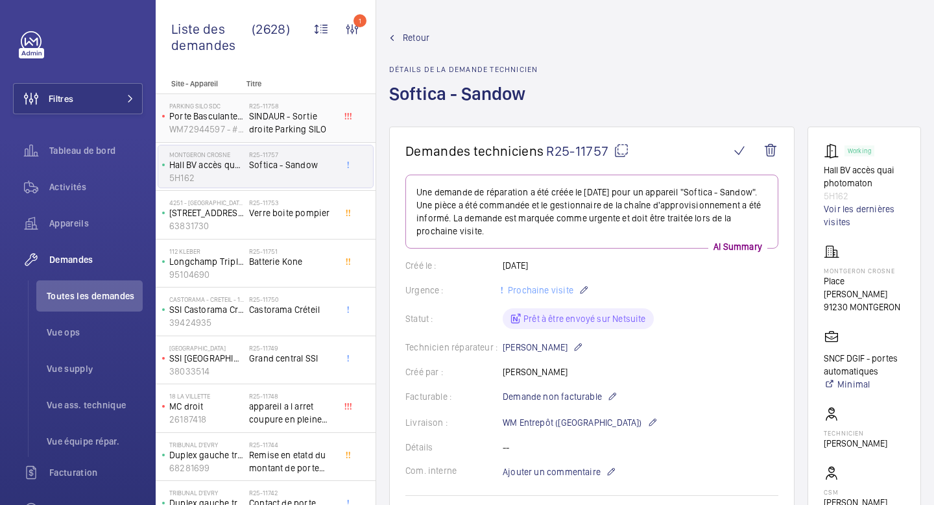
click at [310, 134] on span "SINDAUR - Sortie droite Parking SILO" at bounding box center [292, 123] width 86 height 26
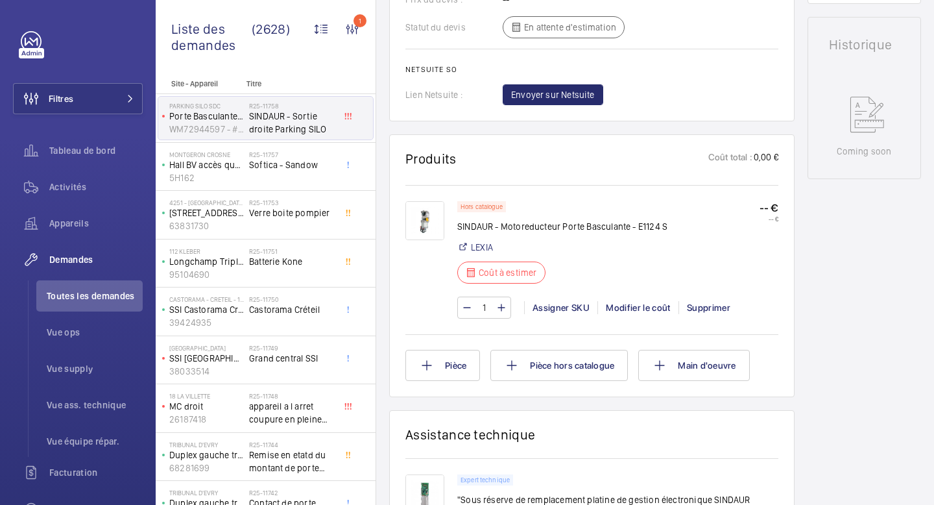
scroll to position [779, 0]
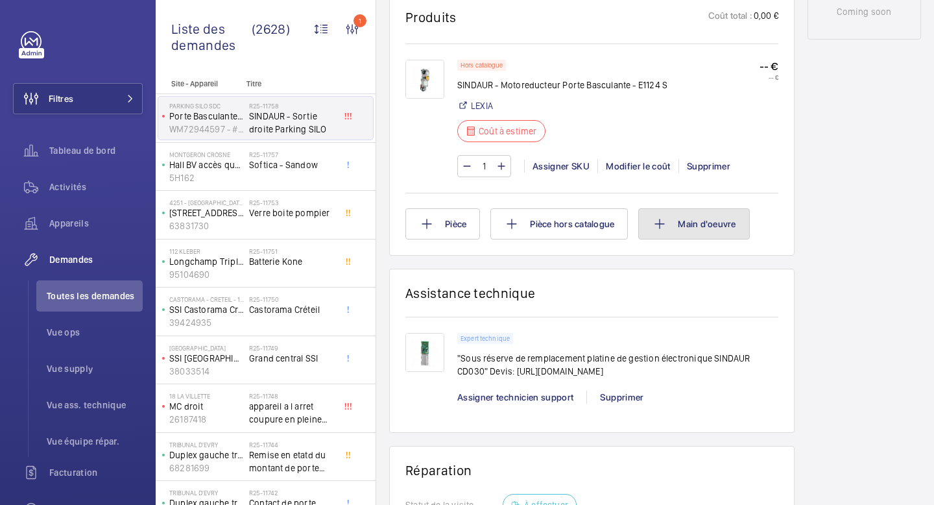
click at [685, 239] on button "Main d'oeuvre" at bounding box center [693, 223] width 111 height 31
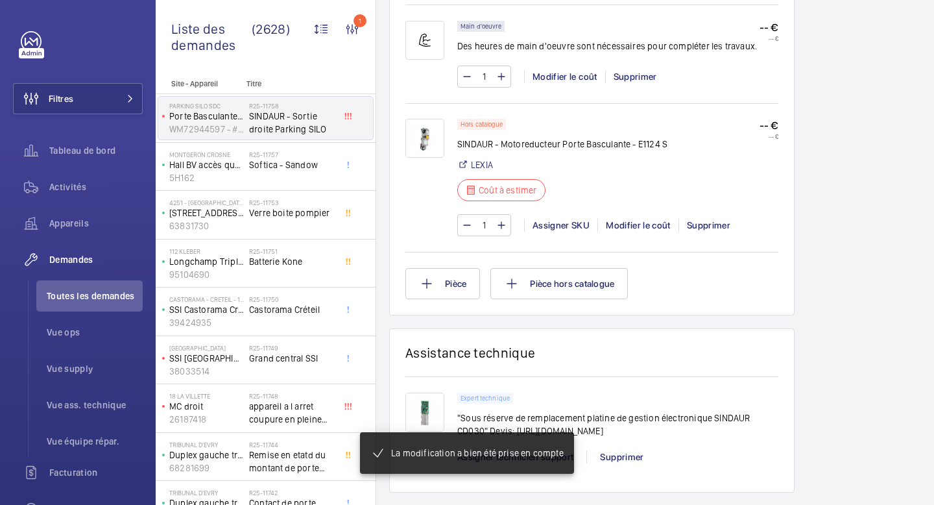
scroll to position [831, 0]
click at [499, 84] on mat-icon at bounding box center [501, 77] width 10 height 16
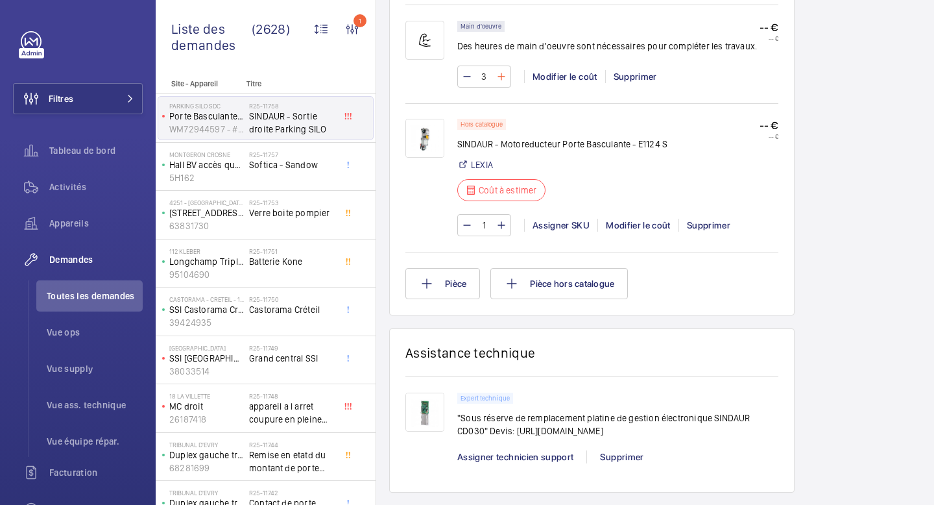
click at [499, 84] on mat-icon at bounding box center [501, 77] width 10 height 16
type input "4"
click at [470, 84] on mat-icon at bounding box center [467, 77] width 10 height 16
type input "3"
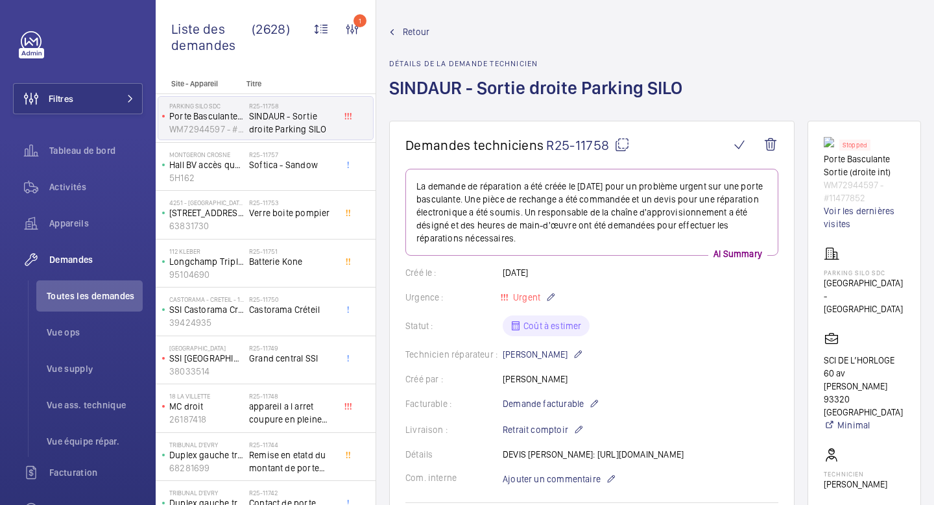
scroll to position [0, 0]
